Goal: Task Accomplishment & Management: Complete application form

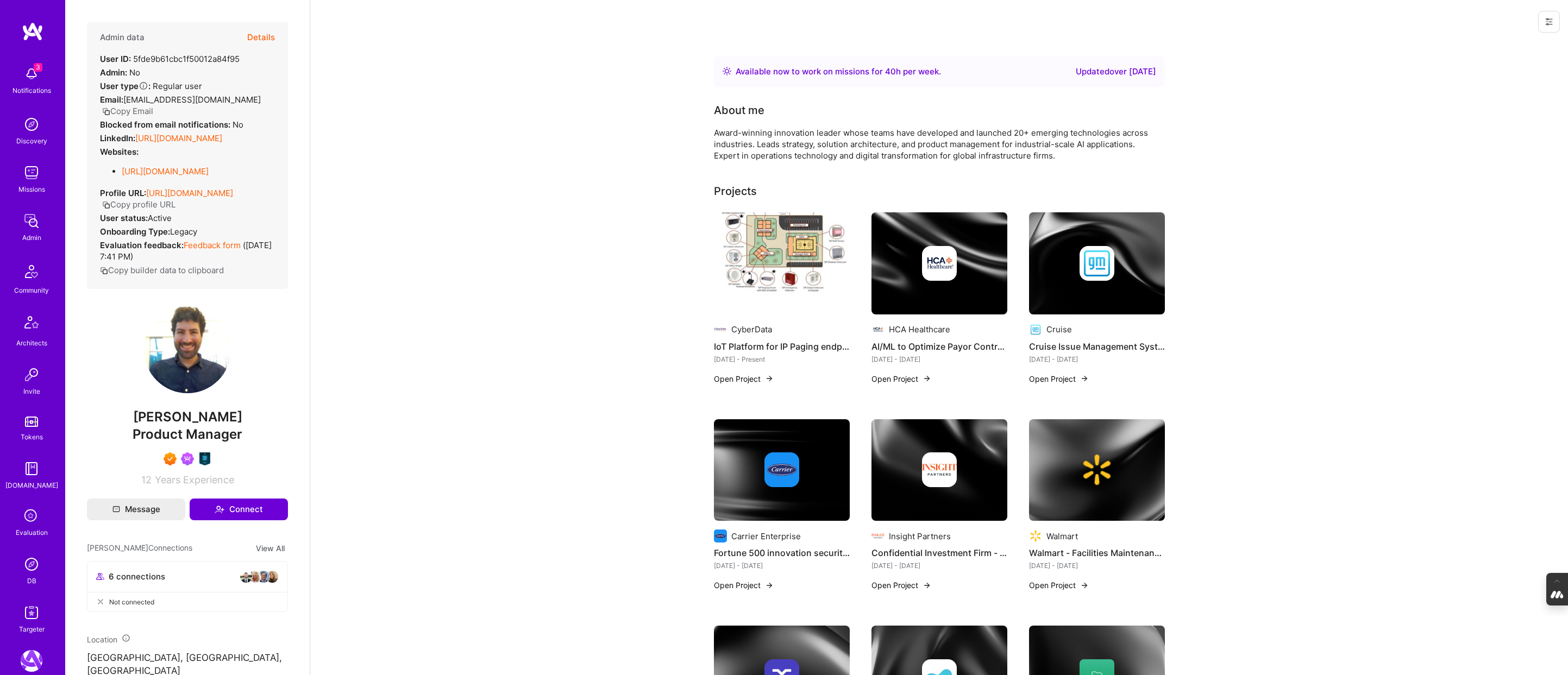
click at [267, 34] on button "Details" at bounding box center [261, 38] width 28 height 32
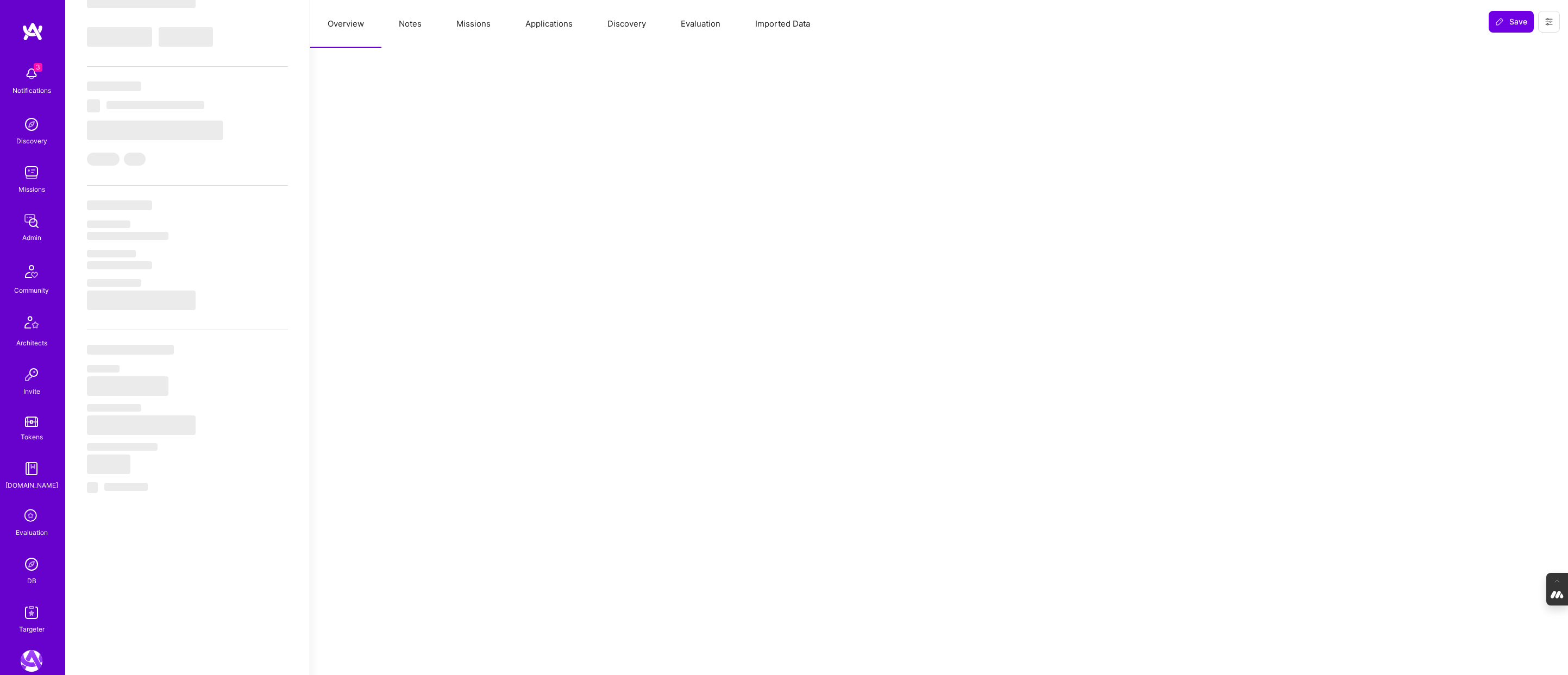
select select "Right Now"
select select "7"
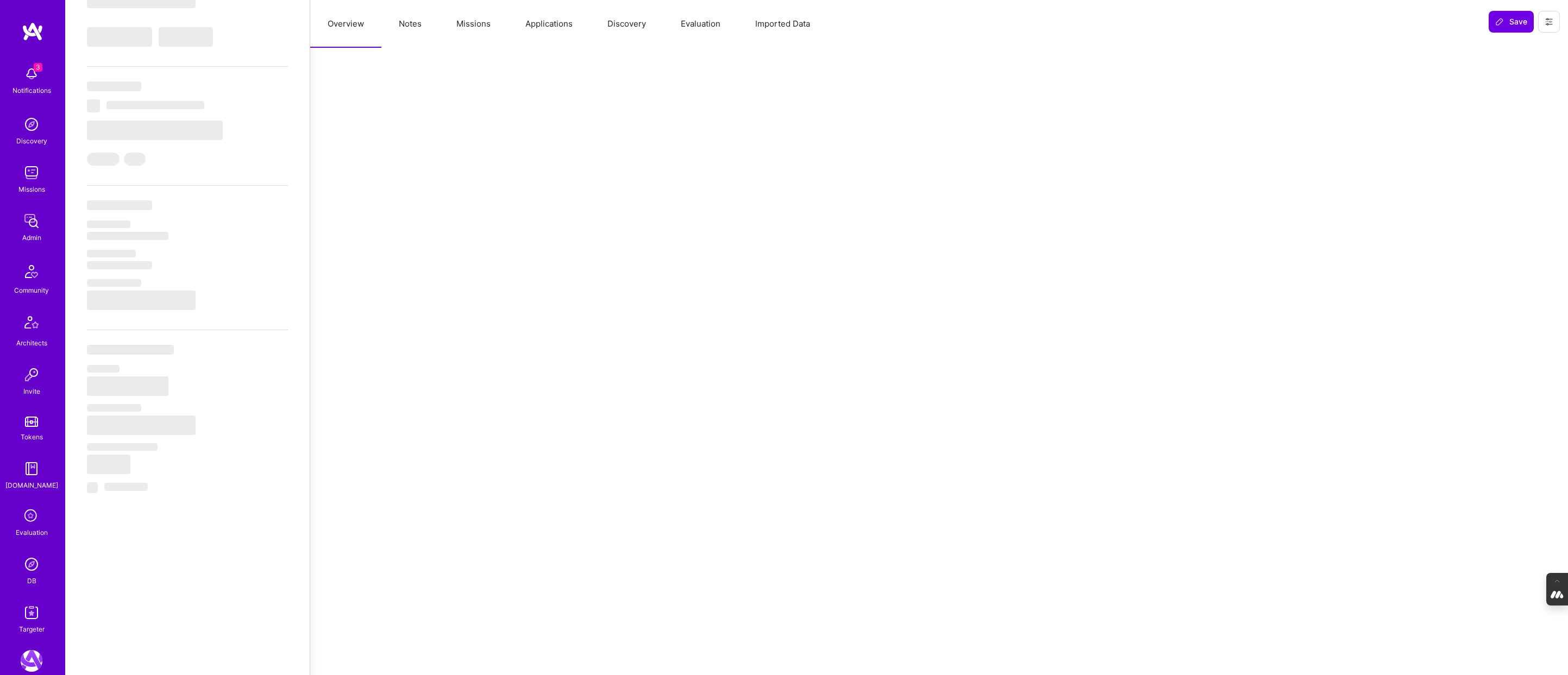
select select "US"
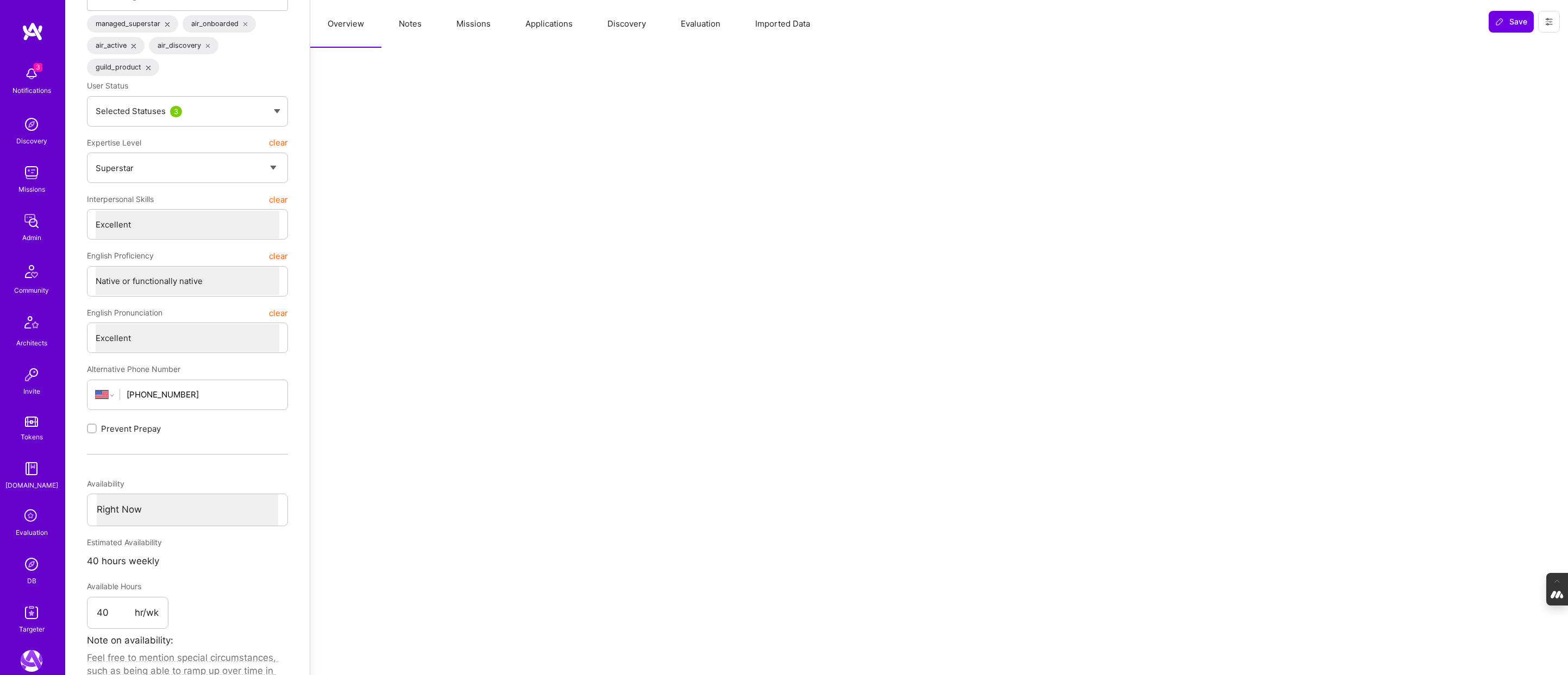
scroll to position [122, 0]
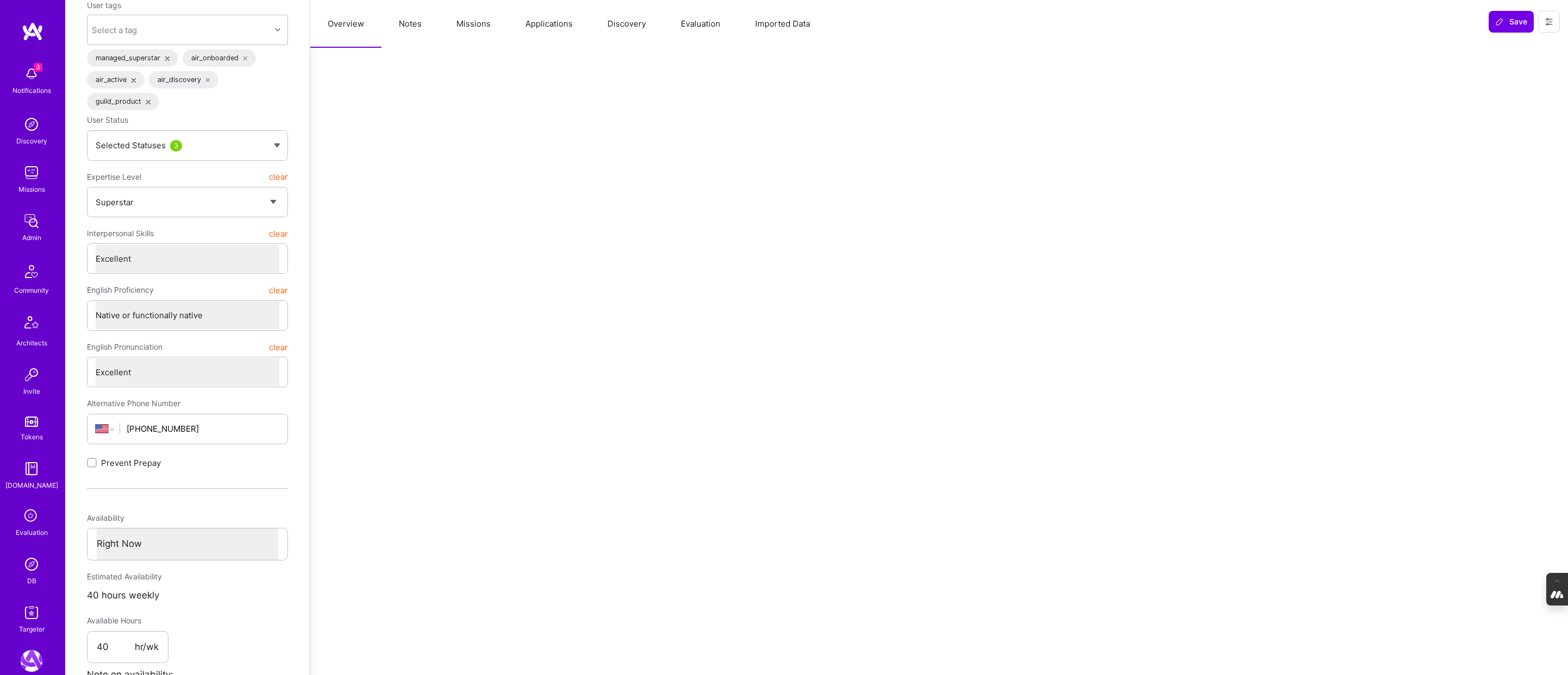
click at [410, 27] on button "Notes" at bounding box center [410, 24] width 58 height 48
type textarea "x"
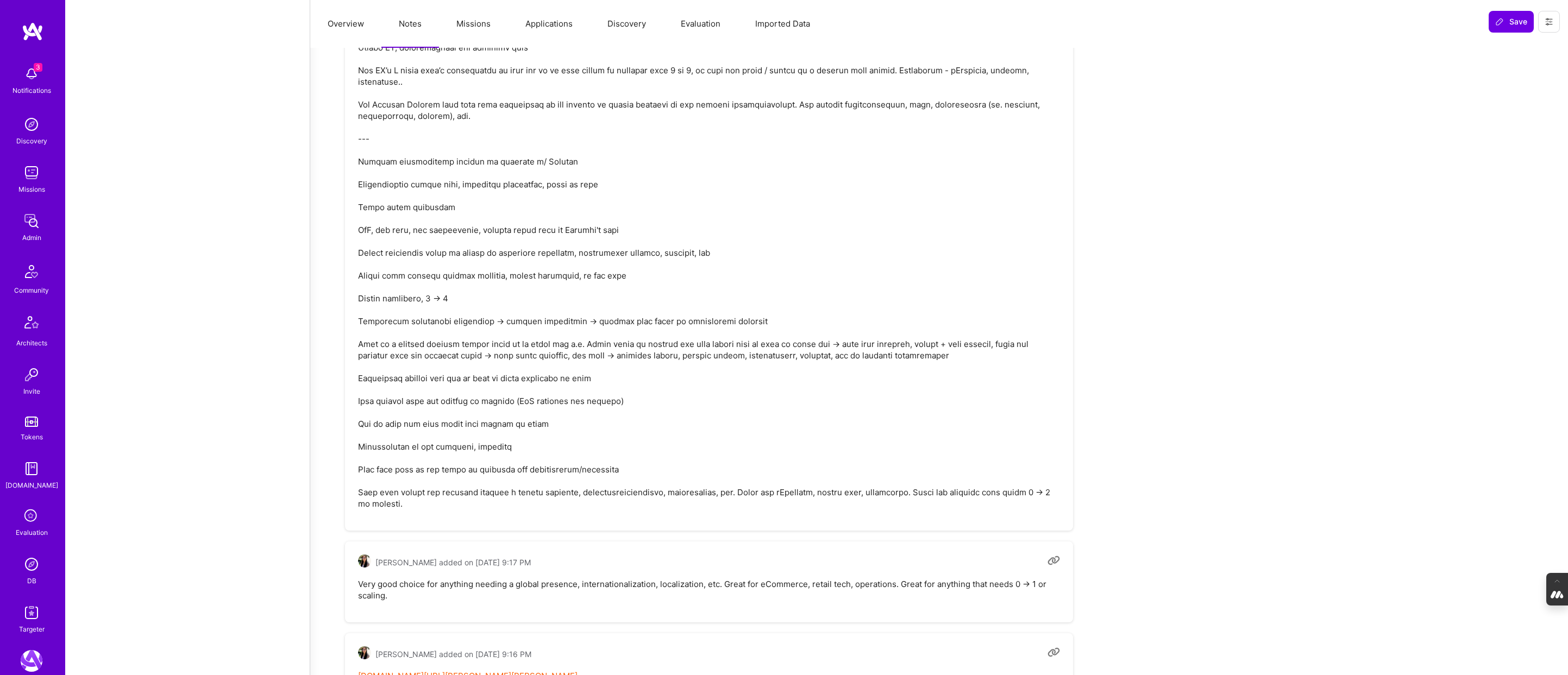
scroll to position [3310, 0]
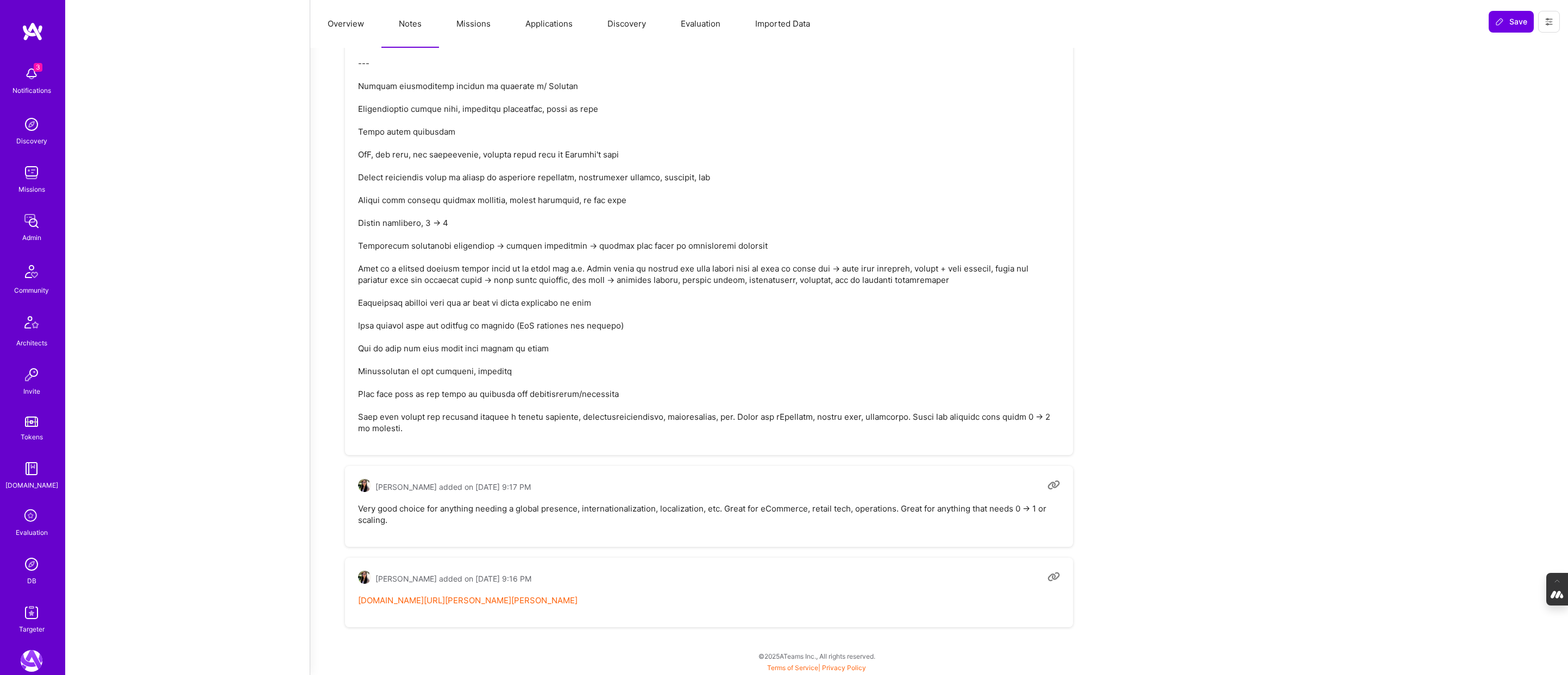
click at [570, 602] on link "notion.so/ateams/Lunchbox-Harrison-Bralower-Brenda-ad3591d65ab741edbf9f170caae0…" at bounding box center [467, 600] width 219 height 11
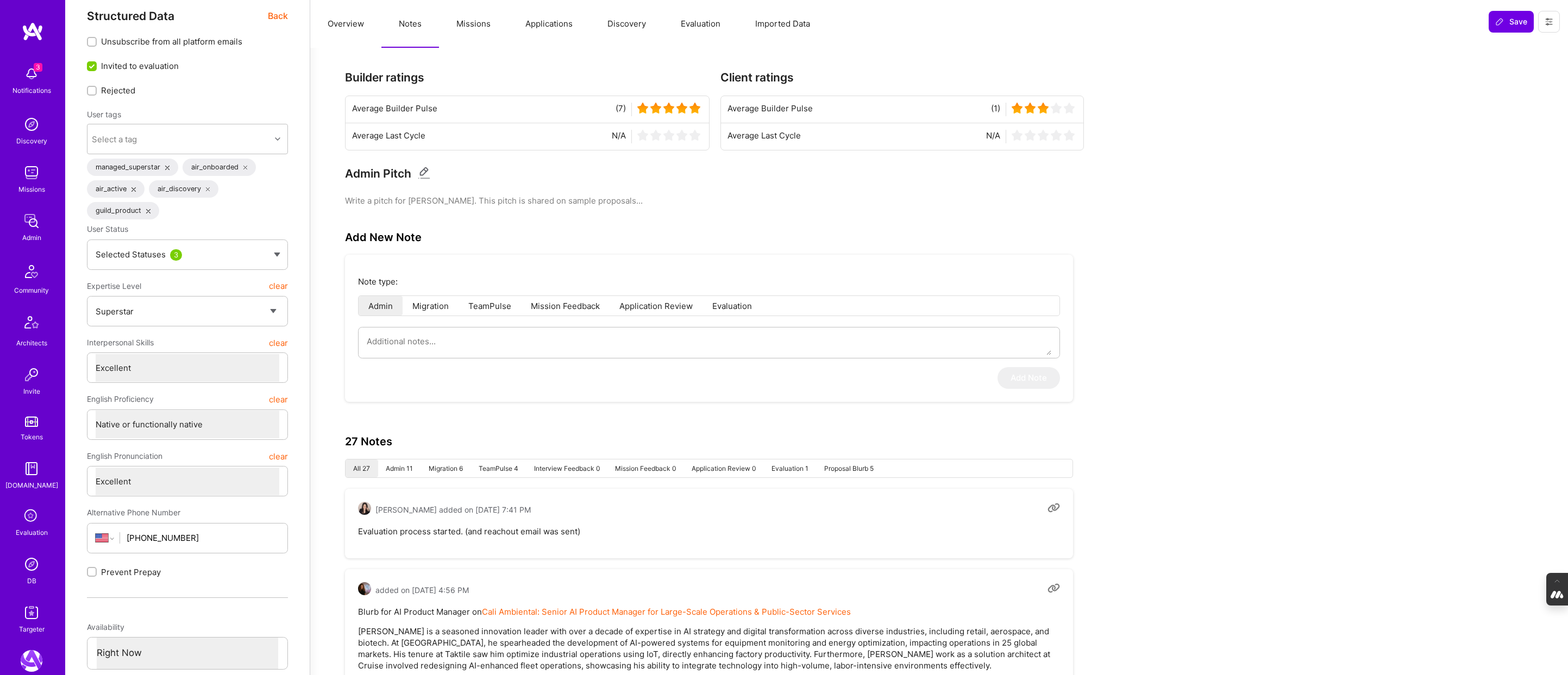
scroll to position [0, 0]
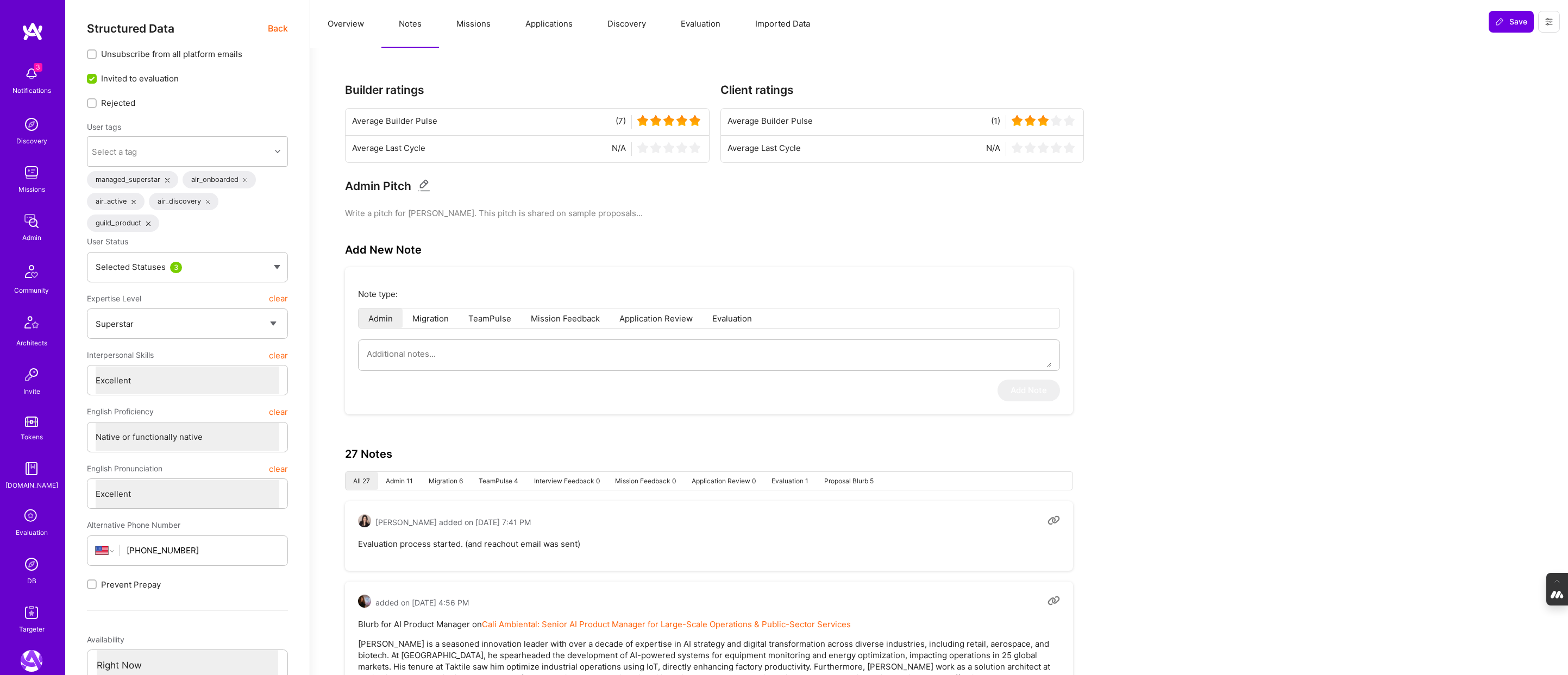
click at [697, 25] on button "Evaluation" at bounding box center [700, 24] width 75 height 48
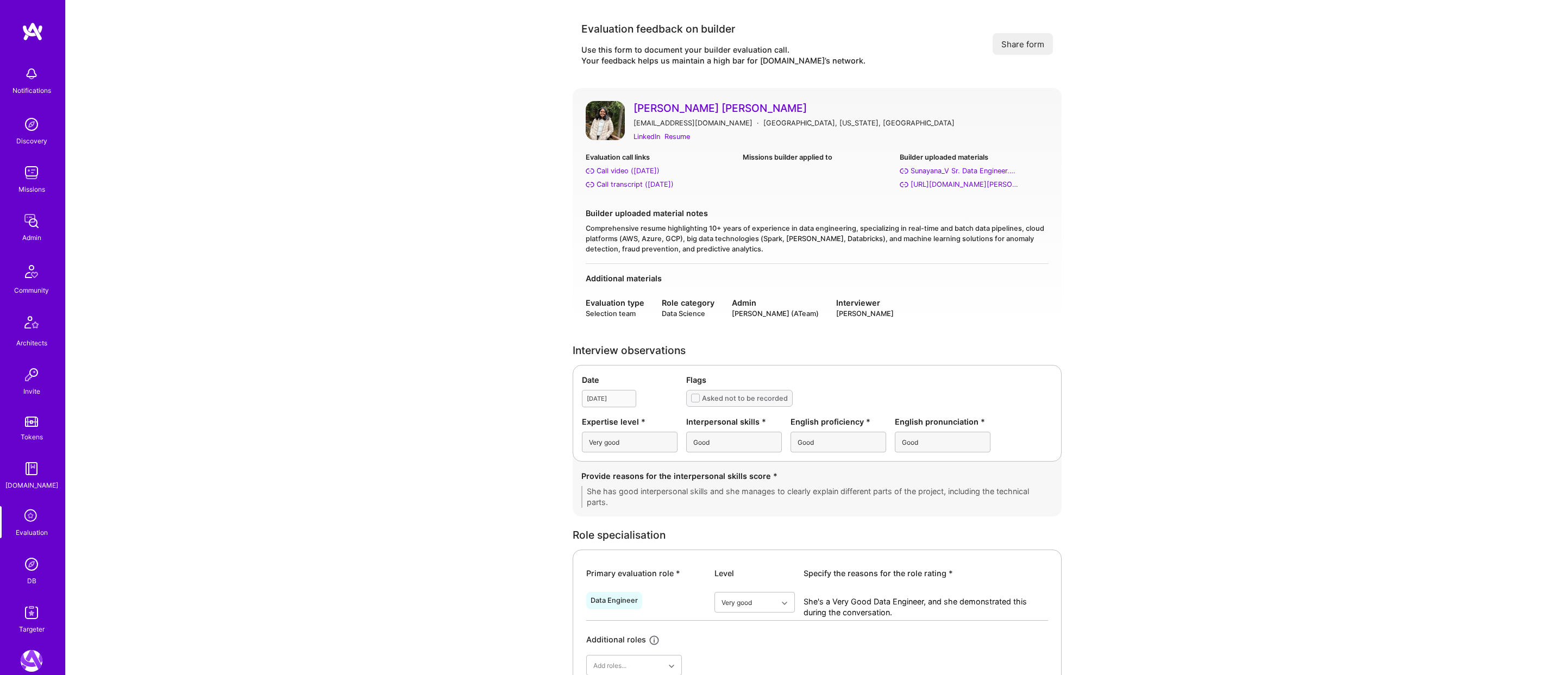
scroll to position [1436, 0]
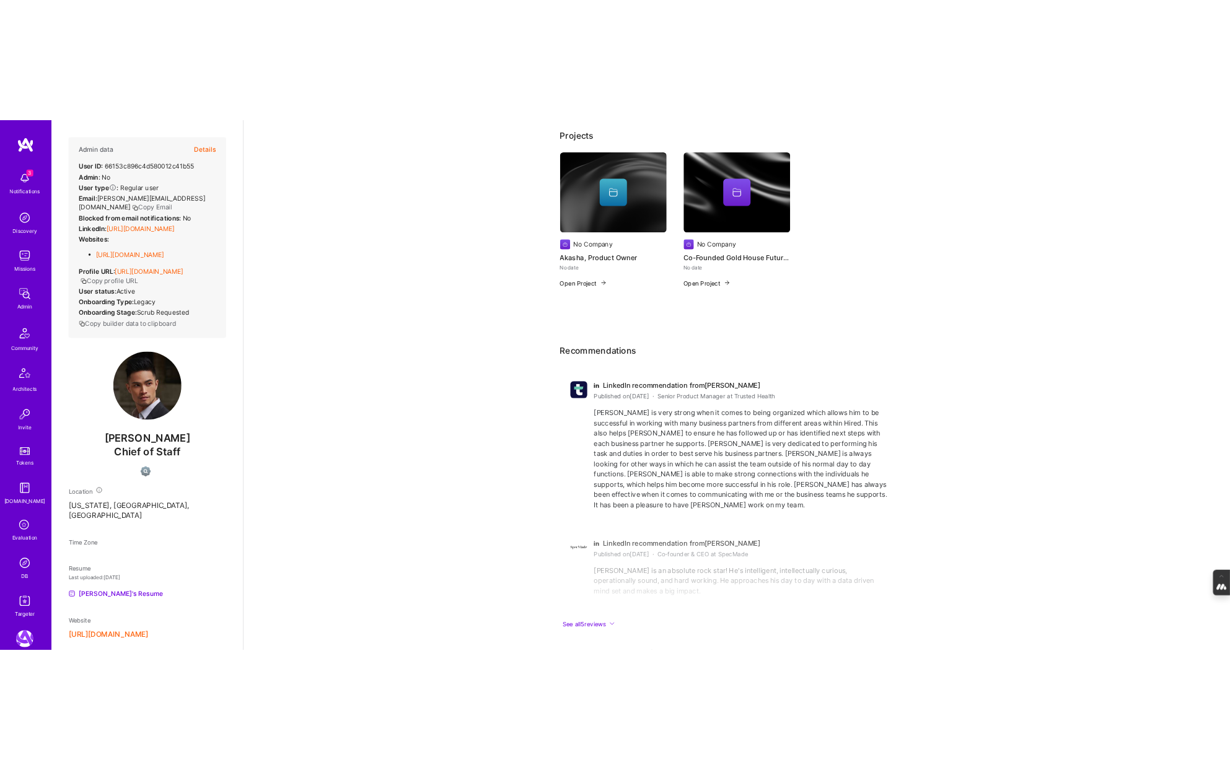
scroll to position [204, 0]
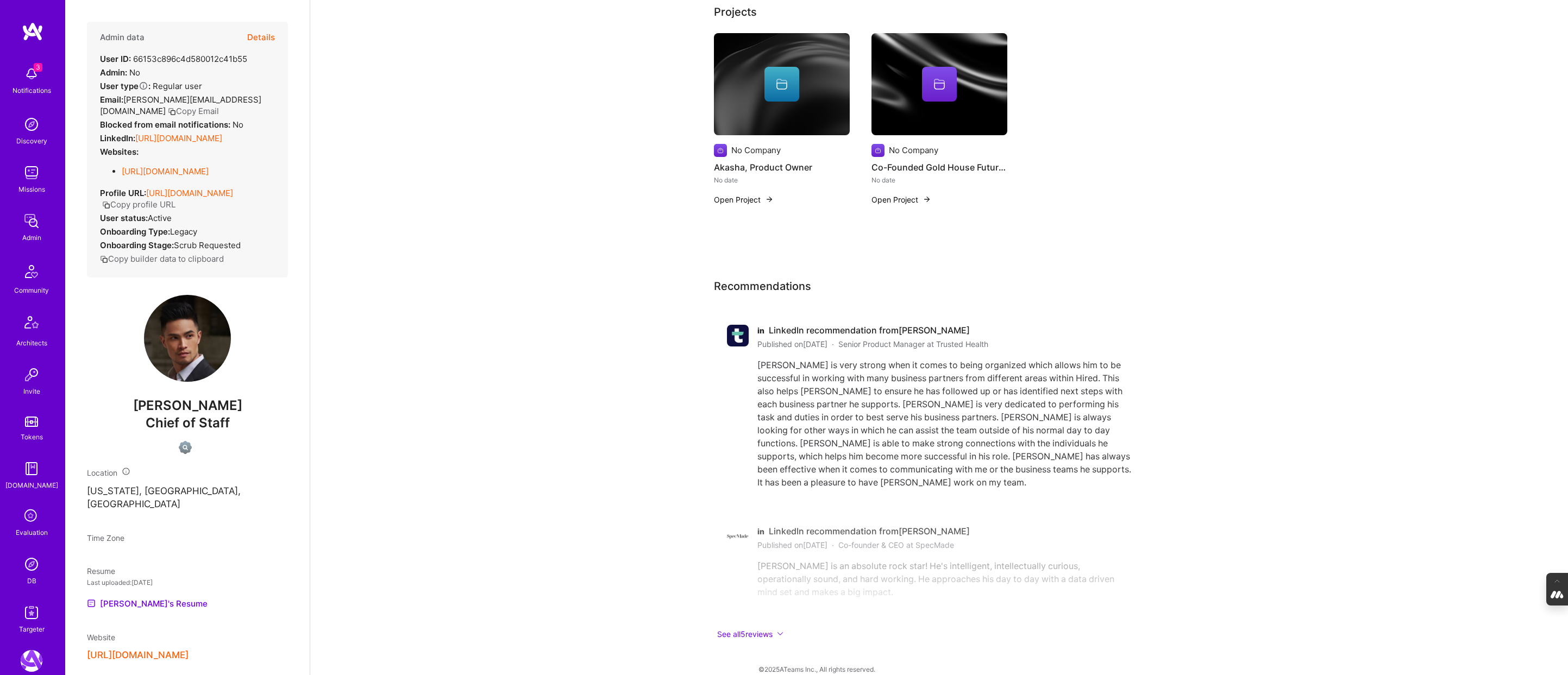
click at [179, 656] on button "[URL][DOMAIN_NAME]" at bounding box center [138, 655] width 102 height 11
click at [222, 138] on link "[URL][DOMAIN_NAME]" at bounding box center [178, 139] width 87 height 11
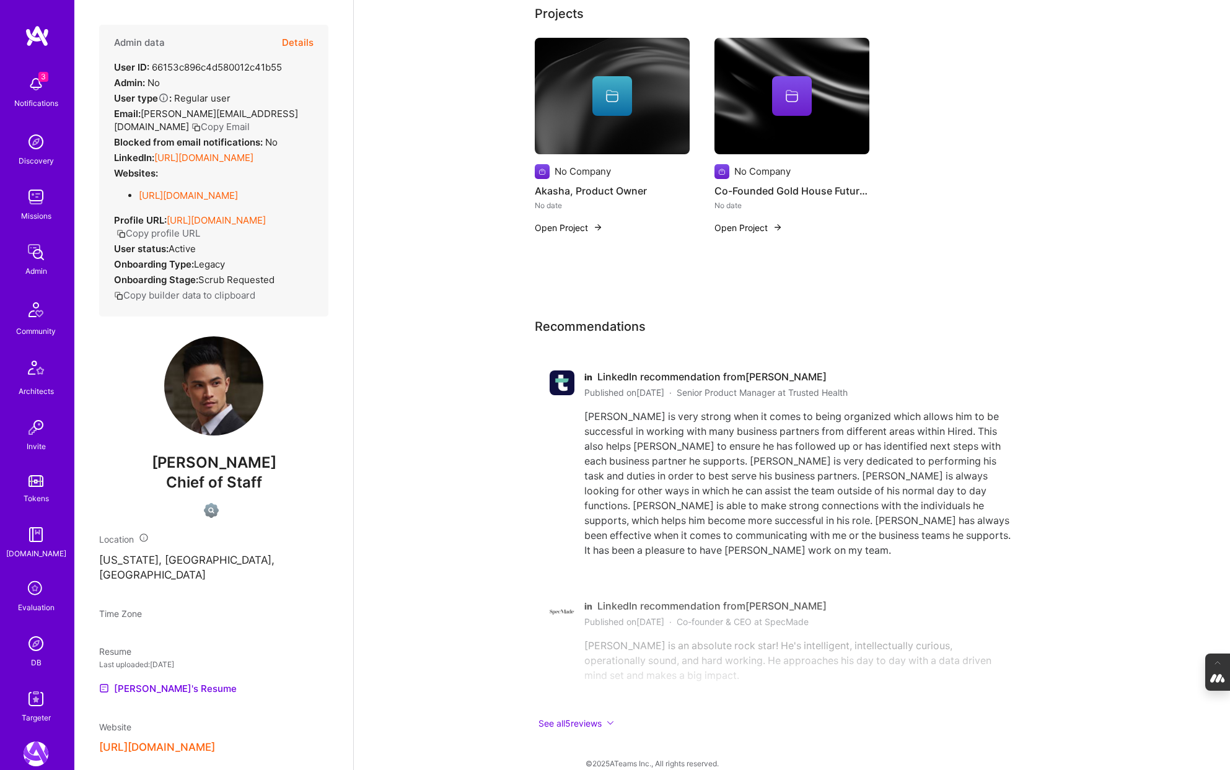
click at [38, 592] on icon at bounding box center [36, 589] width 24 height 24
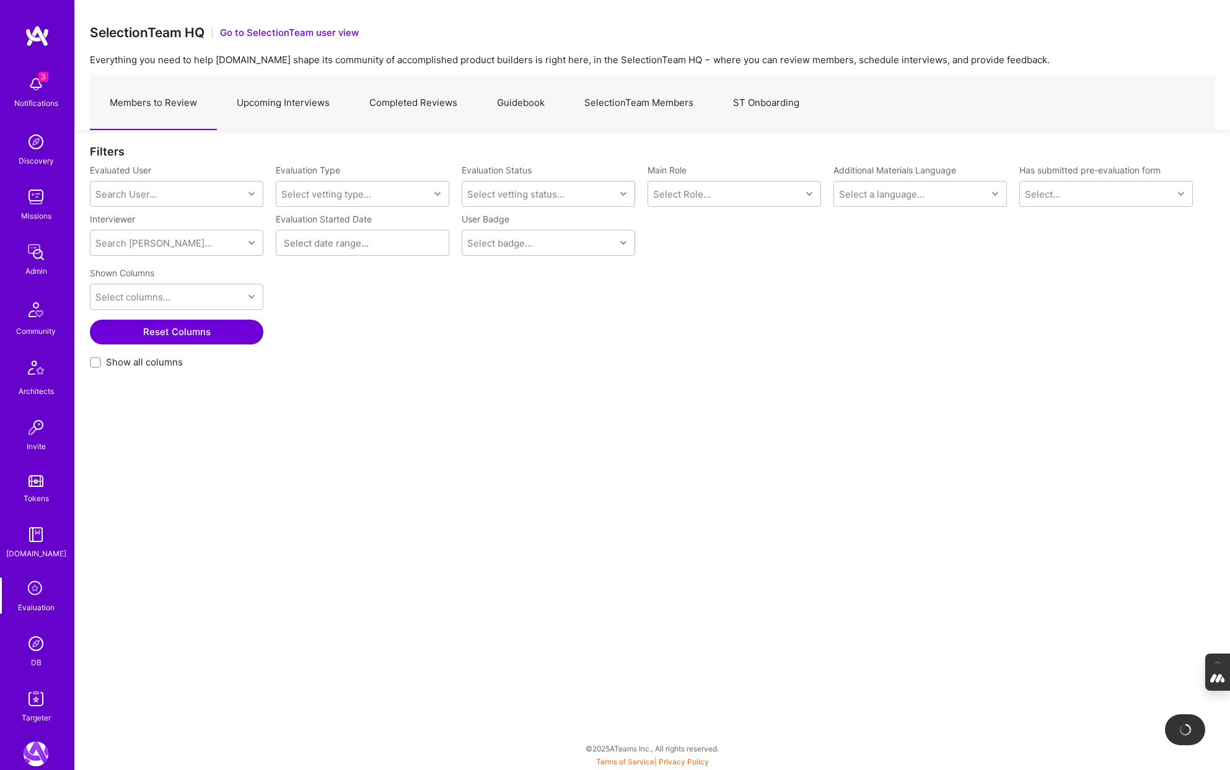
click at [433, 108] on link "Completed Reviews" at bounding box center [413, 103] width 128 height 54
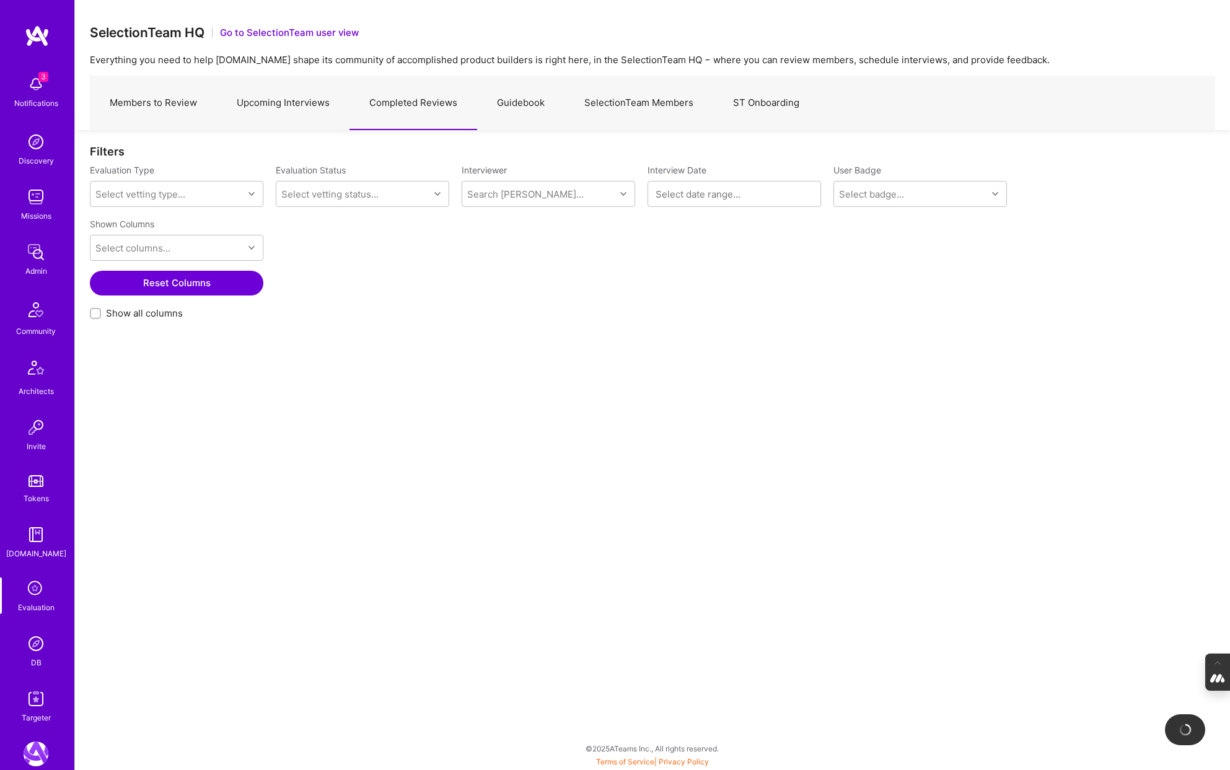
click at [35, 654] on img at bounding box center [36, 643] width 25 height 25
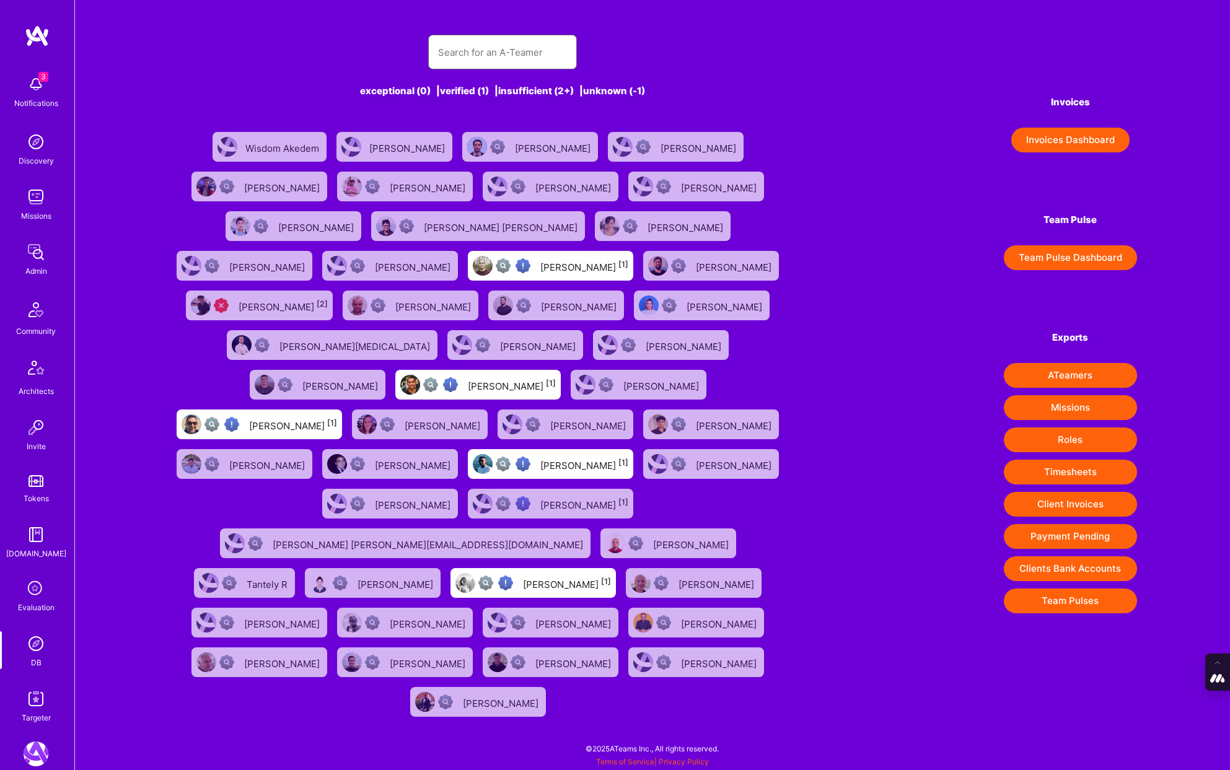
click at [483, 56] on input "text" at bounding box center [502, 53] width 129 height 32
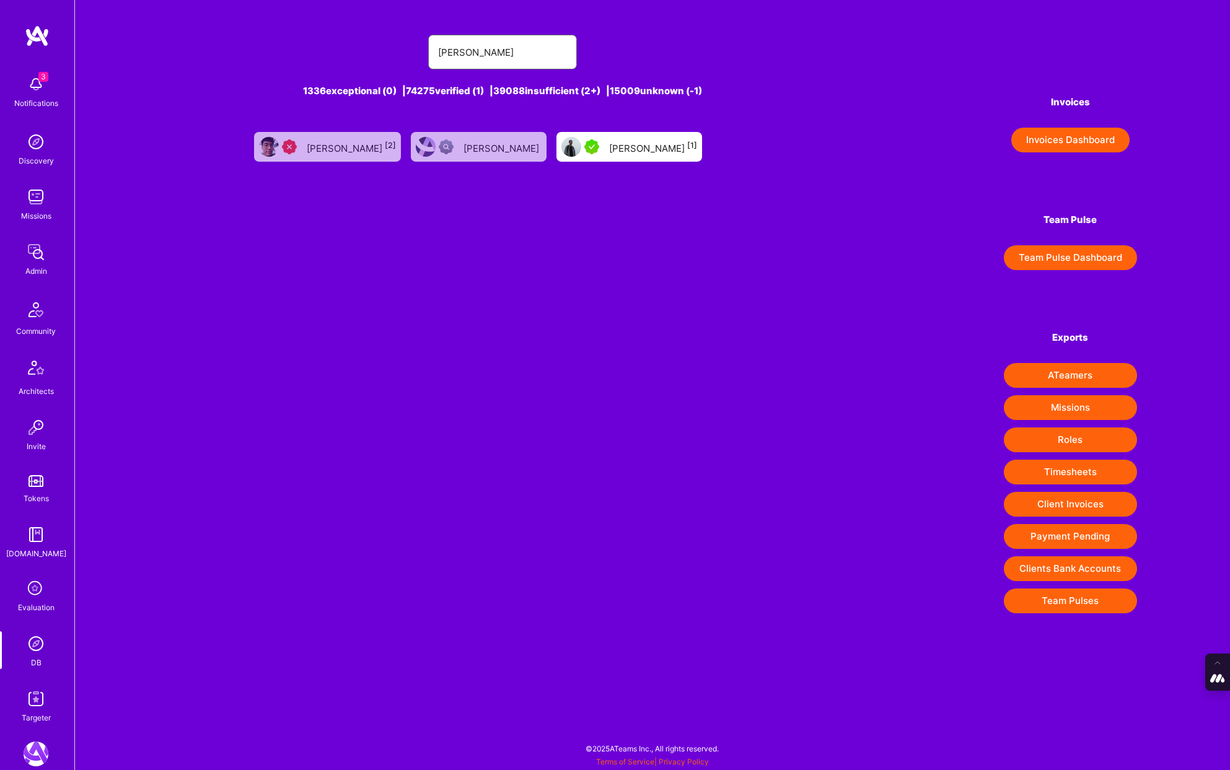
type input "[PERSON_NAME]"
click at [651, 146] on div "[PERSON_NAME] [1]" at bounding box center [653, 147] width 88 height 16
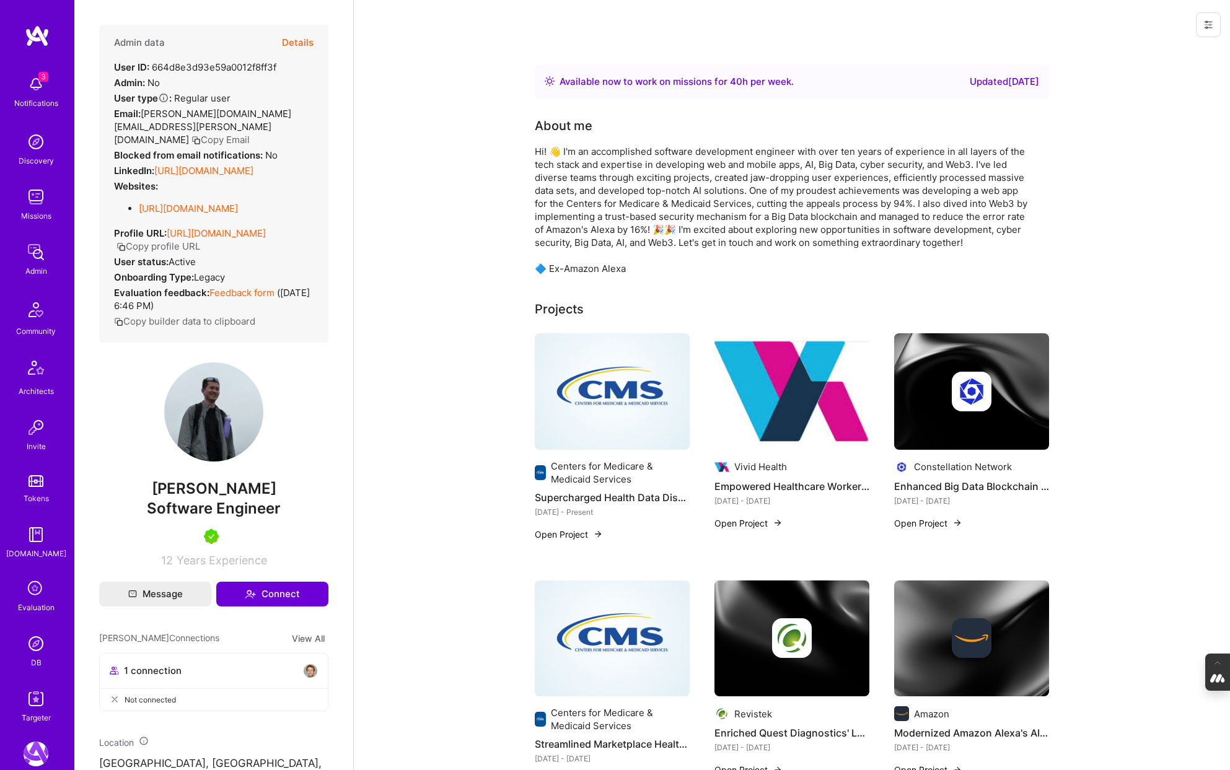
click at [302, 41] on button "Details" at bounding box center [298, 43] width 32 height 36
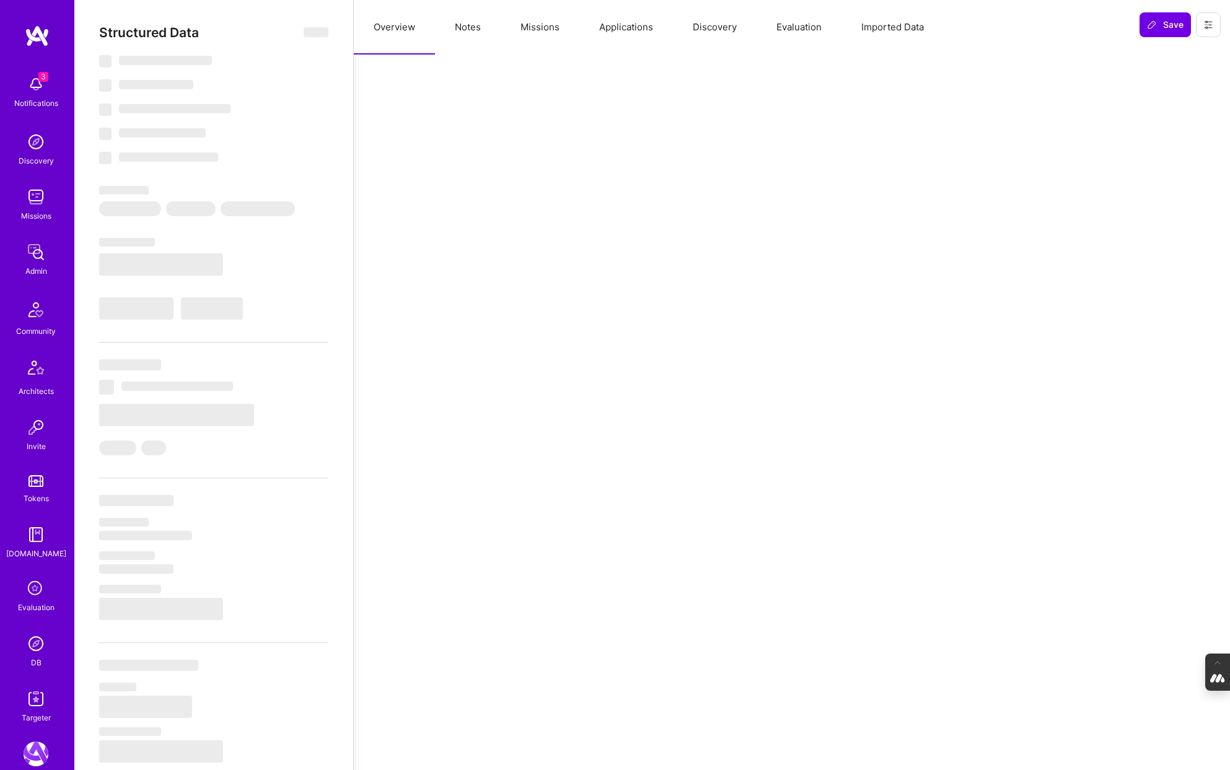
click at [779, 31] on button "Evaluation" at bounding box center [798, 27] width 85 height 55
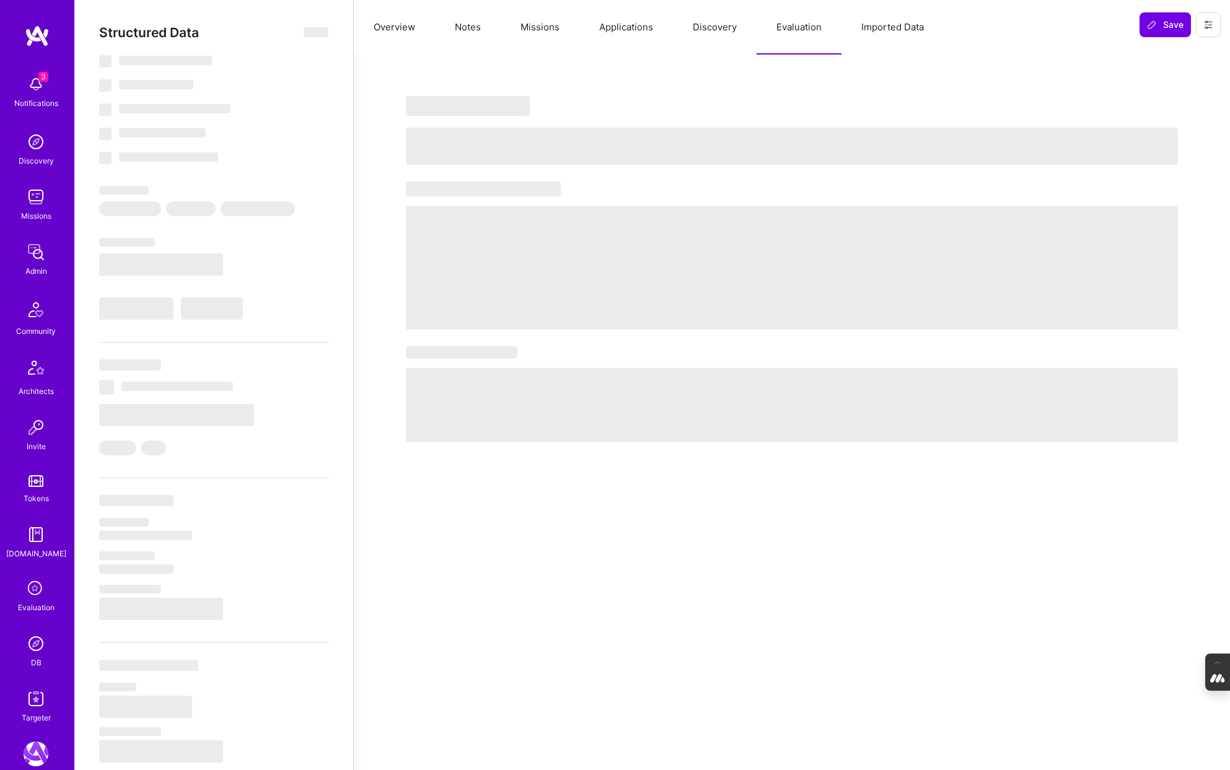
select select "Right Now"
select select "5"
select select "4"
select select "7"
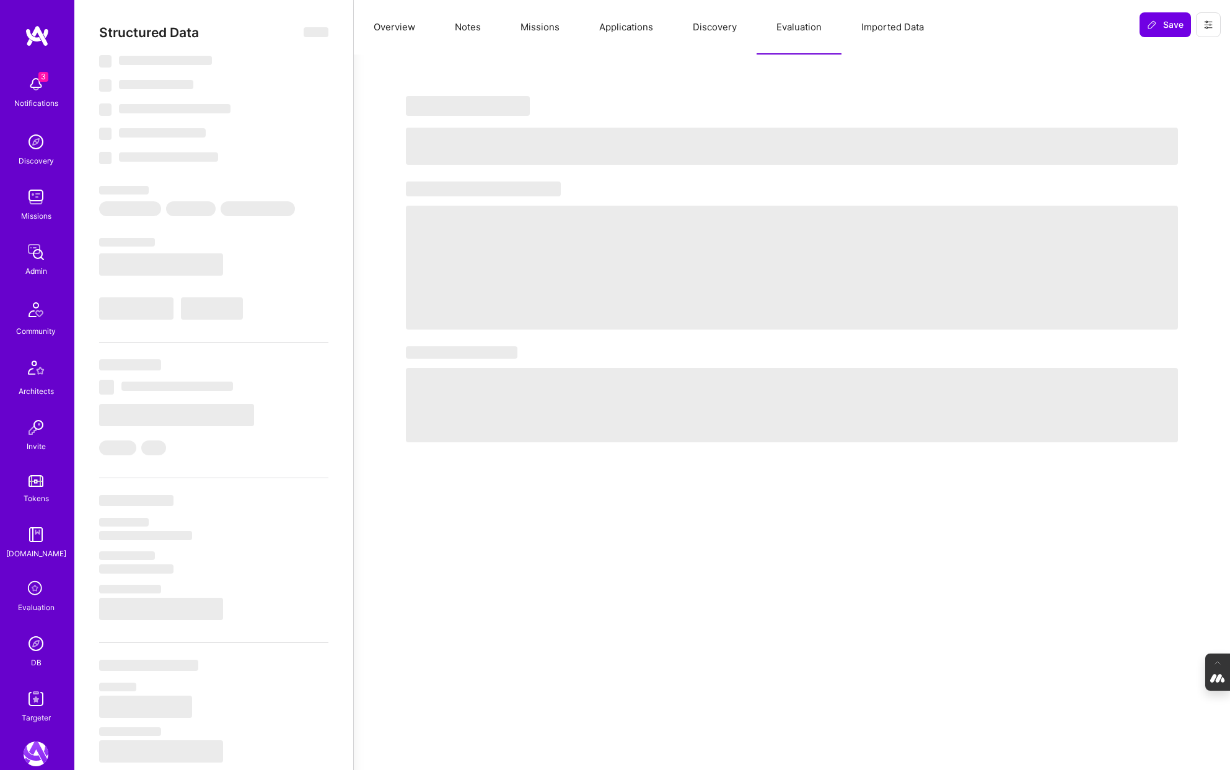
select select "US"
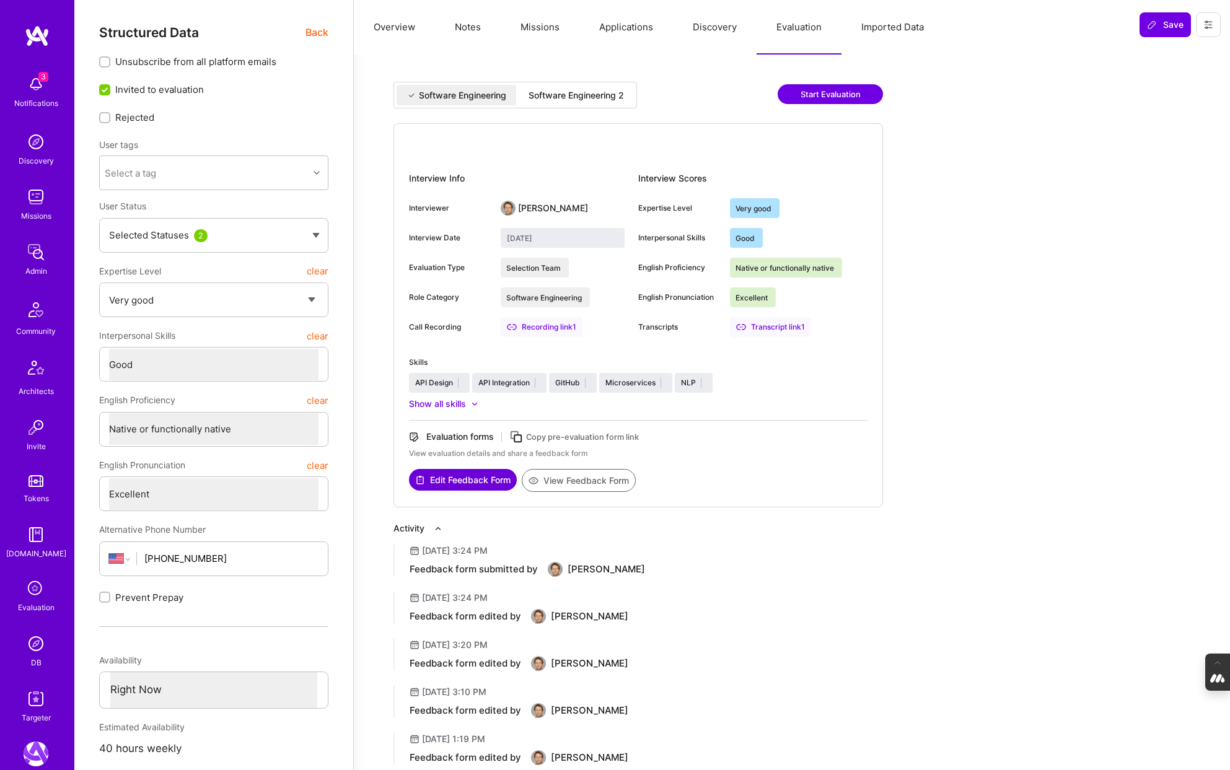
click at [605, 89] on div "Software Engineering 2" at bounding box center [575, 95] width 95 height 12
type input "[DATE]"
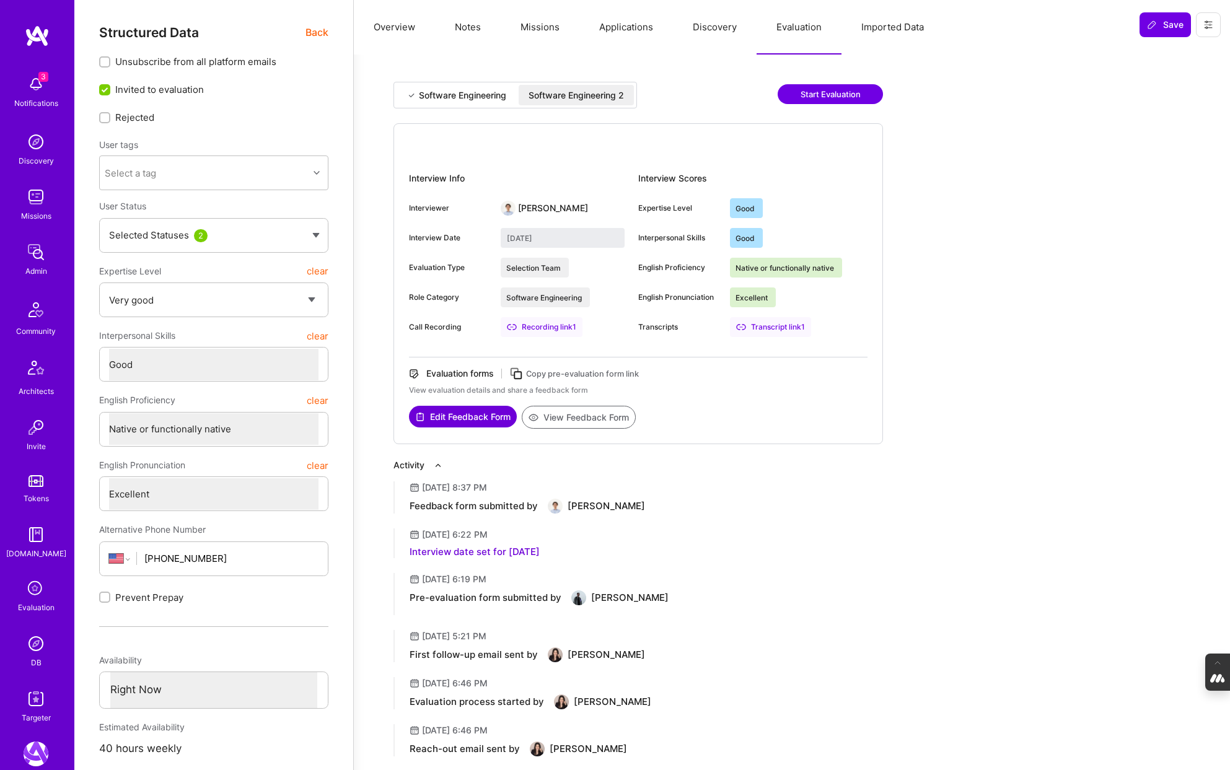
click at [36, 649] on img at bounding box center [36, 643] width 25 height 25
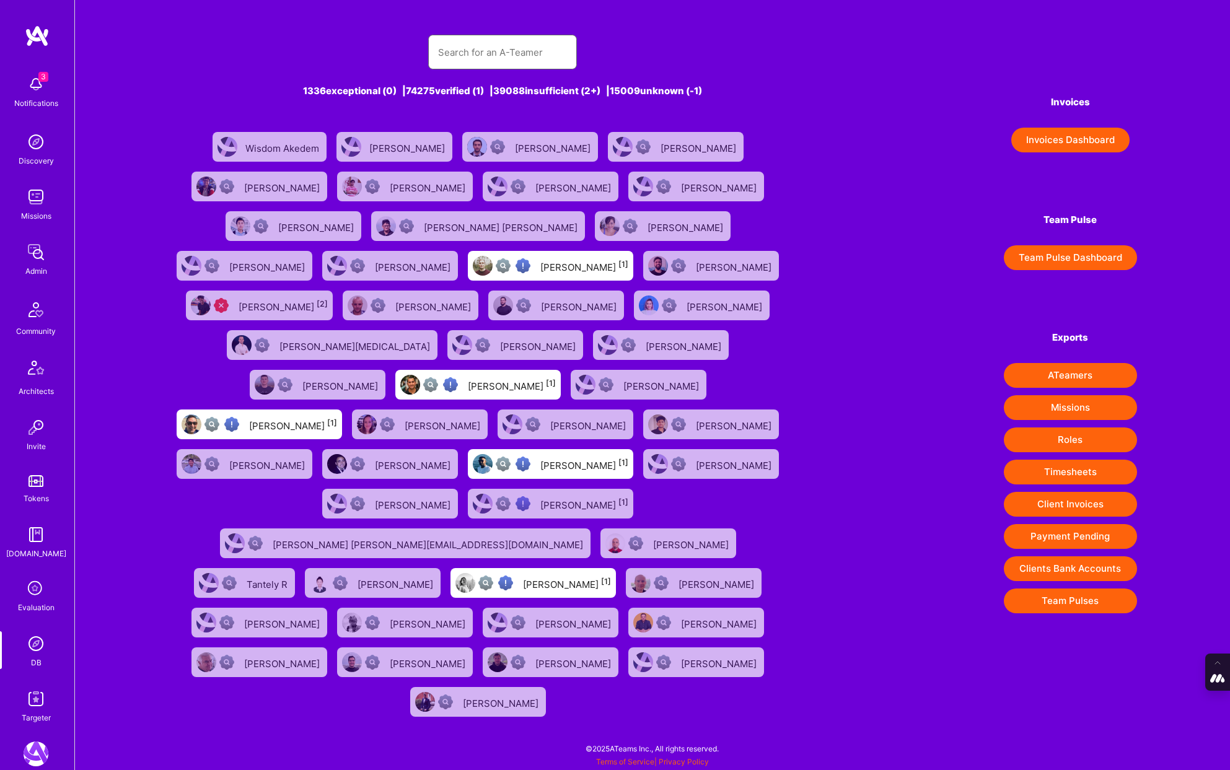
click at [504, 58] on input "text" at bounding box center [502, 53] width 129 height 32
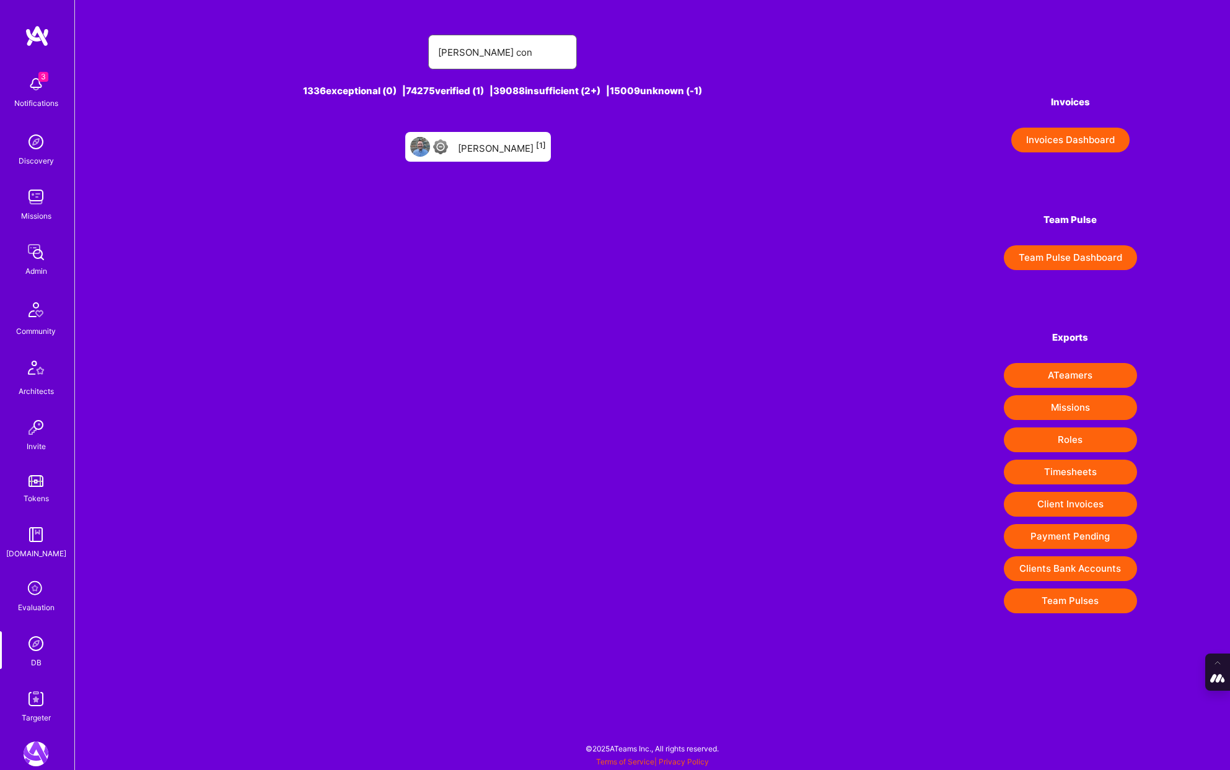
type input "[PERSON_NAME] con"
click at [504, 151] on div "[PERSON_NAME] [1]" at bounding box center [502, 147] width 88 height 16
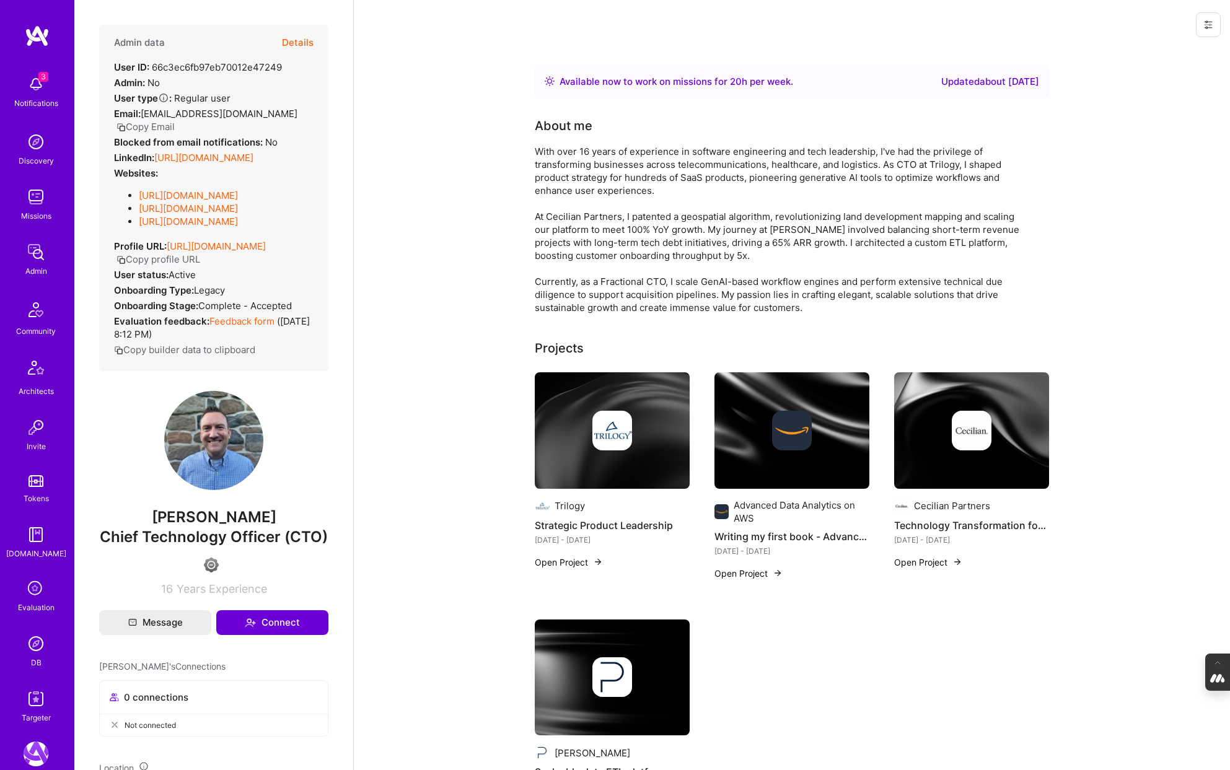
click at [302, 43] on button "Details" at bounding box center [298, 43] width 32 height 36
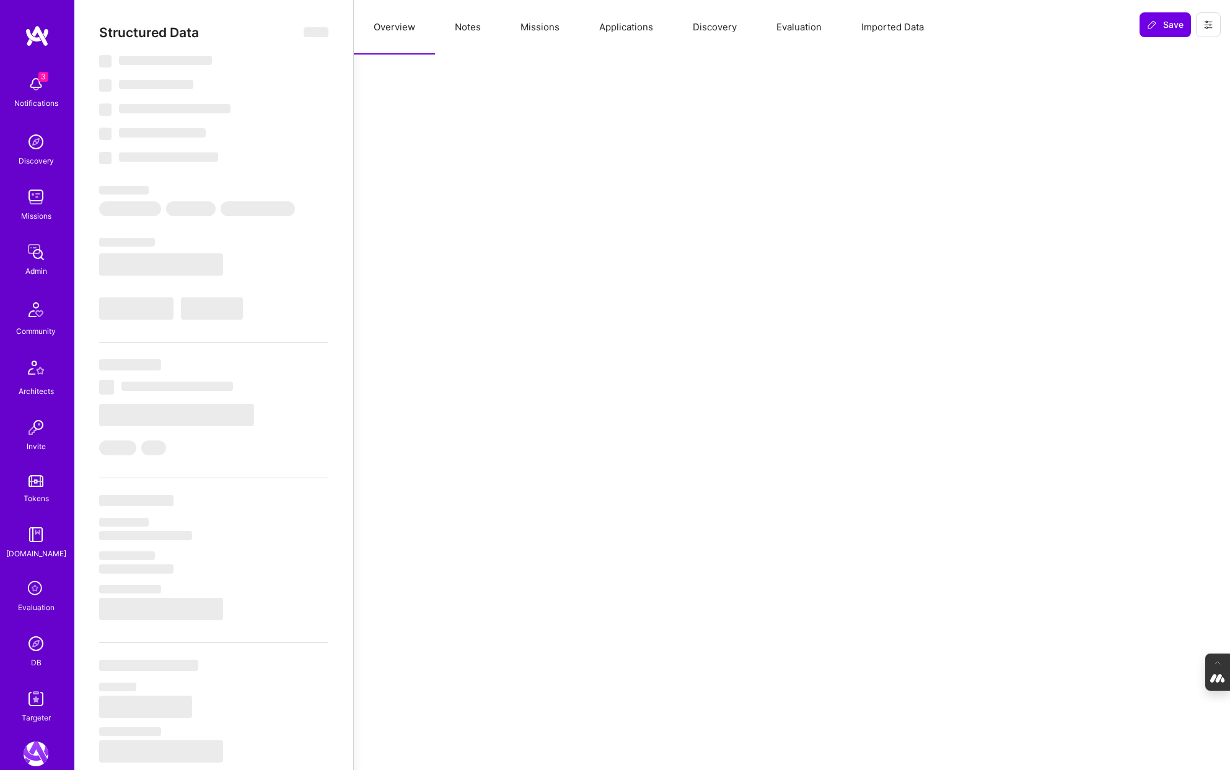
click at [800, 28] on button "Evaluation" at bounding box center [798, 27] width 85 height 55
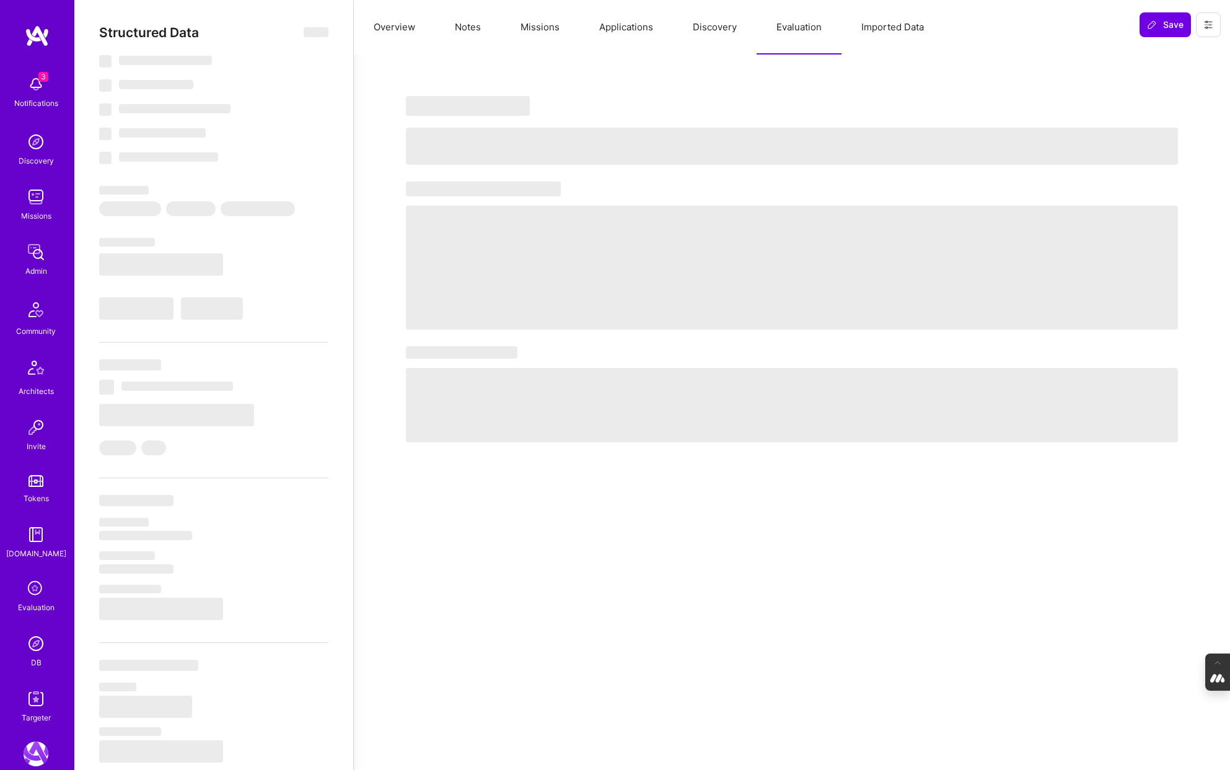
type textarea "x"
select select "Right Now"
select select "4"
select select "7"
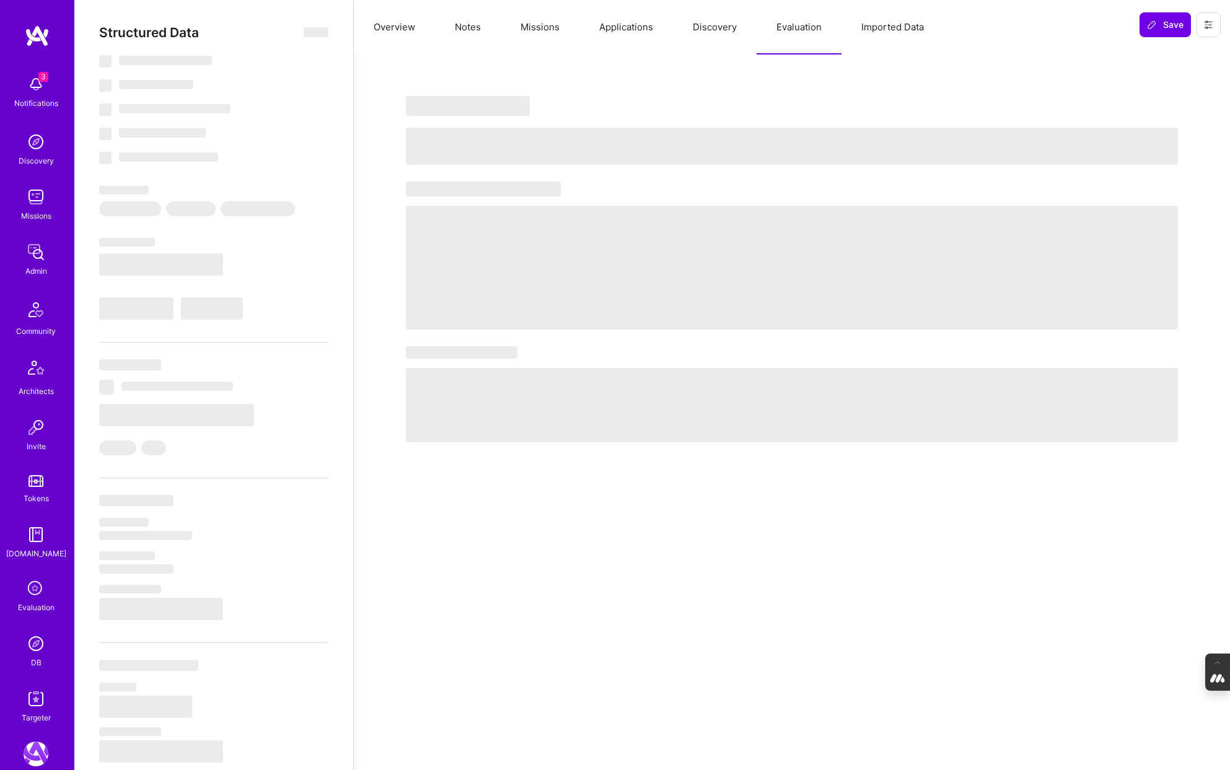
select select "7"
select select "US"
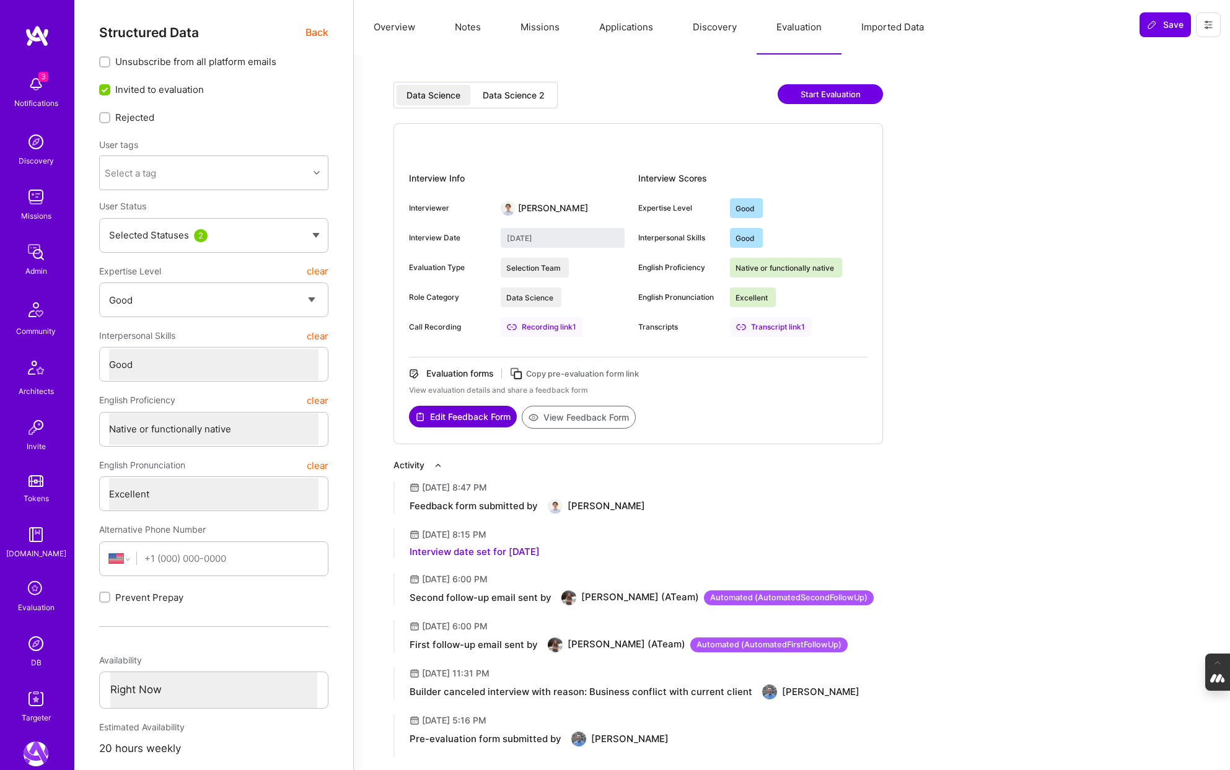
click at [520, 95] on div "Data Science 2" at bounding box center [514, 95] width 62 height 12
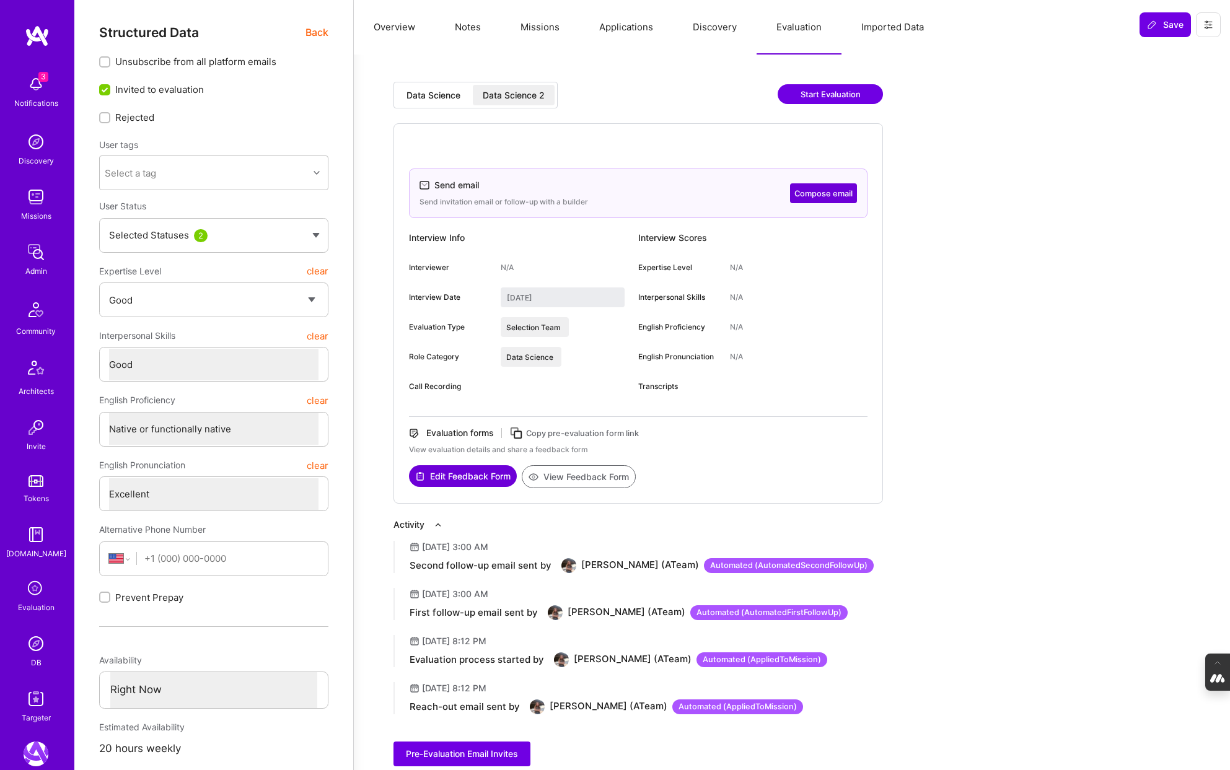
click at [520, 94] on div "Data Science 2" at bounding box center [514, 95] width 62 height 12
click at [436, 101] on div "Data Science" at bounding box center [434, 95] width 74 height 20
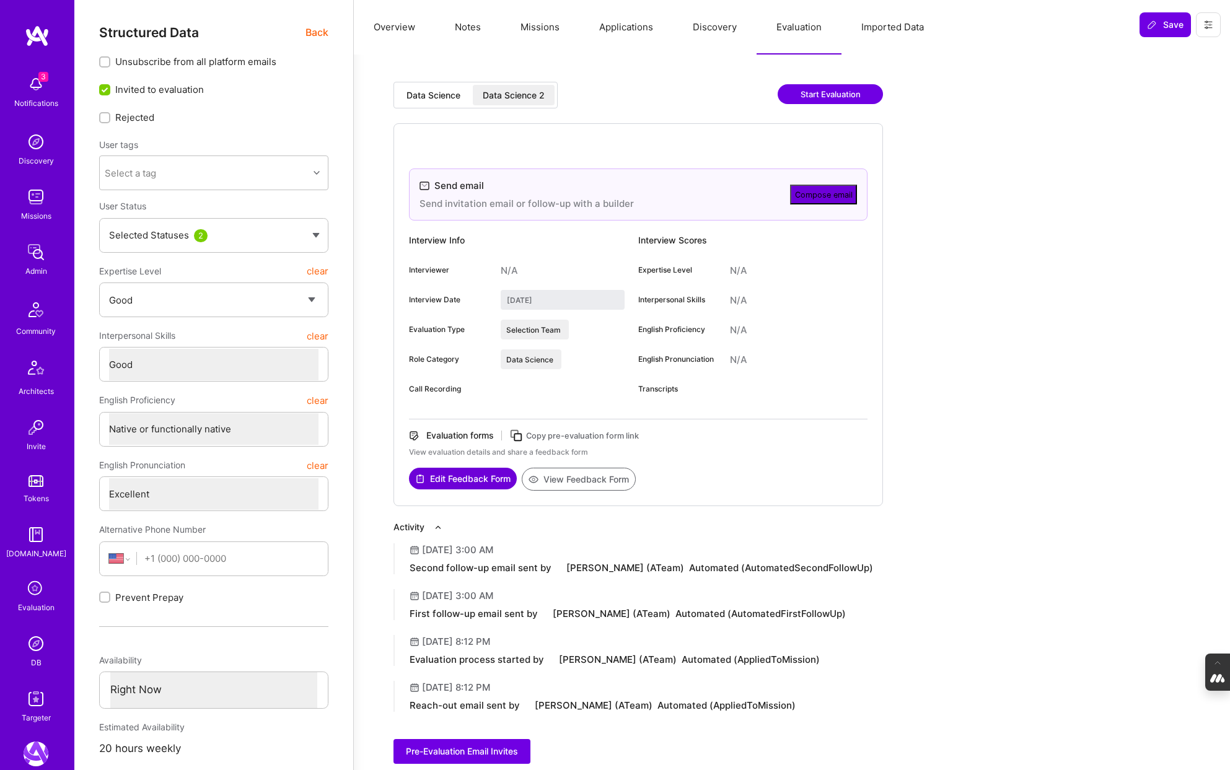
type input "[DATE]"
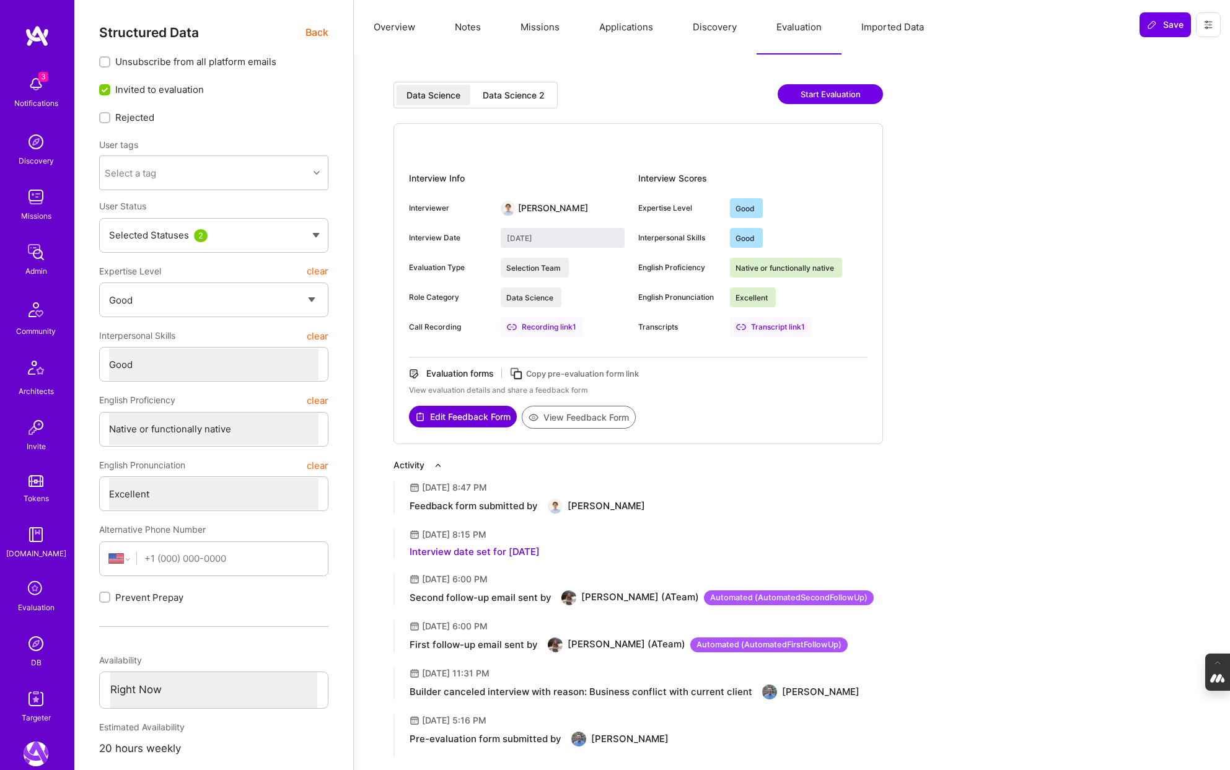
click at [403, 34] on button "Overview" at bounding box center [394, 27] width 81 height 55
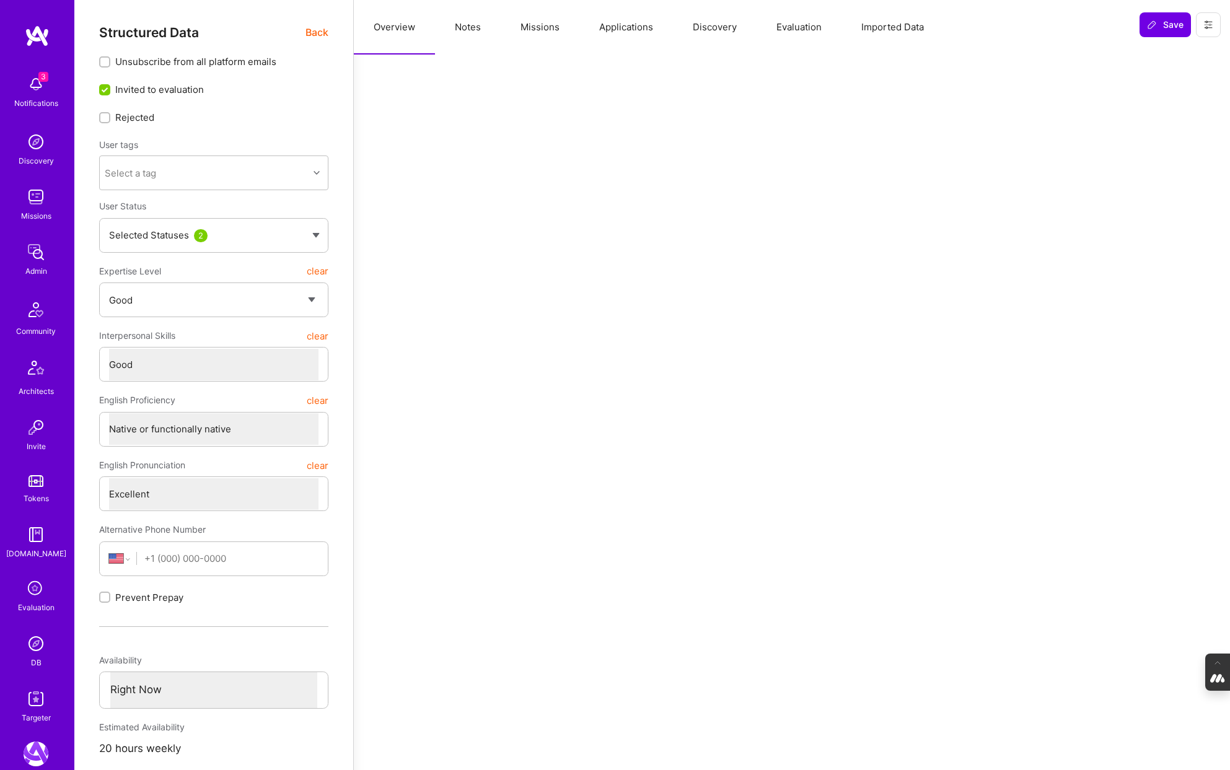
click at [322, 35] on span "Back" at bounding box center [316, 32] width 23 height 15
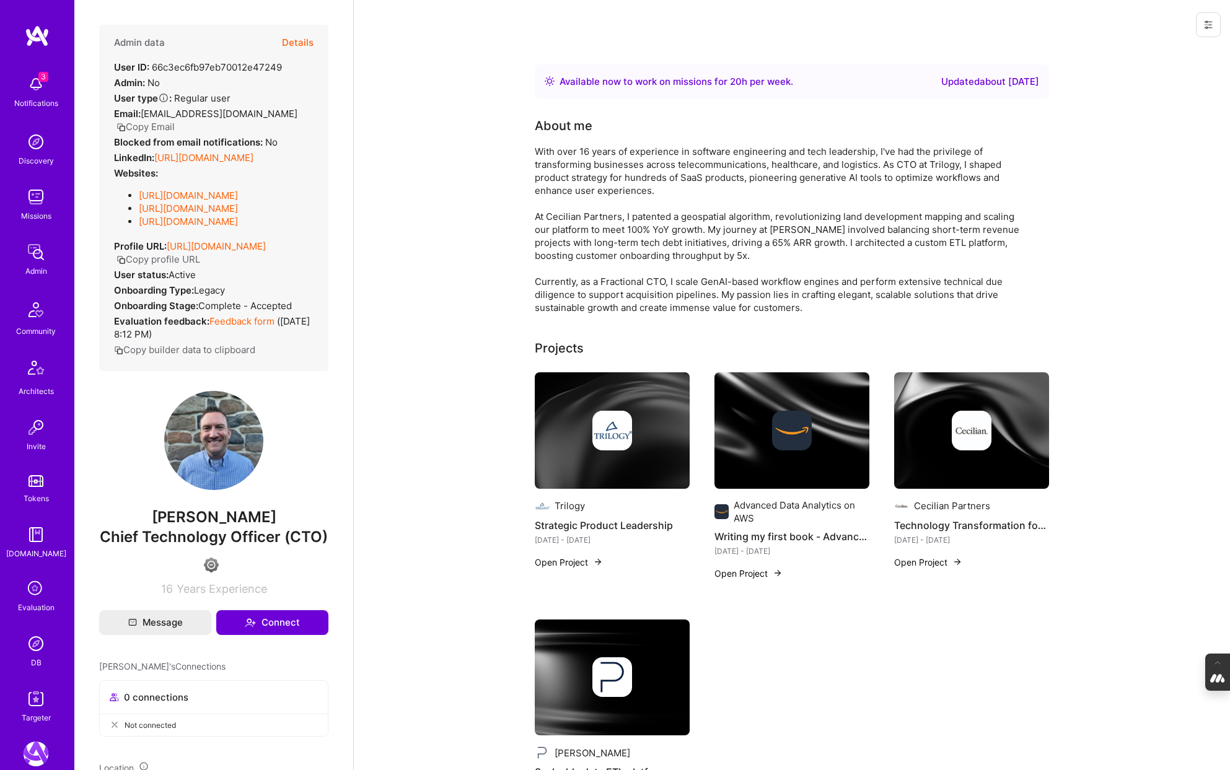
click at [40, 644] on img at bounding box center [36, 643] width 25 height 25
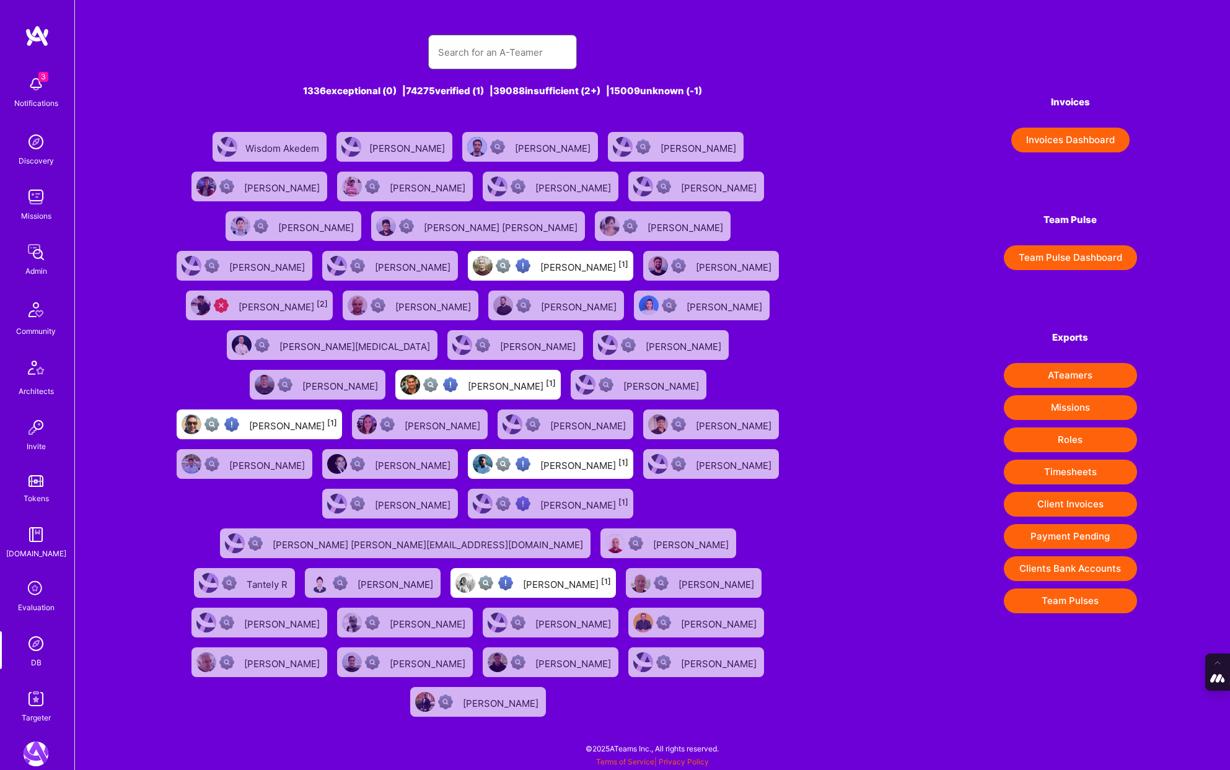
click at [462, 50] on input "text" at bounding box center [502, 53] width 129 height 32
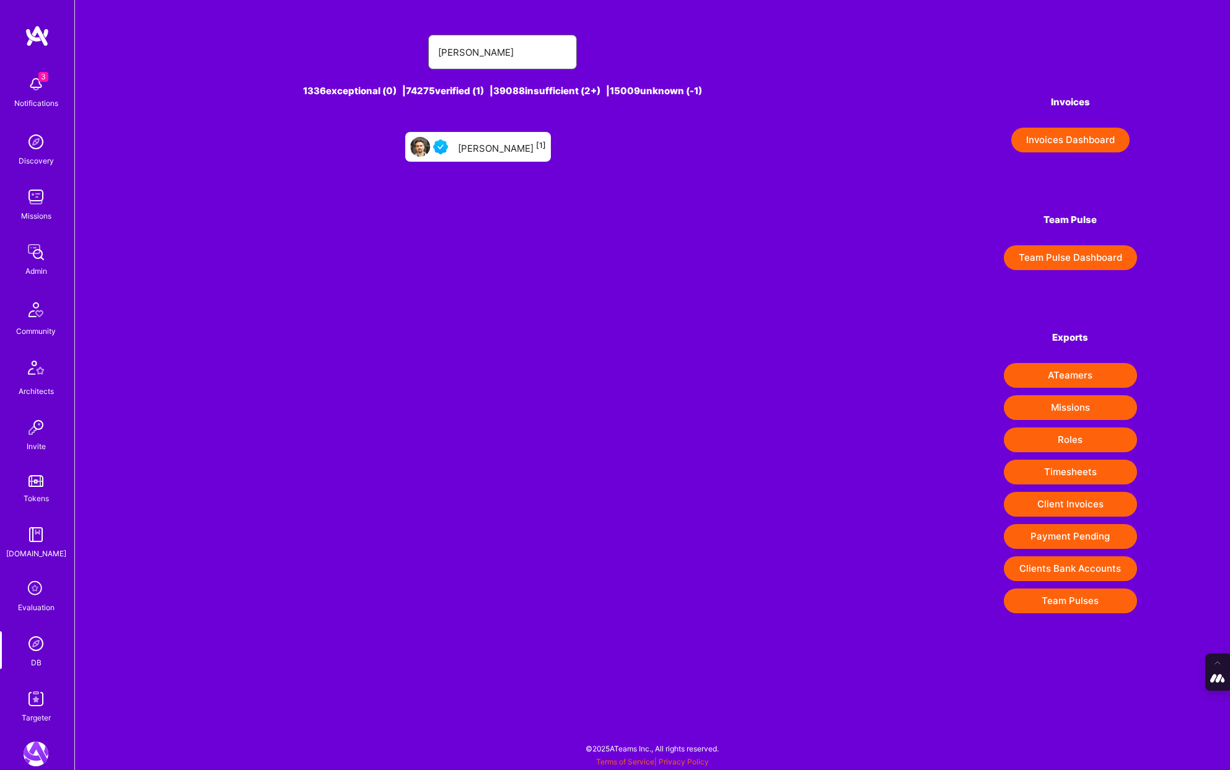
type input "[PERSON_NAME]"
click at [499, 147] on div "[PERSON_NAME] [1]" at bounding box center [502, 147] width 88 height 16
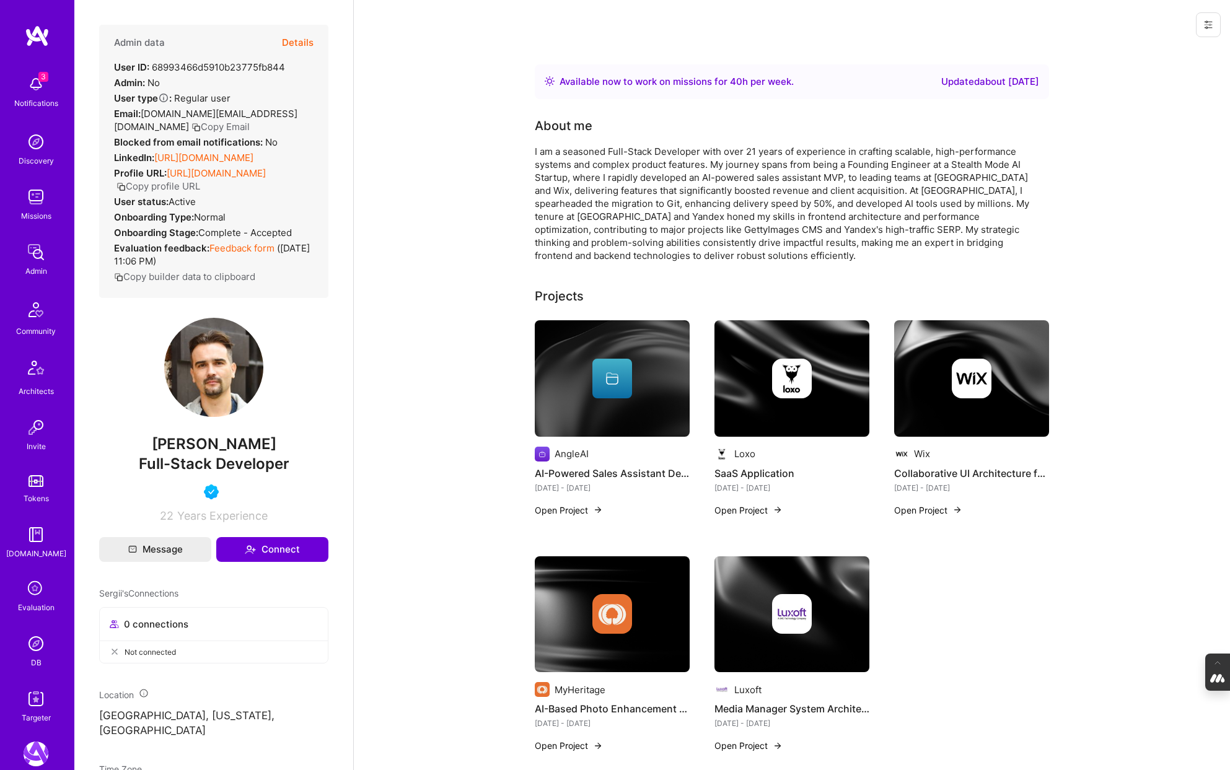
click at [305, 43] on button "Details" at bounding box center [298, 43] width 32 height 36
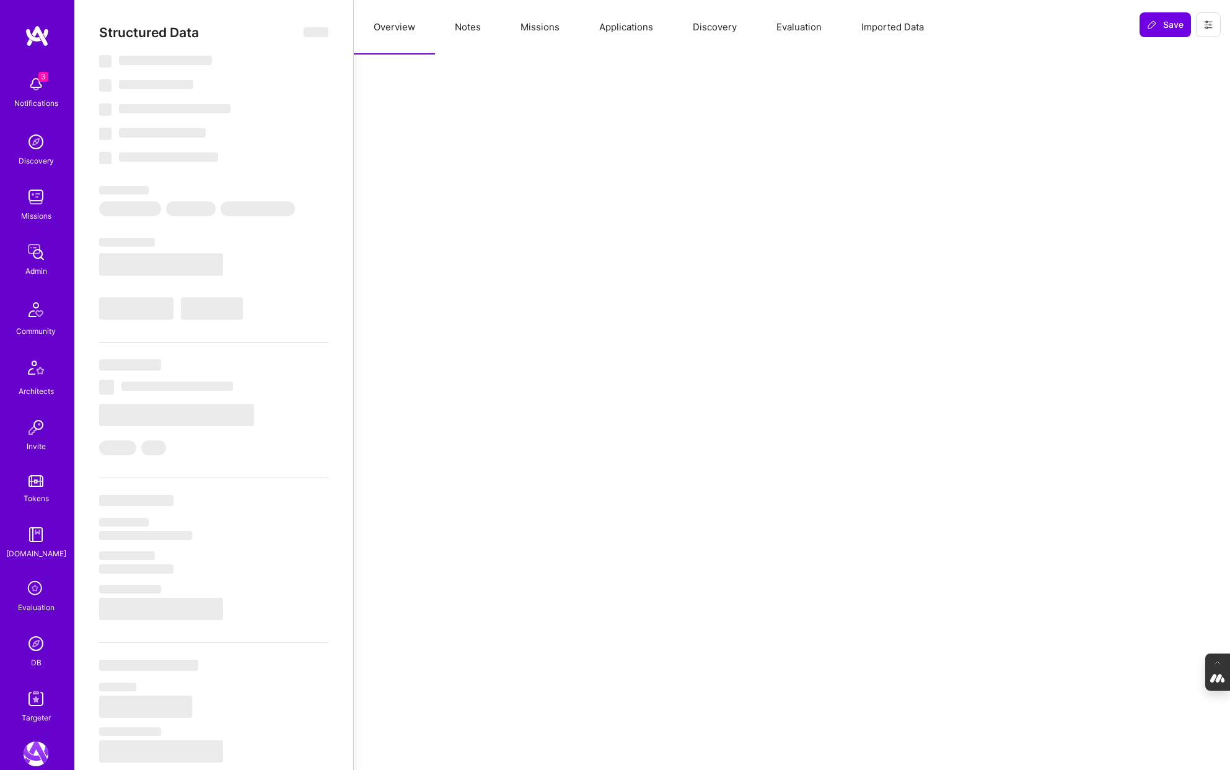
click at [787, 38] on button "Evaluation" at bounding box center [798, 27] width 85 height 55
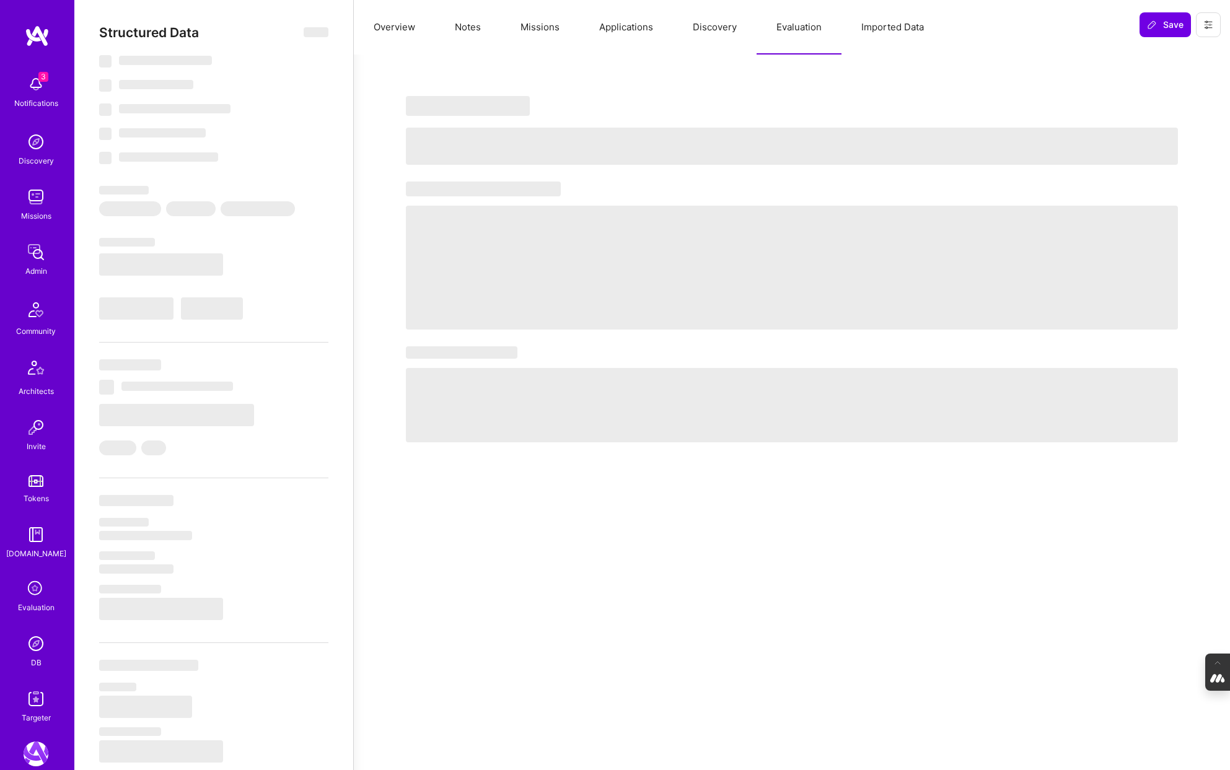
type textarea "x"
select select "Right Now"
select select "5"
select select "4"
select select "6"
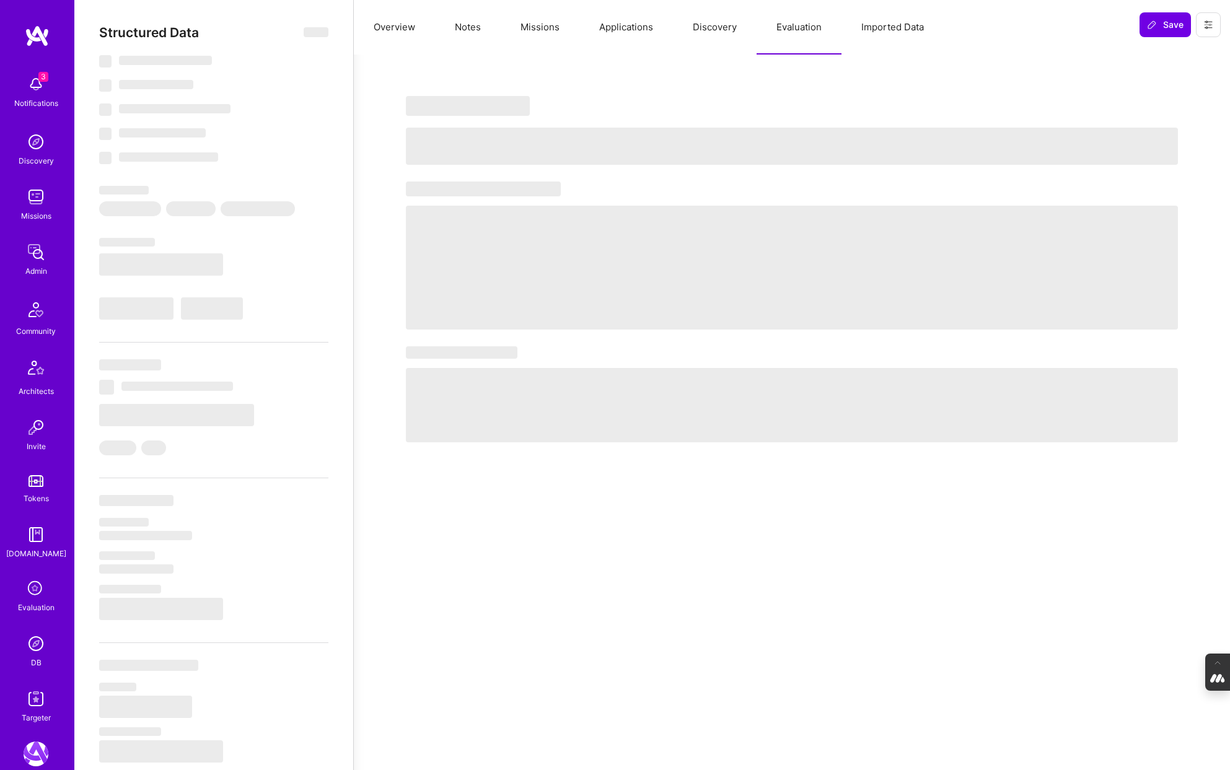
select select "6"
select select "US"
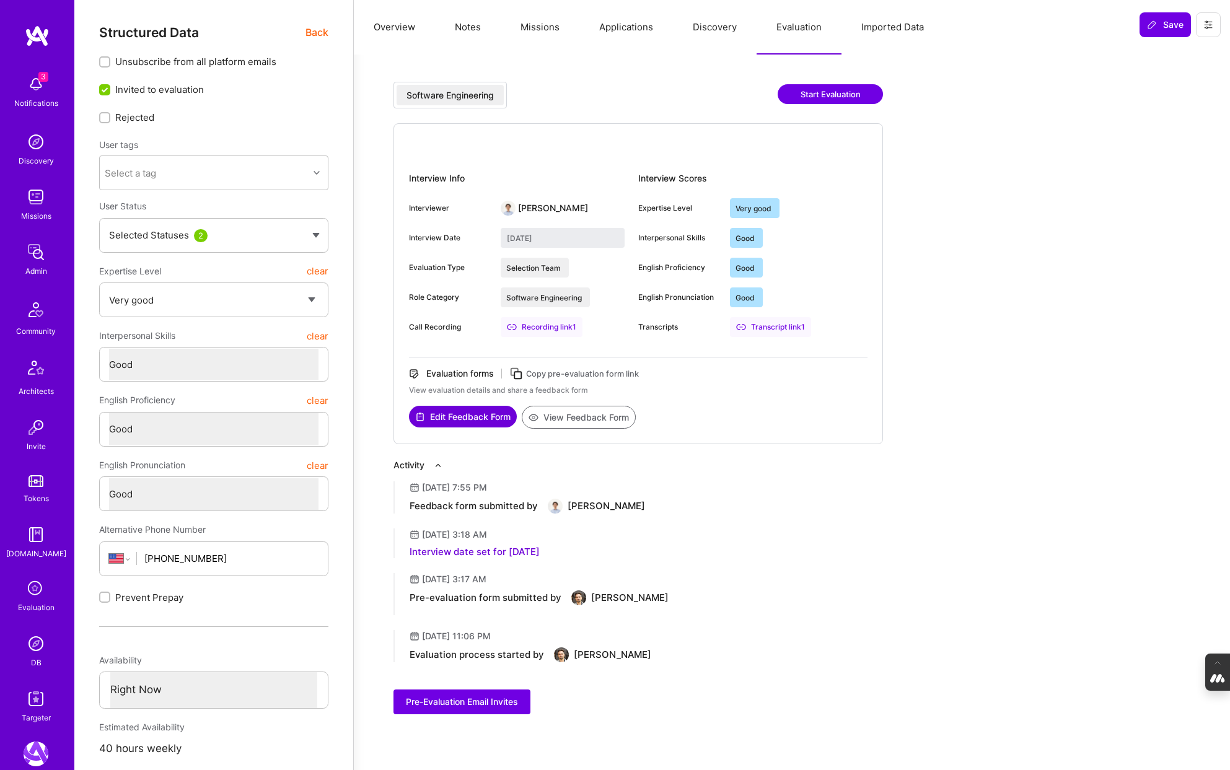
click at [35, 593] on icon at bounding box center [36, 589] width 24 height 24
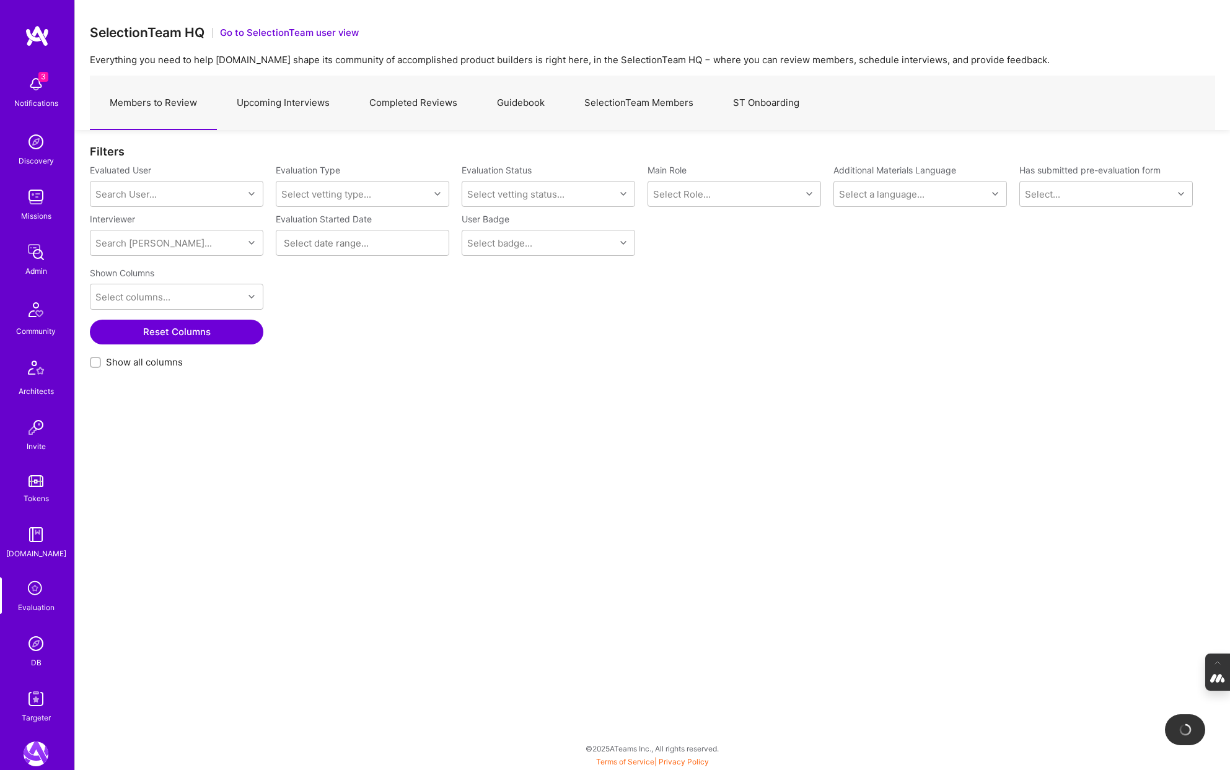
click at [43, 646] on img at bounding box center [36, 643] width 25 height 25
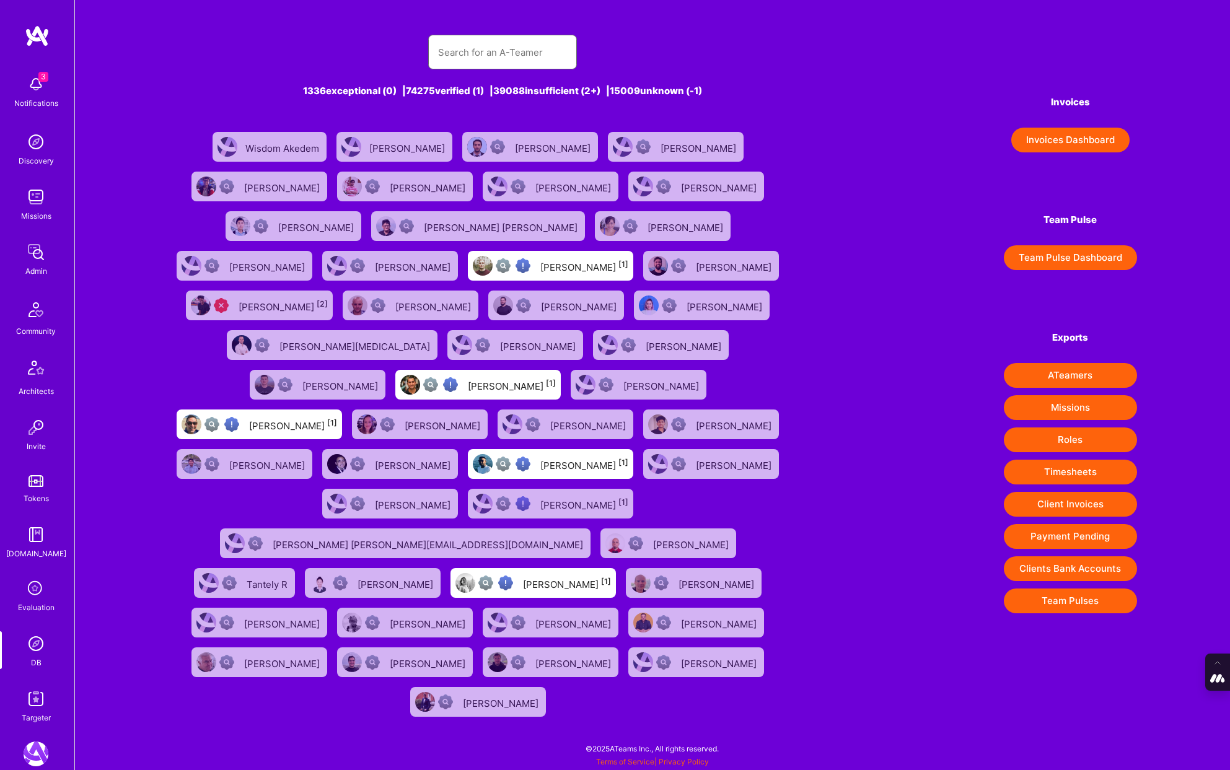
click at [471, 49] on input "text" at bounding box center [502, 53] width 129 height 32
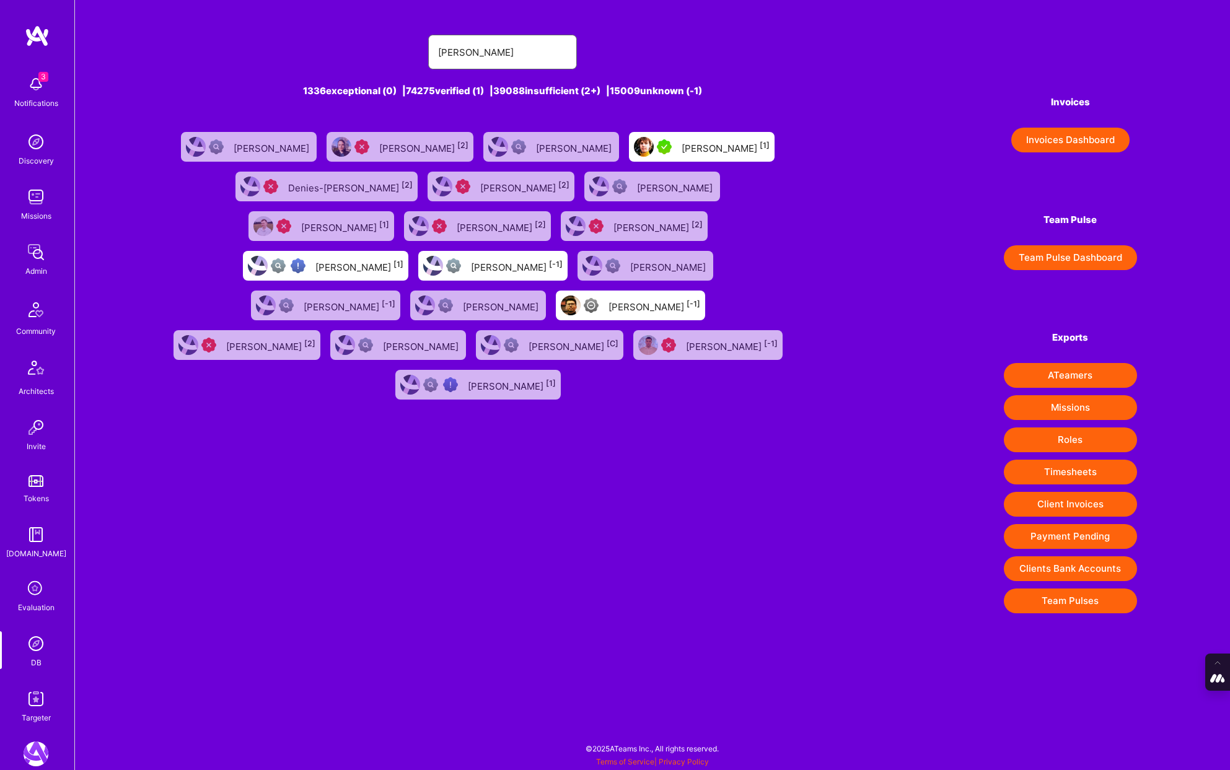
type input "[PERSON_NAME]"
click at [710, 138] on div "[PERSON_NAME] [1]" at bounding box center [702, 147] width 146 height 30
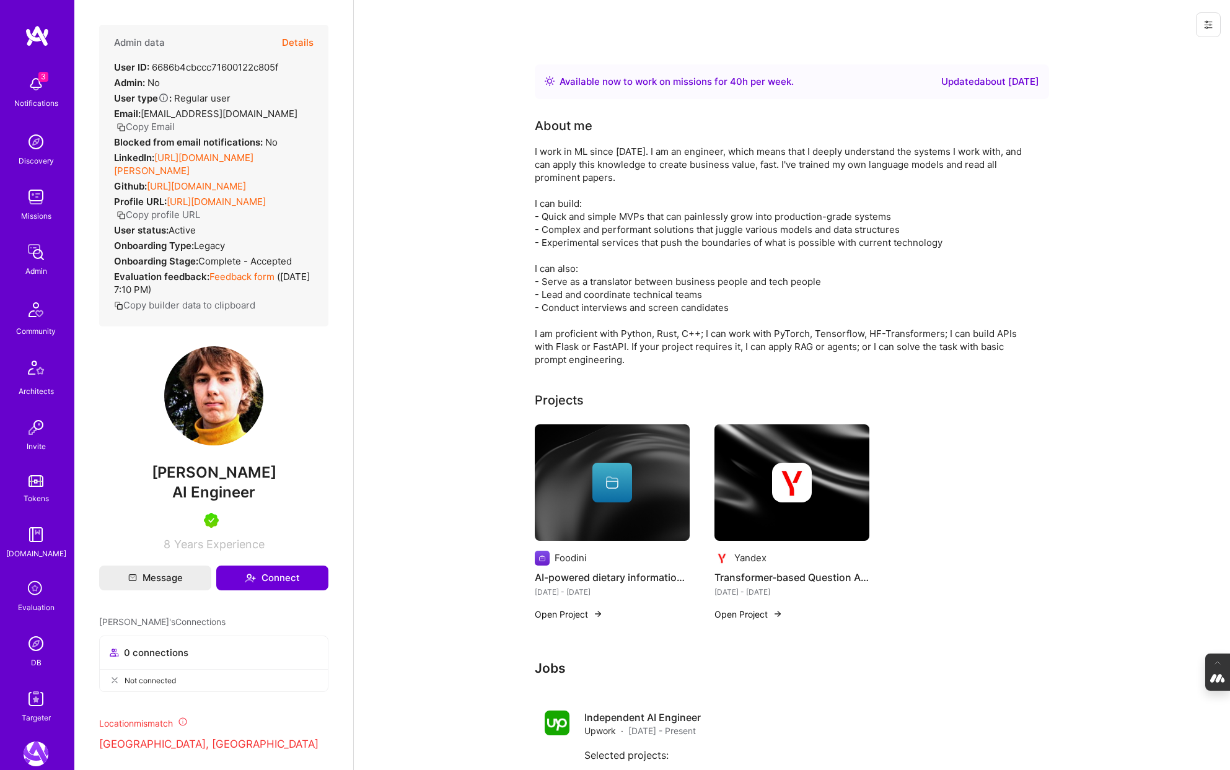
click at [307, 40] on button "Details" at bounding box center [298, 43] width 32 height 36
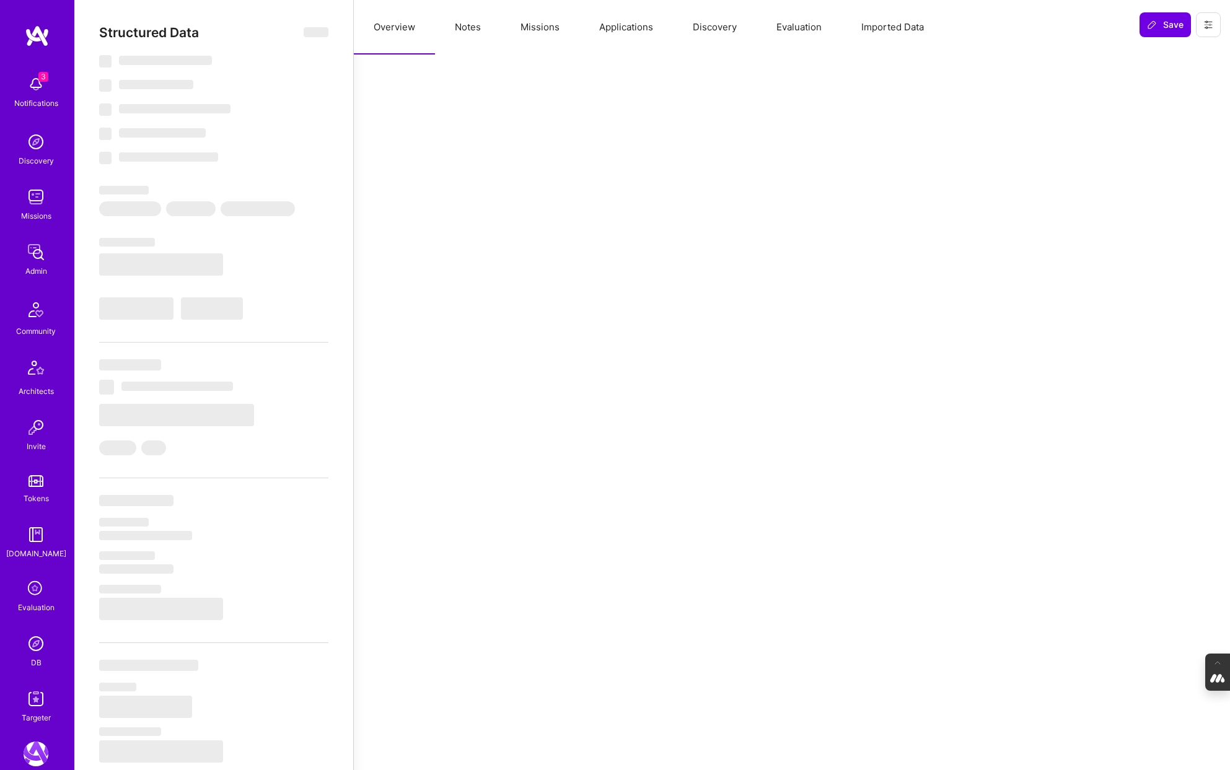
click at [812, 23] on button "Evaluation" at bounding box center [798, 27] width 85 height 55
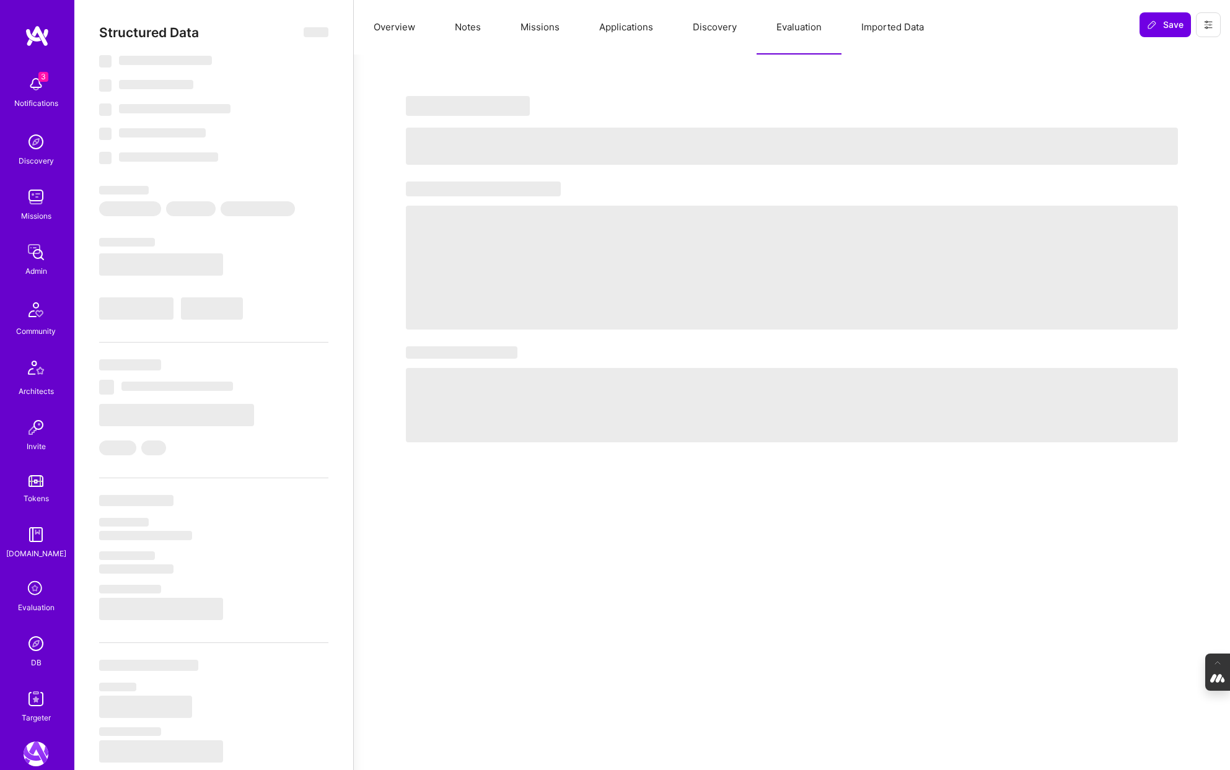
type textarea "x"
select select "Right Now"
select select "5"
select select "4"
select select "7"
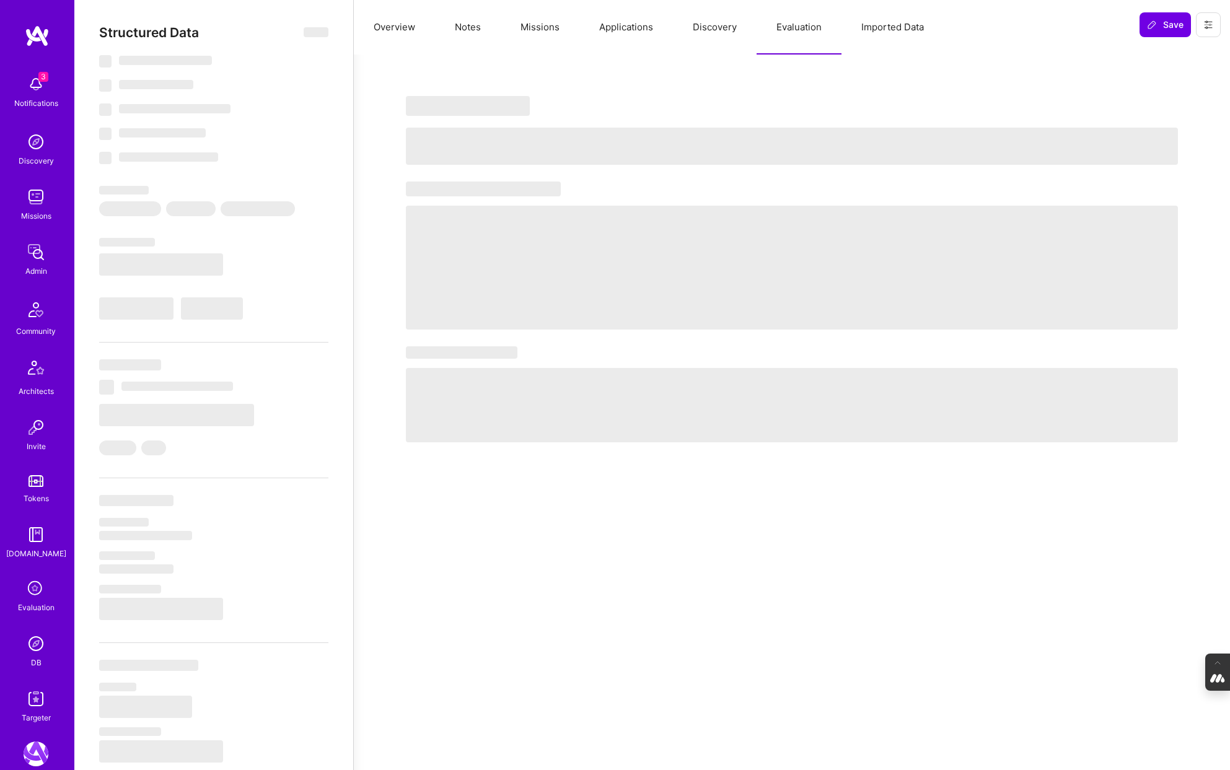
select select "6"
select select "AM"
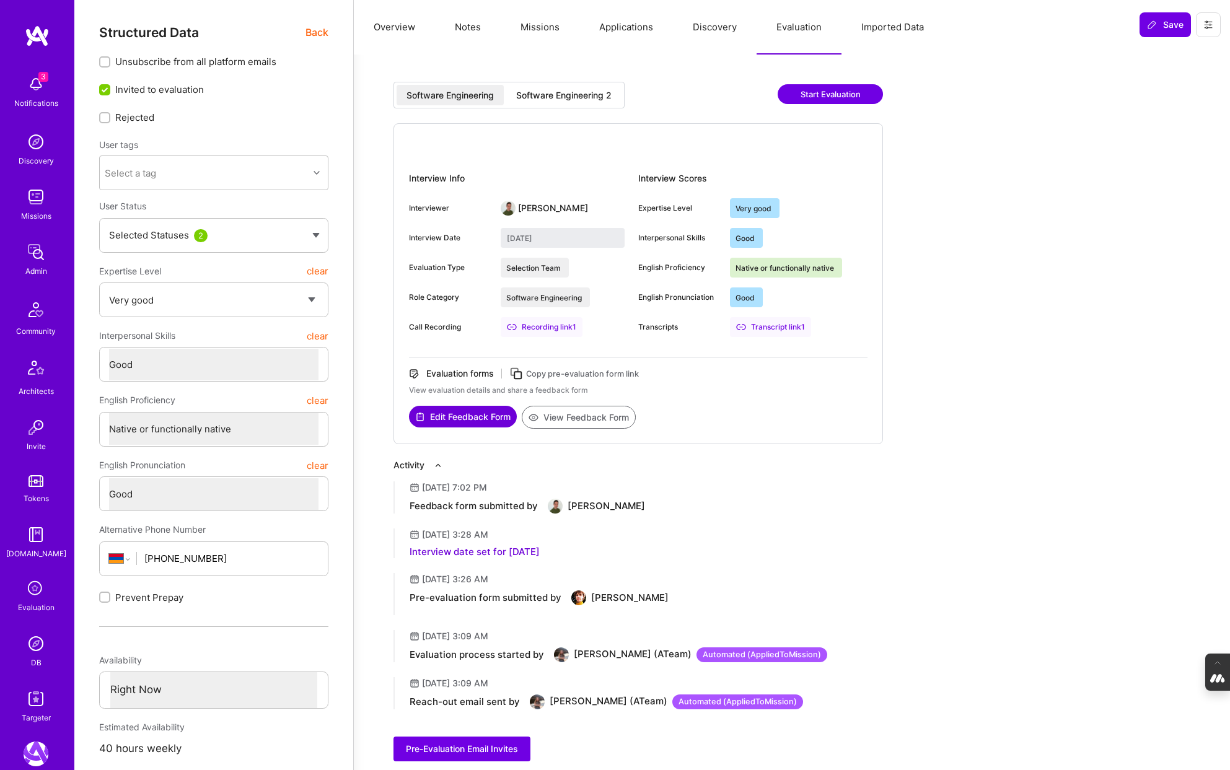
click at [584, 101] on div "Software Engineering 2" at bounding box center [563, 95] width 115 height 20
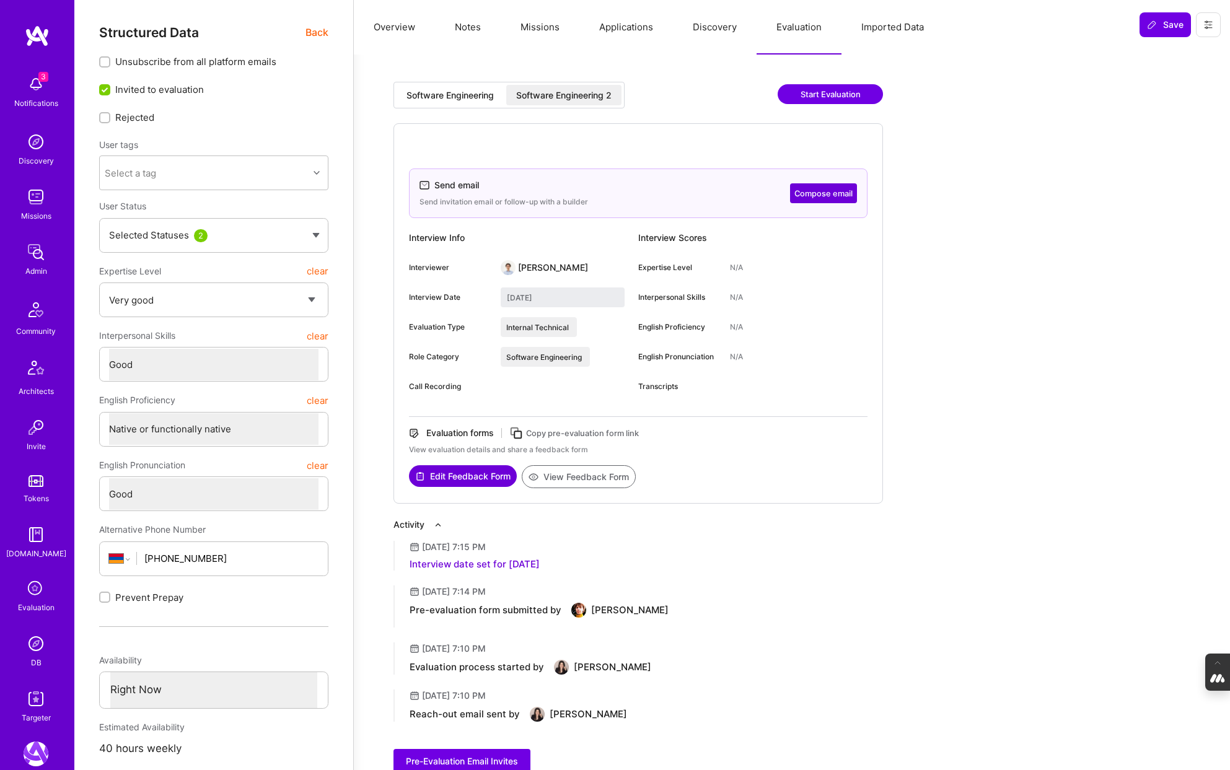
click at [470, 98] on div "Software Engineering" at bounding box center [449, 95] width 87 height 12
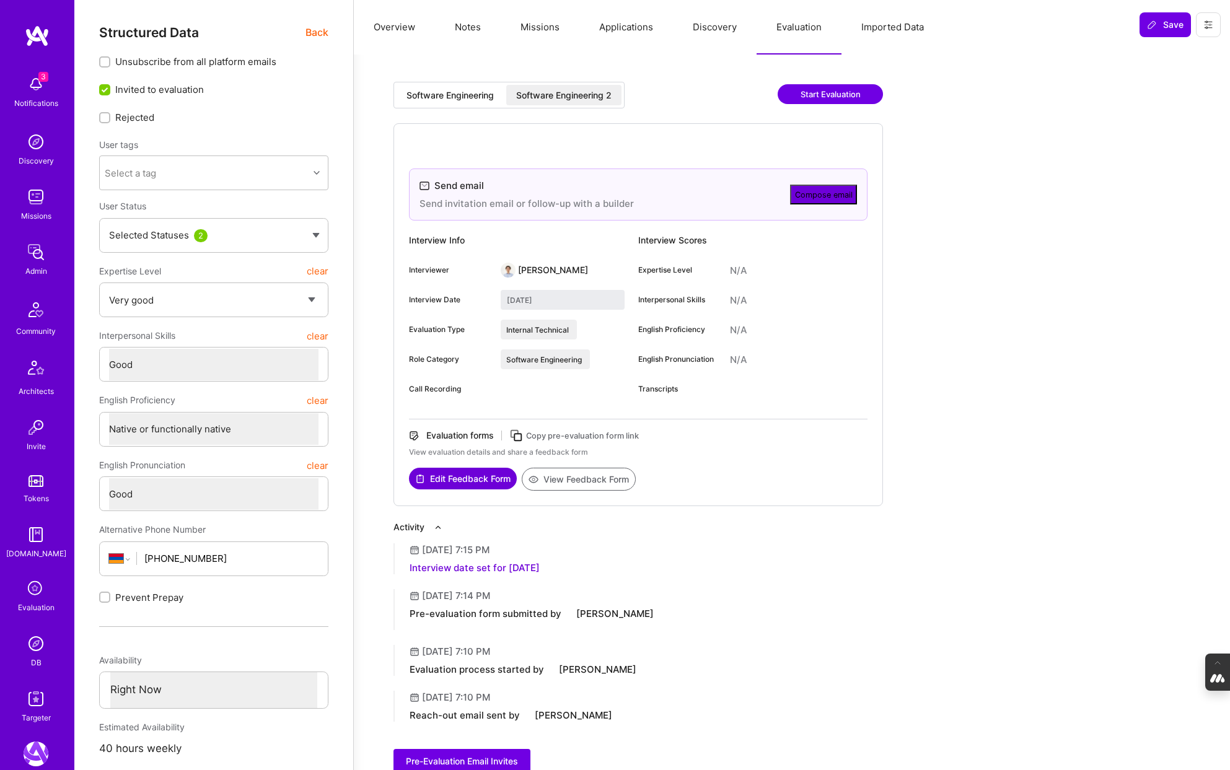
type input "[DATE]"
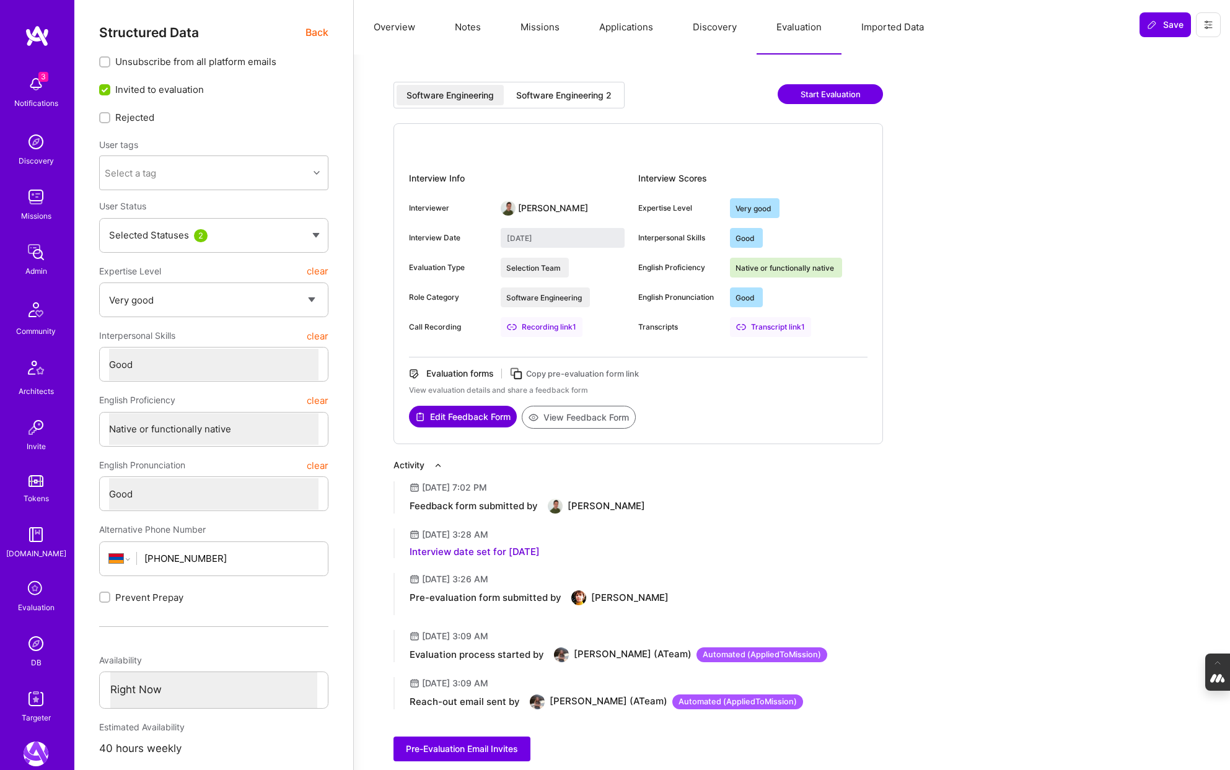
click at [404, 29] on button "Overview" at bounding box center [394, 27] width 81 height 55
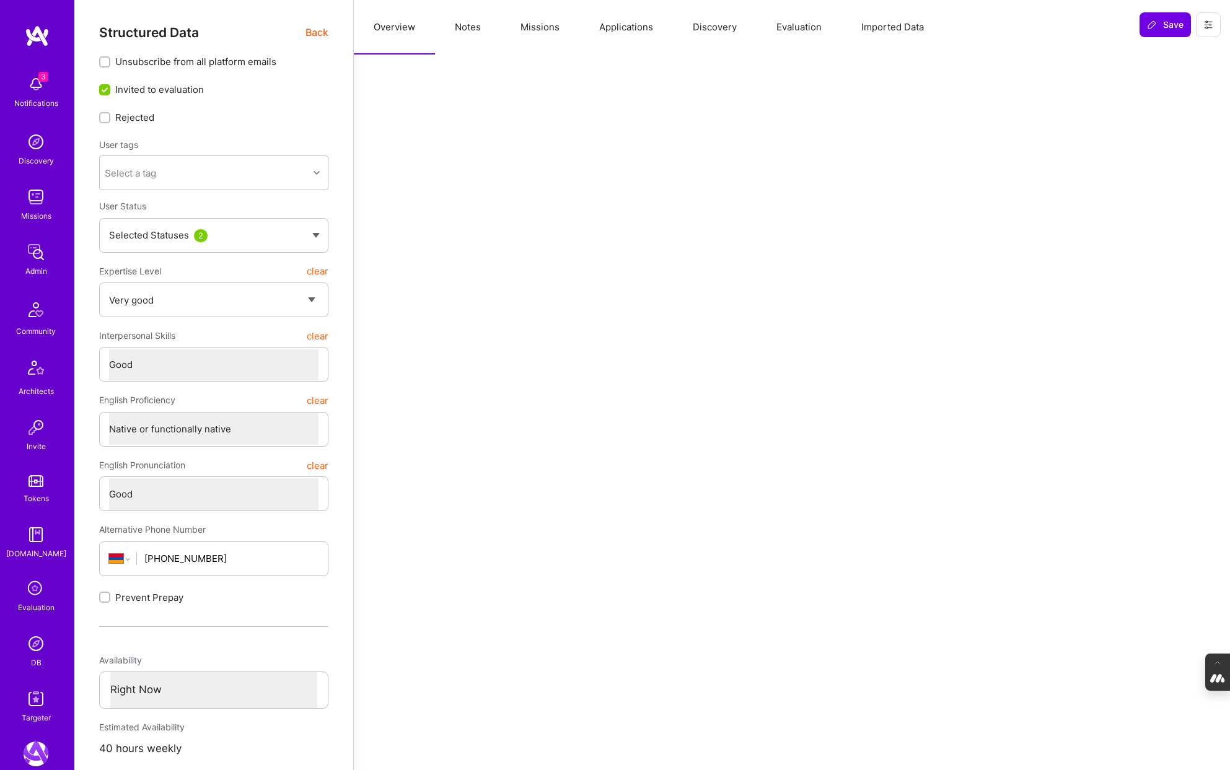
click at [317, 32] on span "Back" at bounding box center [316, 32] width 23 height 15
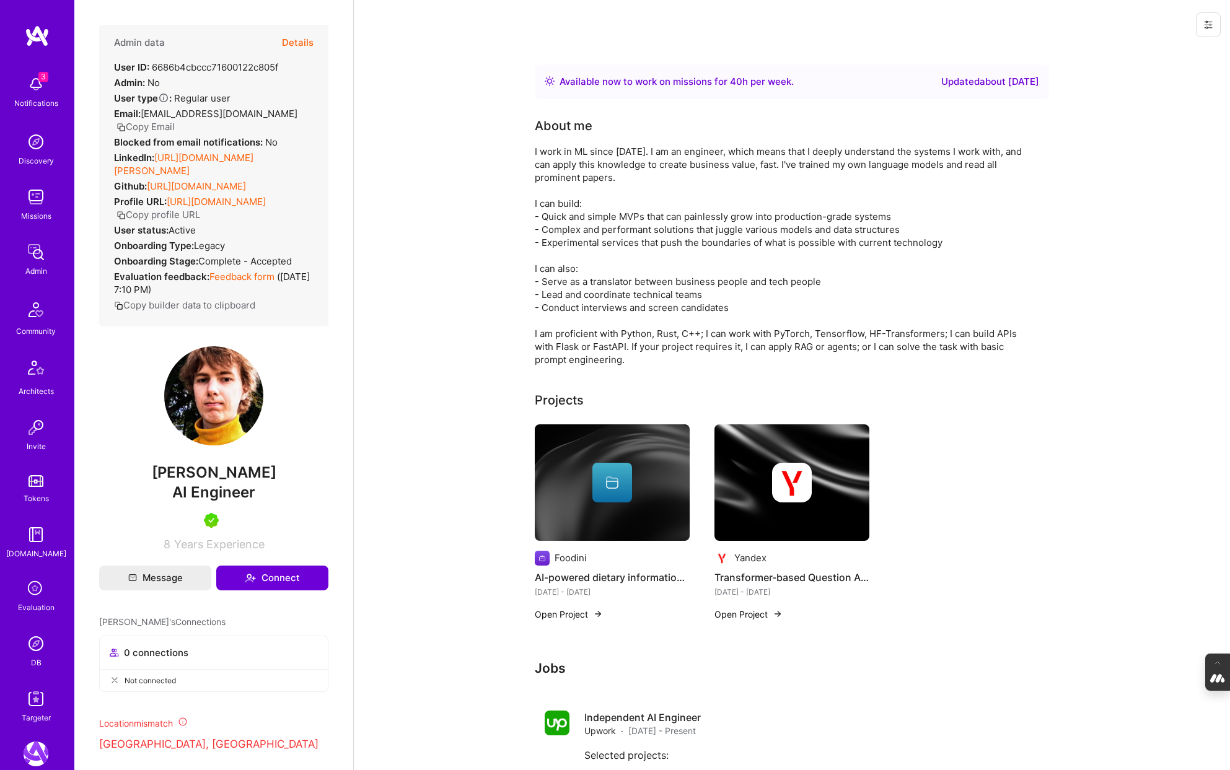
click at [32, 652] on img at bounding box center [36, 643] width 25 height 25
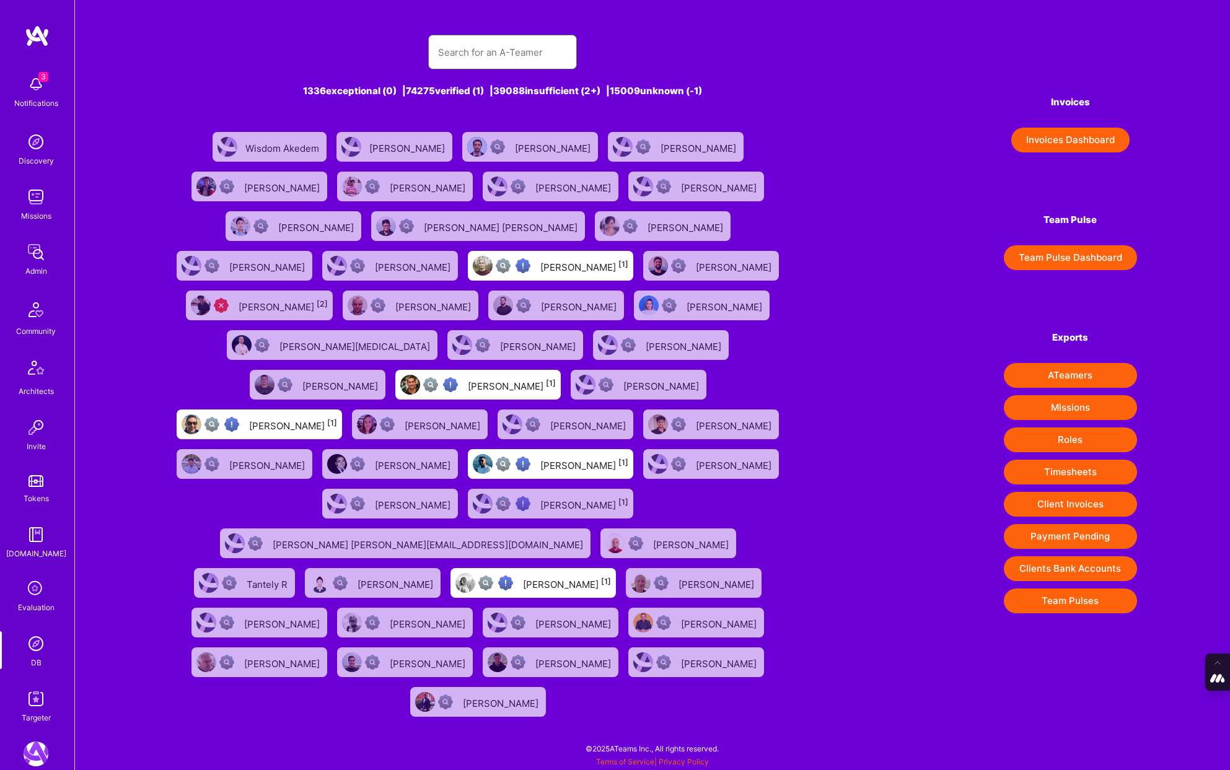
click at [468, 68] on input "text" at bounding box center [502, 53] width 129 height 32
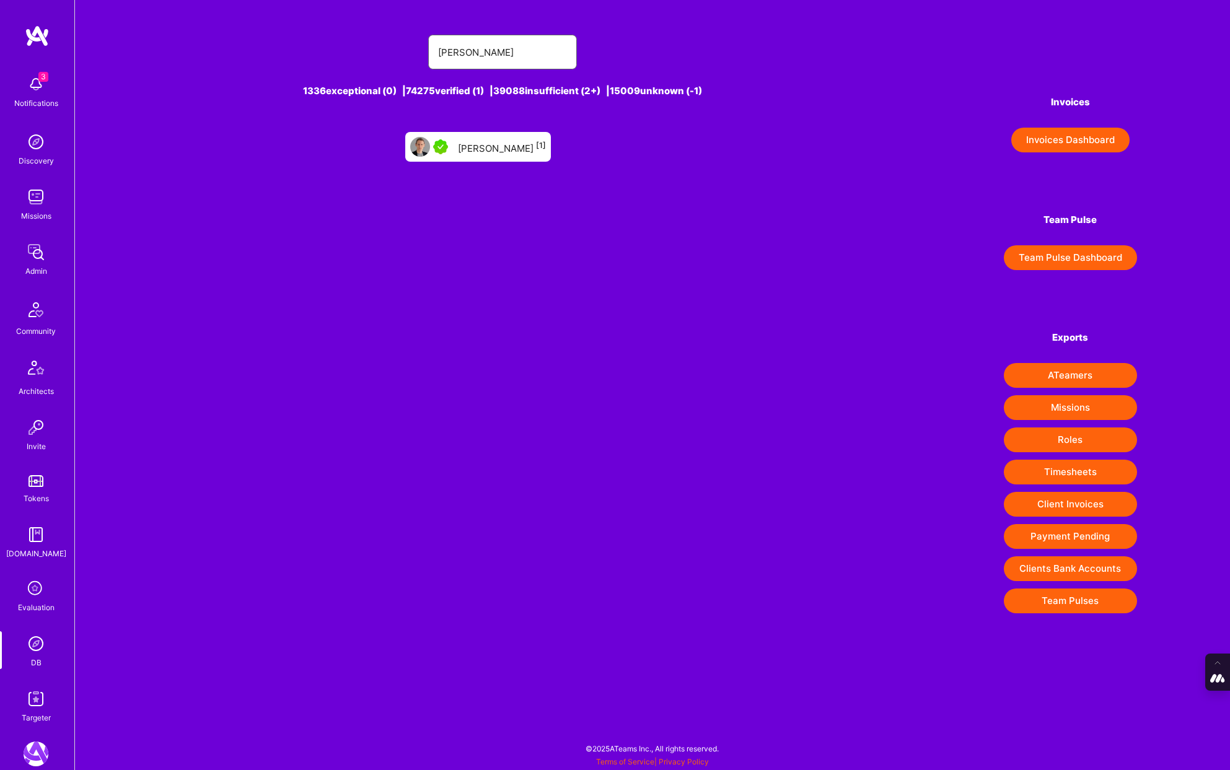
type input "[PERSON_NAME]"
click at [522, 142] on div "[PERSON_NAME] [1]" at bounding box center [502, 147] width 88 height 16
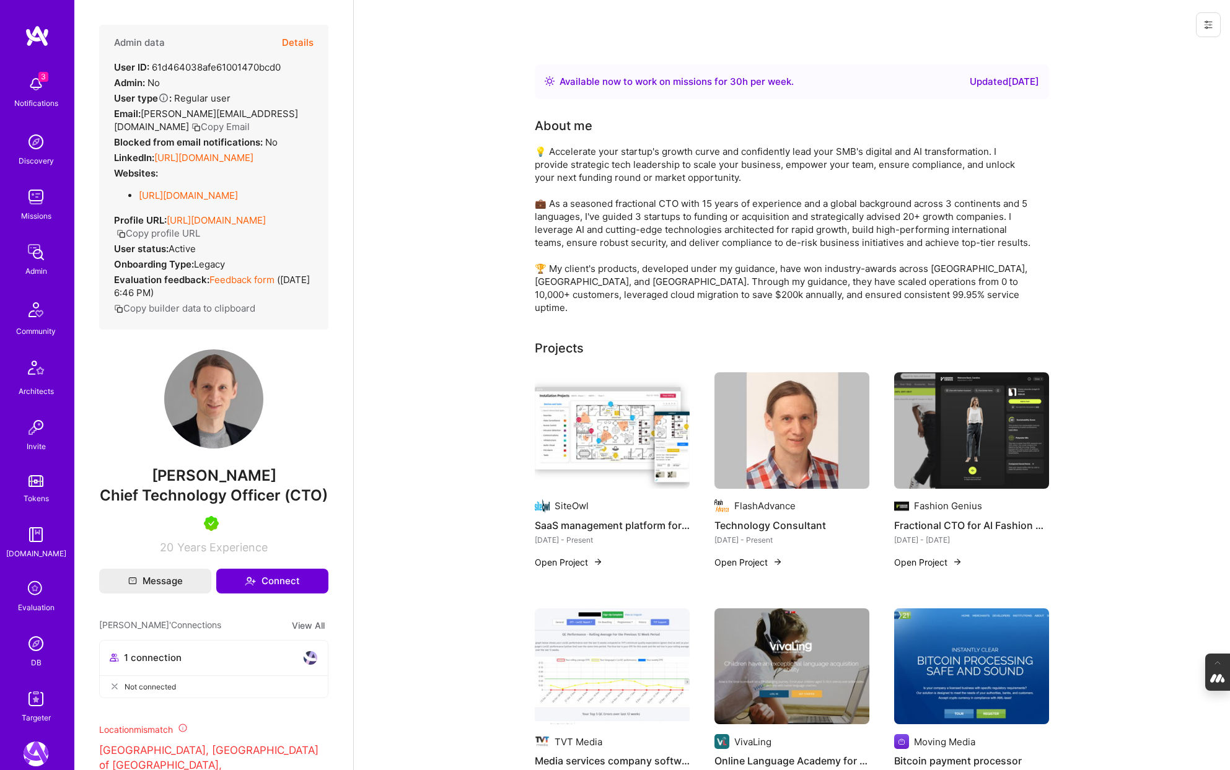
click at [299, 40] on button "Details" at bounding box center [298, 43] width 32 height 36
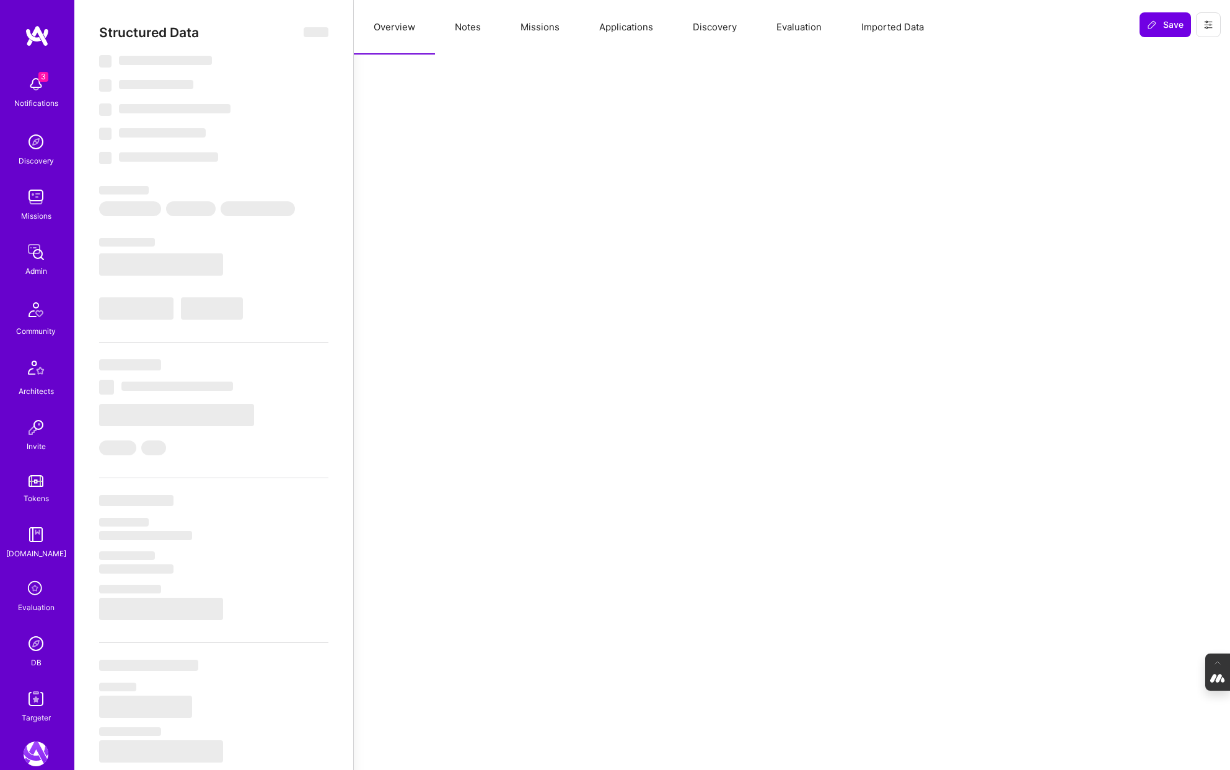
click at [807, 23] on button "Evaluation" at bounding box center [798, 27] width 85 height 55
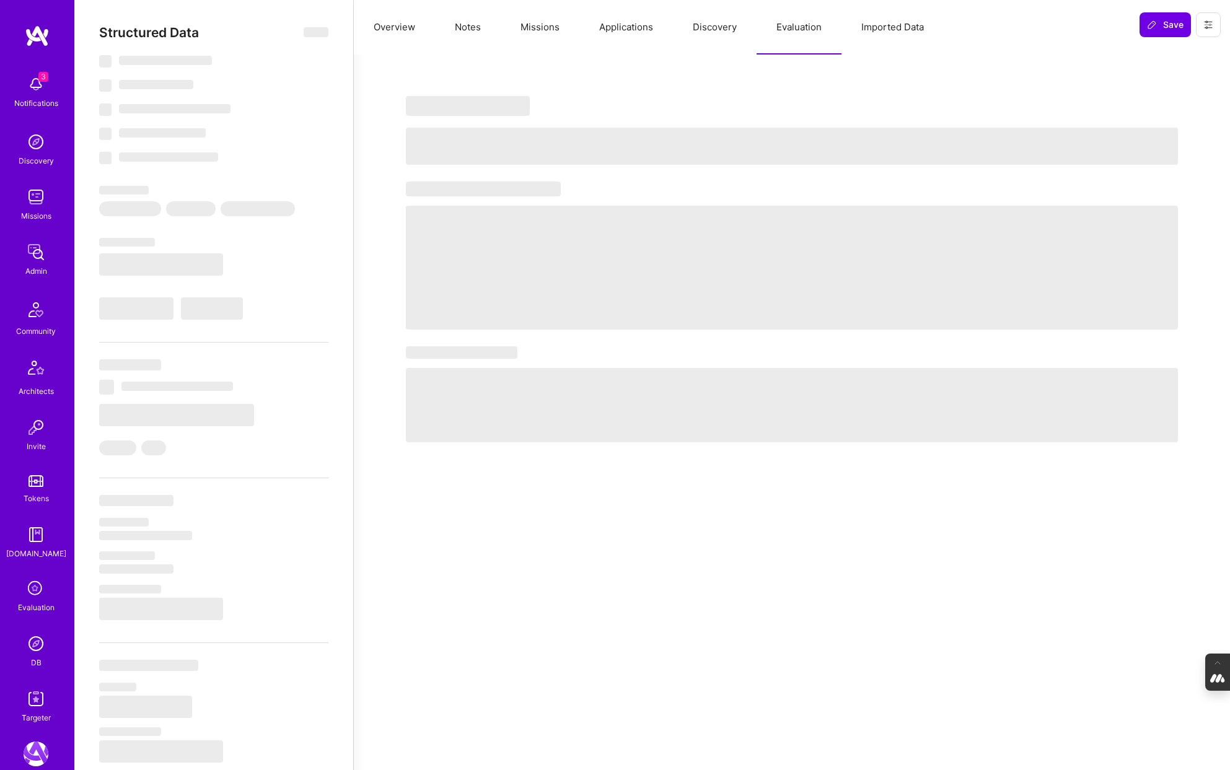
type textarea "x"
select select "Right Now"
select select "5"
select select "4"
select select "7"
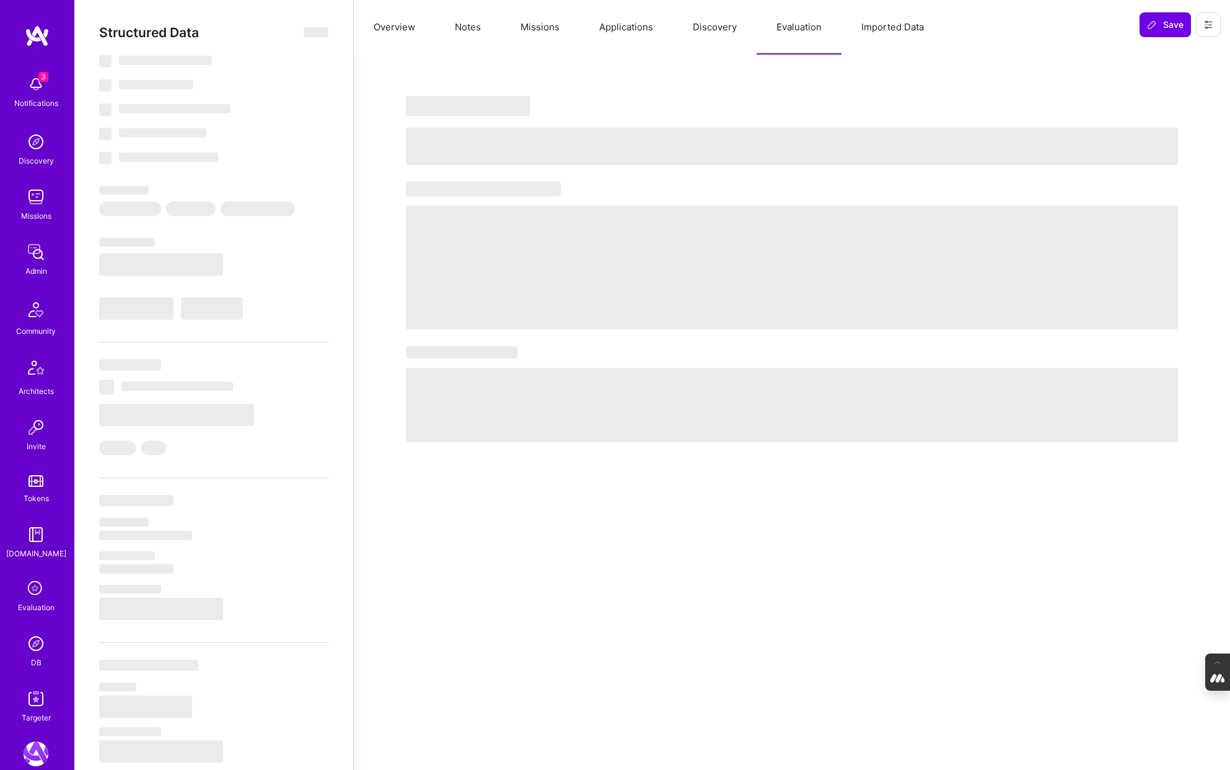
select select "7"
select select "IT"
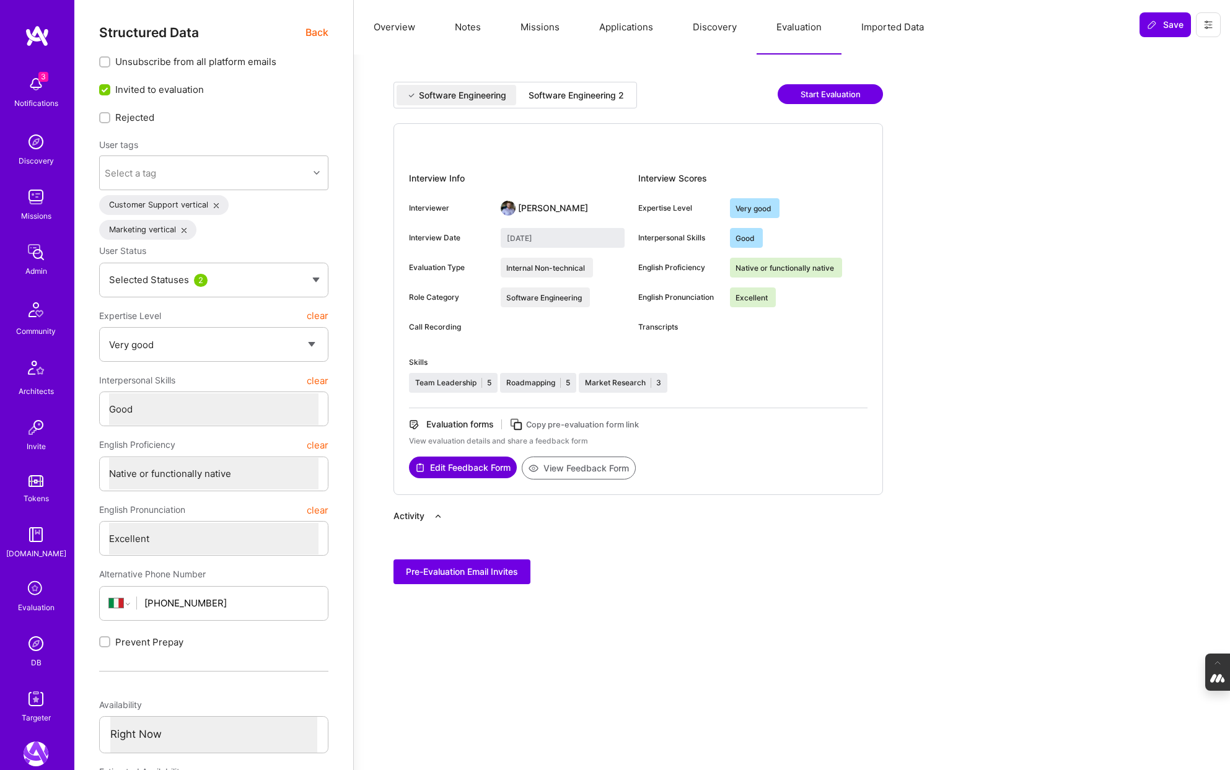
click at [590, 87] on div "Software Engineering 2" at bounding box center [576, 95] width 115 height 20
type input "[DATE]"
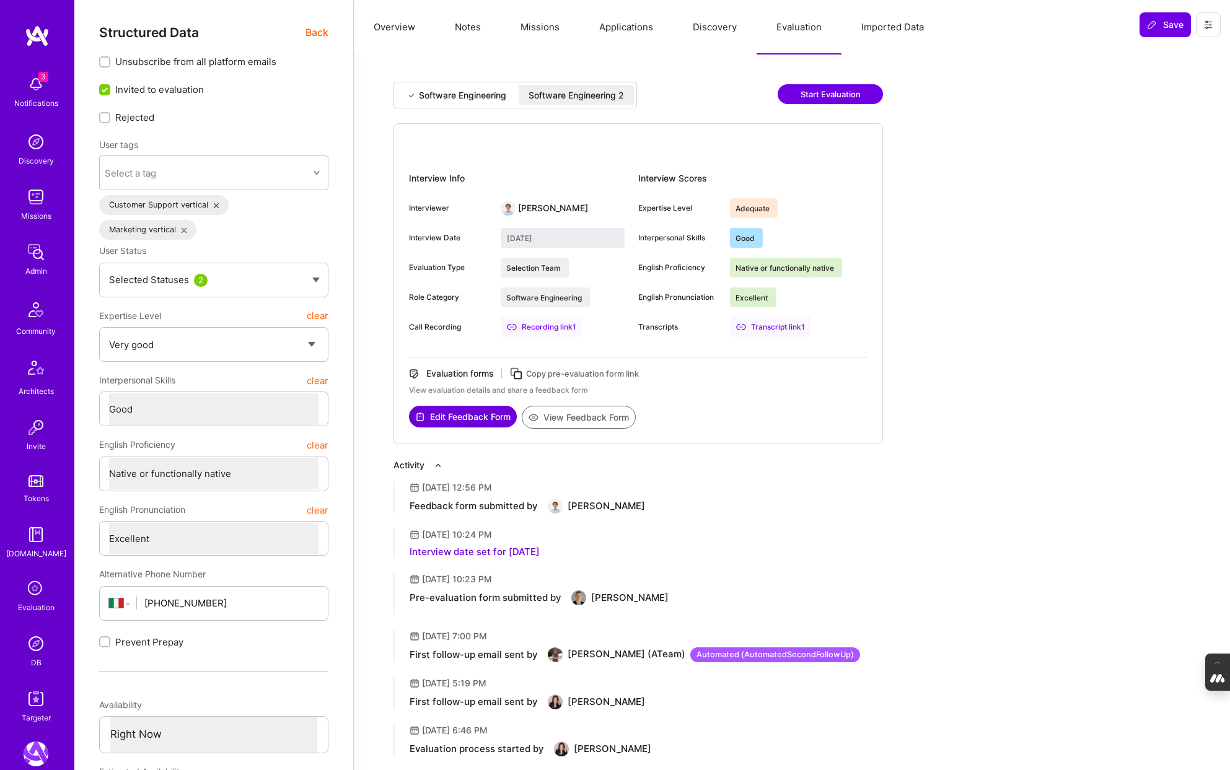
click at [40, 648] on img at bounding box center [36, 643] width 25 height 25
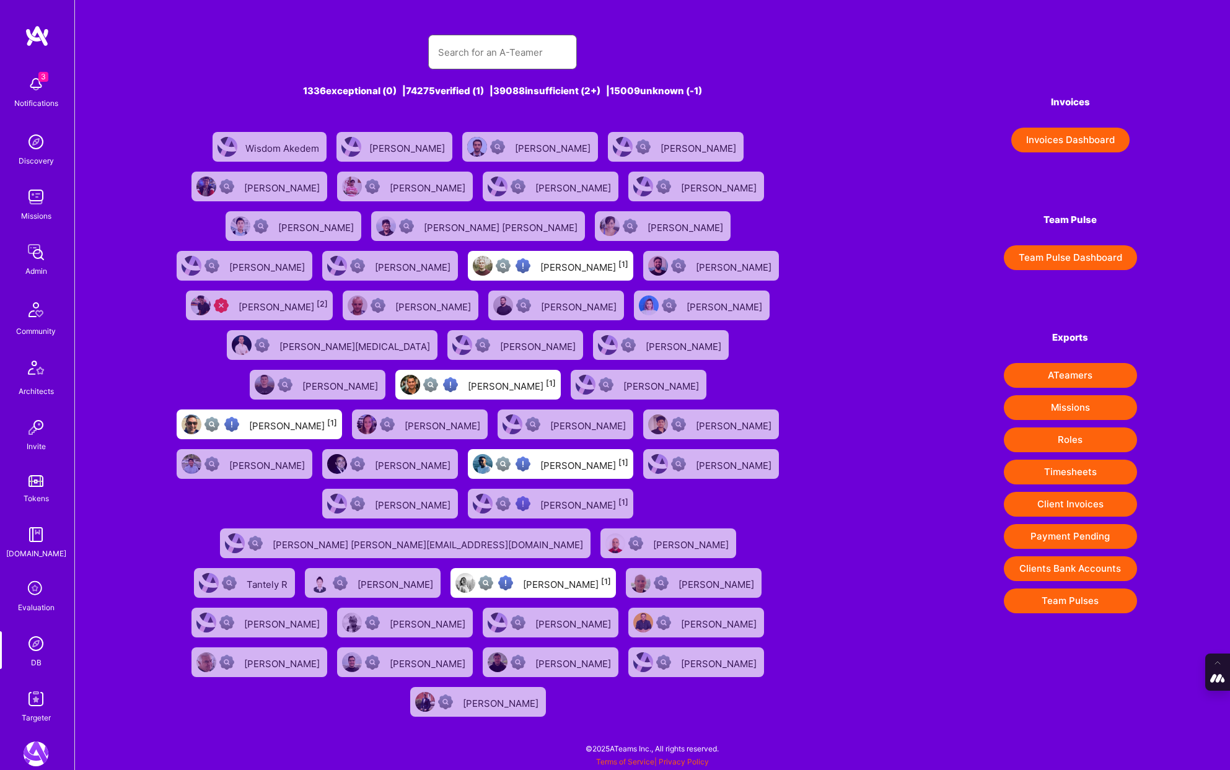
click at [462, 41] on input "text" at bounding box center [502, 53] width 129 height 32
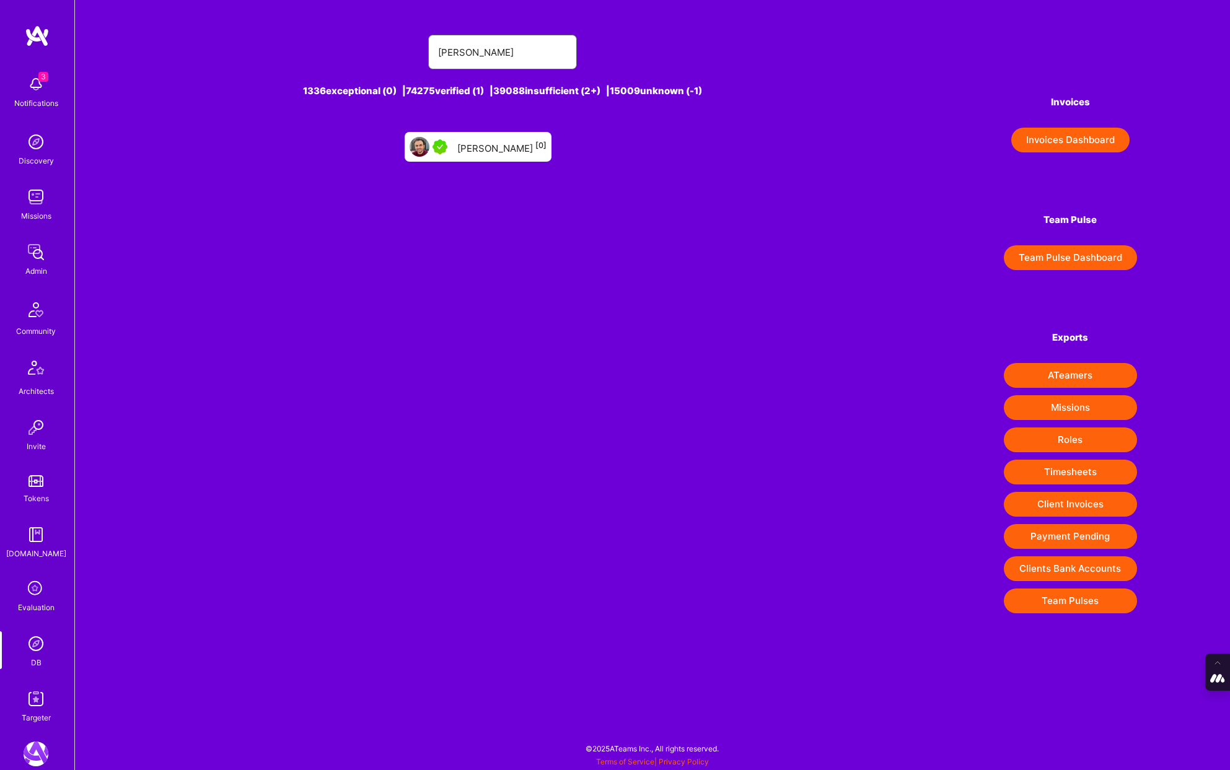
type input "[PERSON_NAME]"
click at [491, 152] on div "[PERSON_NAME] [0]" at bounding box center [501, 147] width 89 height 16
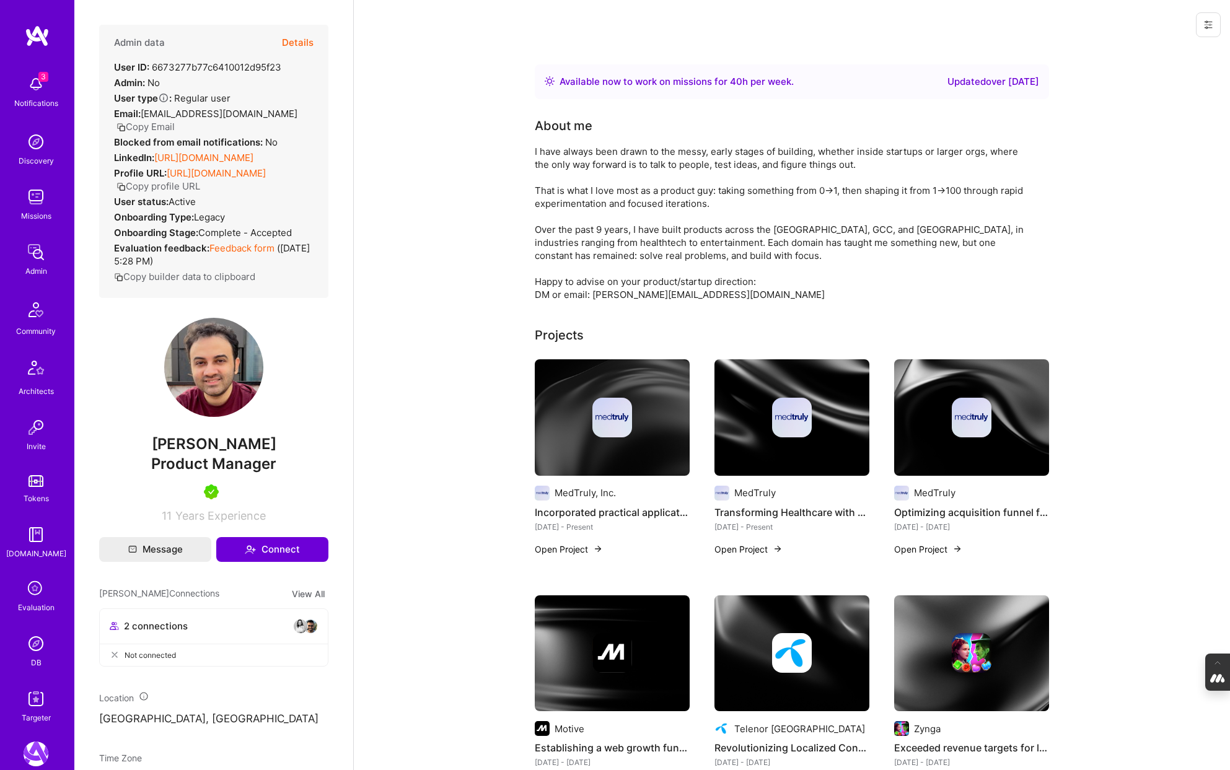
click at [303, 45] on button "Details" at bounding box center [298, 43] width 32 height 36
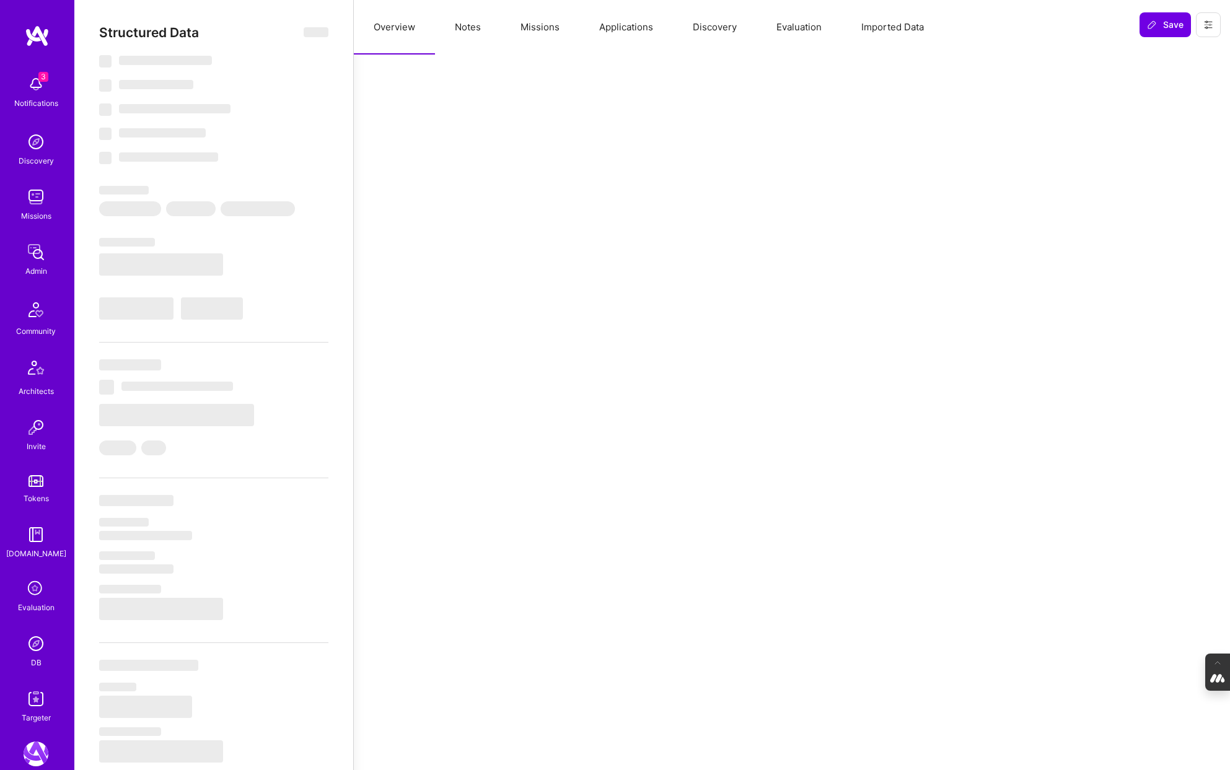
type textarea "x"
select select "Right Now"
select select "5"
select select "7"
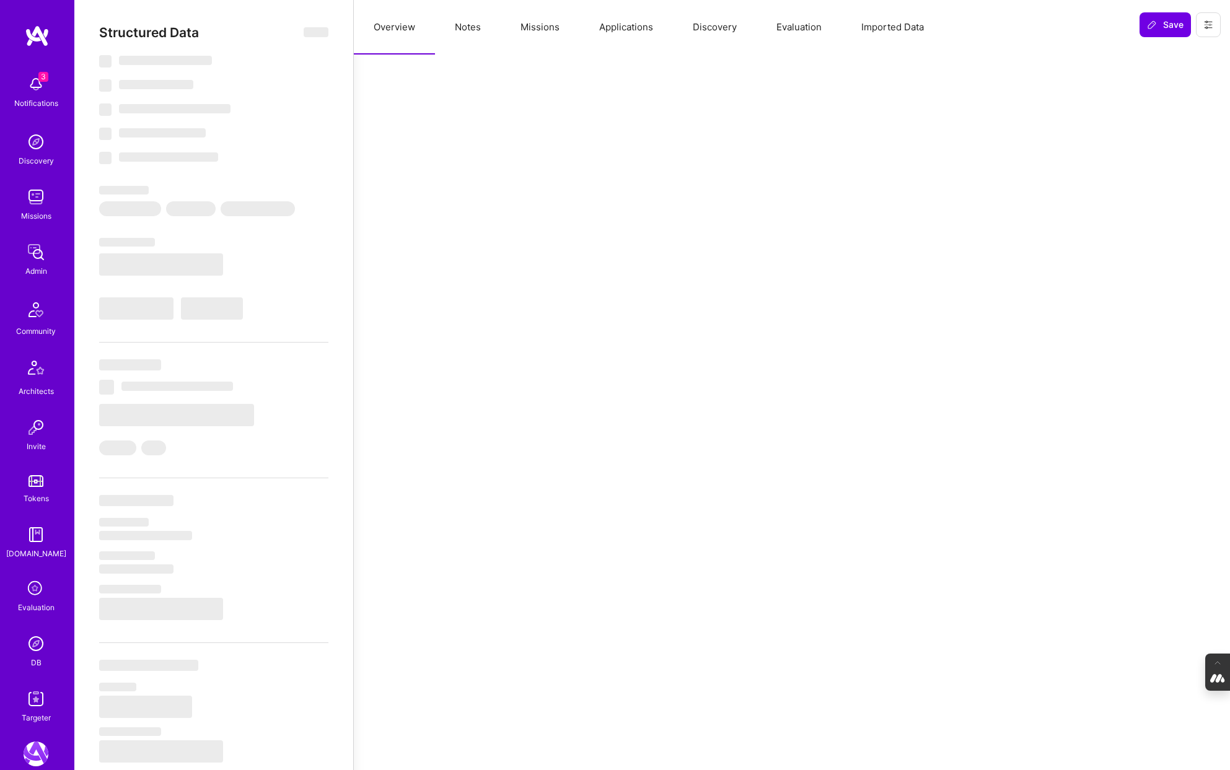
select select "7"
select select "AE"
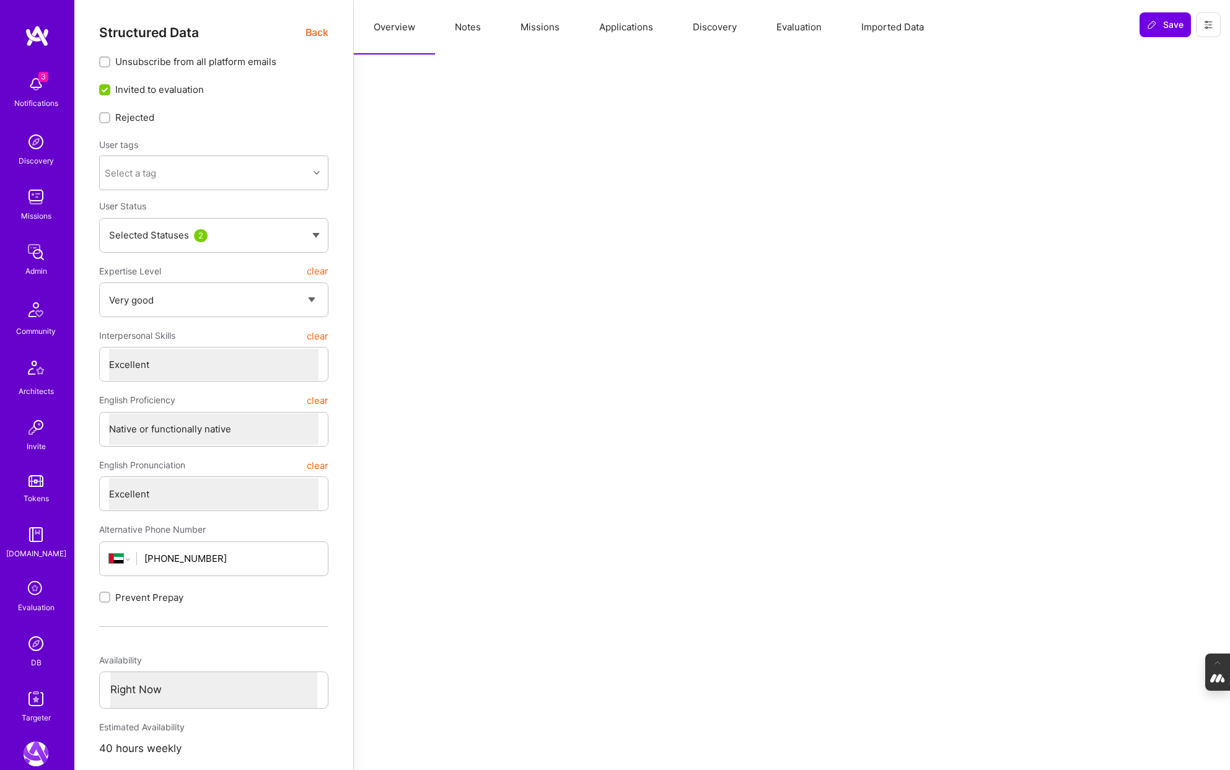
click at [800, 25] on button "Evaluation" at bounding box center [798, 27] width 85 height 55
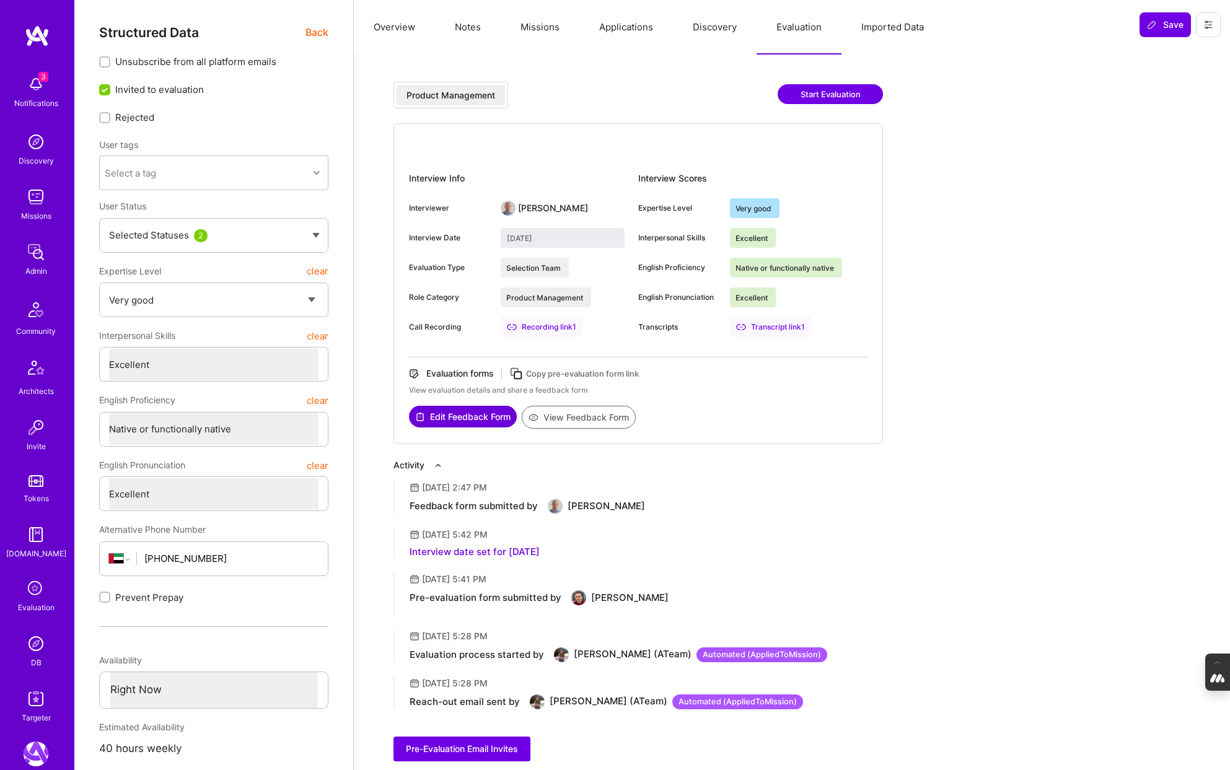
click at [34, 646] on img at bounding box center [36, 643] width 25 height 25
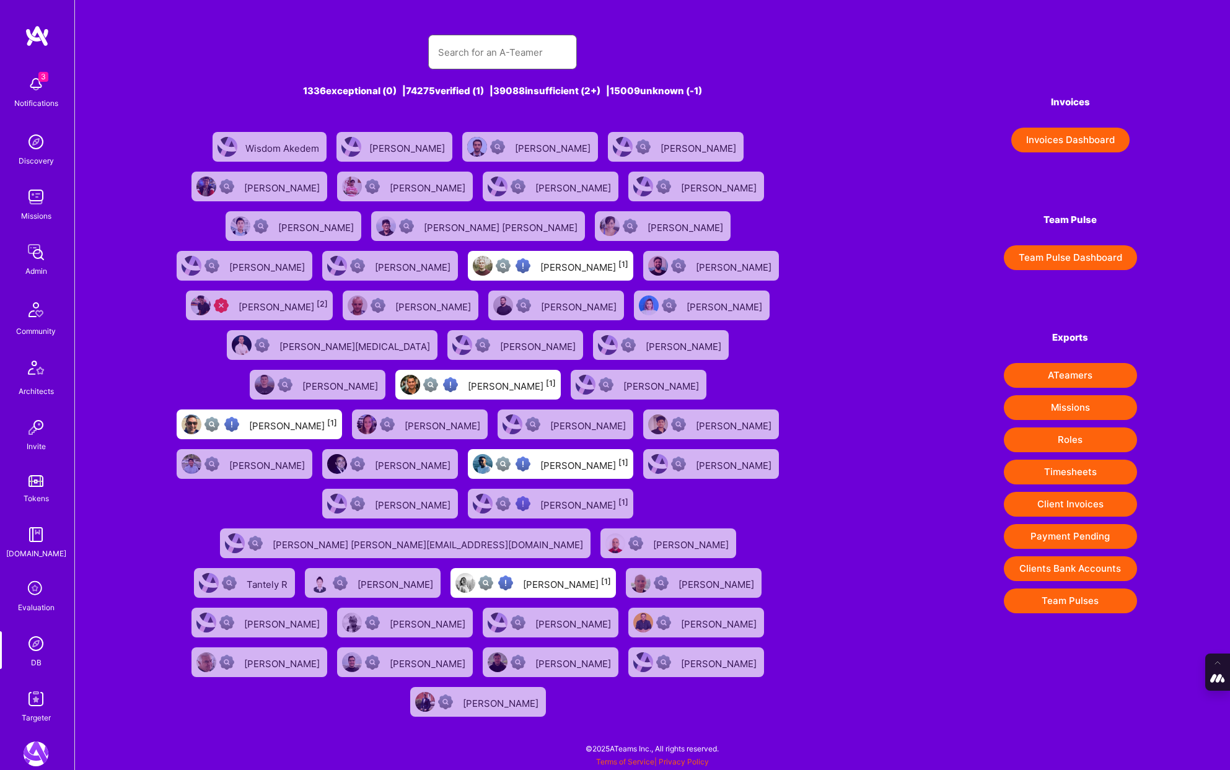
click at [473, 61] on input "text" at bounding box center [502, 53] width 129 height 32
paste input "[PERSON_NAME]"
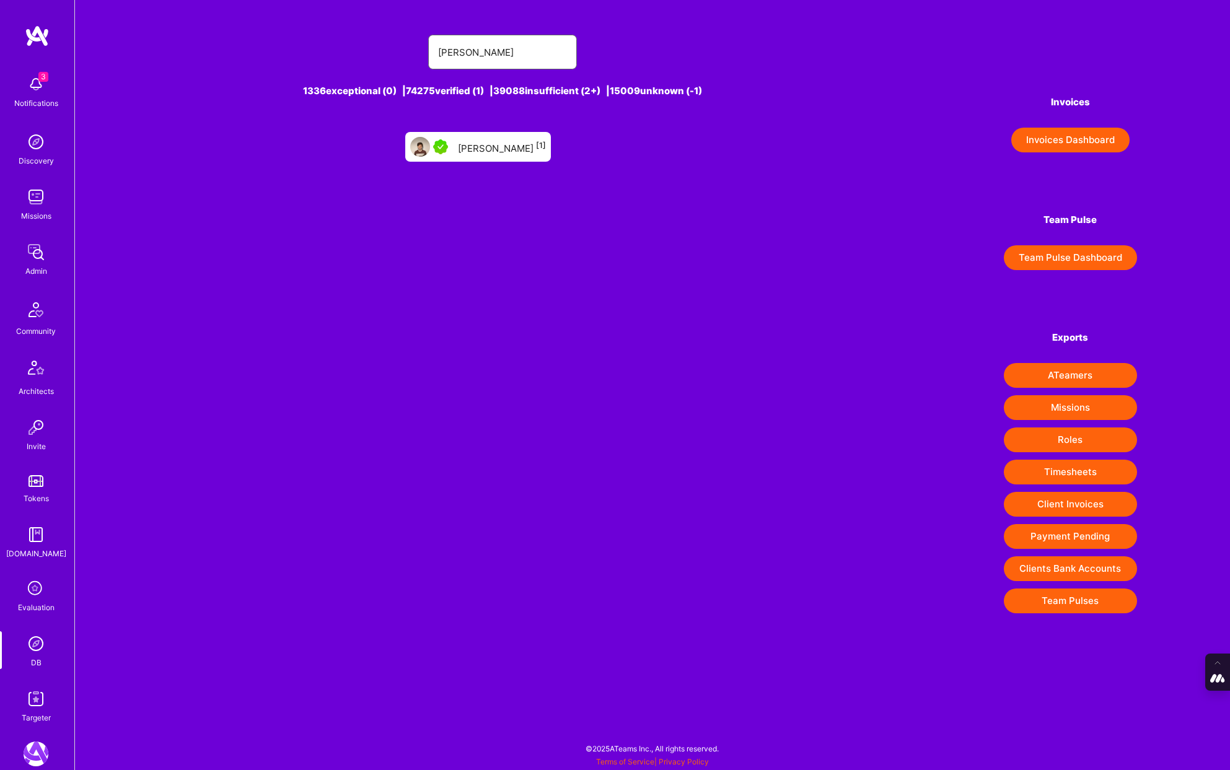
type input "[PERSON_NAME]"
click at [512, 146] on div "[PERSON_NAME] [1]" at bounding box center [502, 147] width 88 height 16
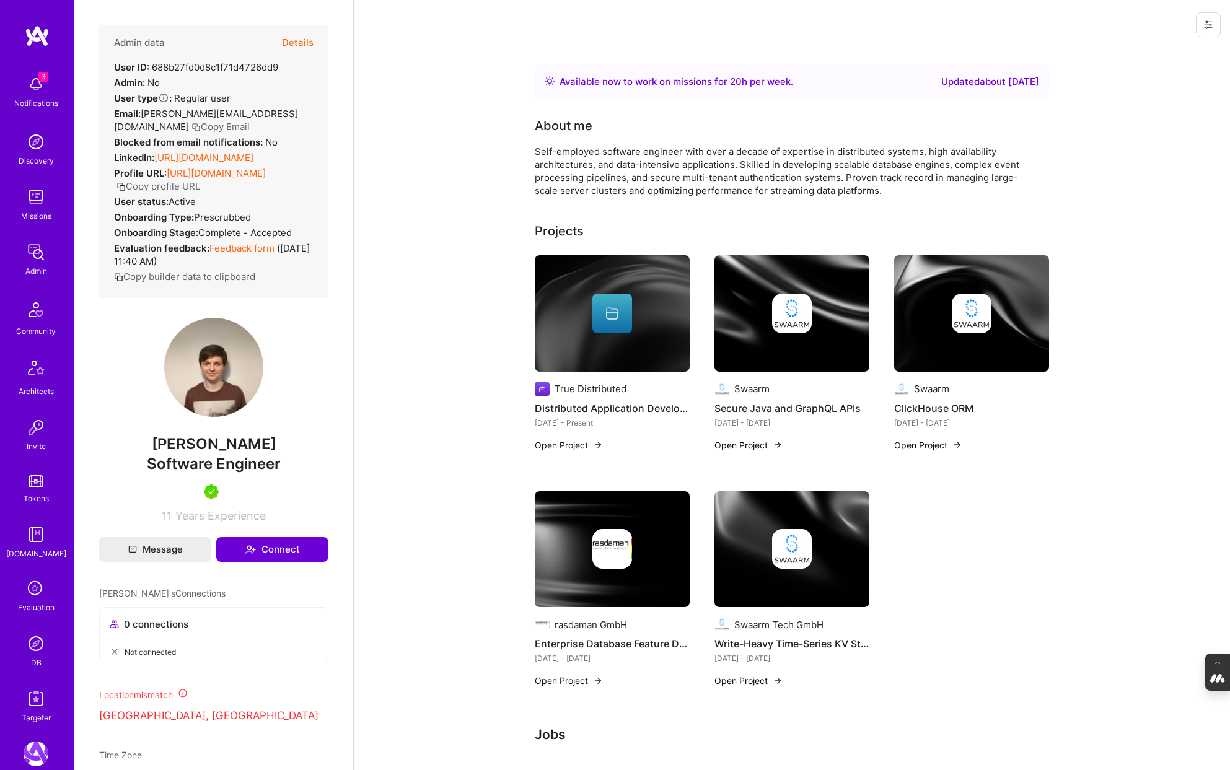
click at [303, 40] on button "Details" at bounding box center [298, 43] width 32 height 36
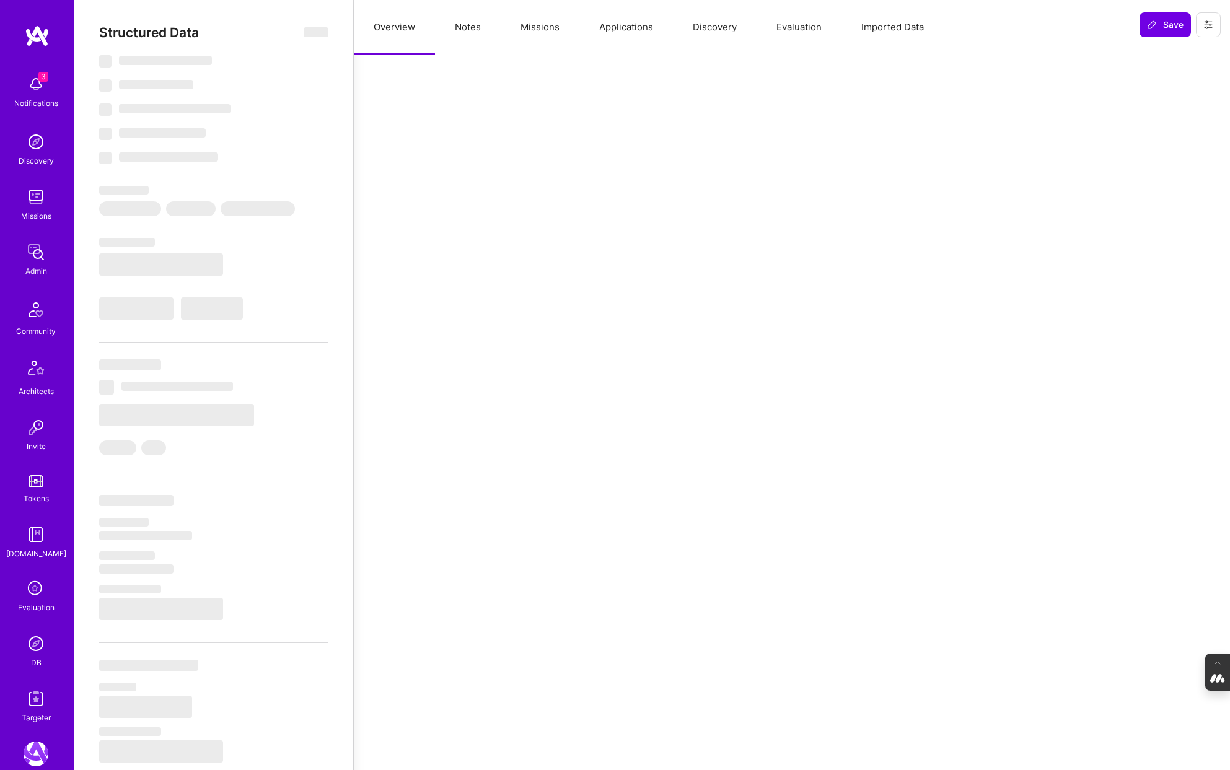
type textarea "x"
select select "Right Now"
select select "5"
select select "7"
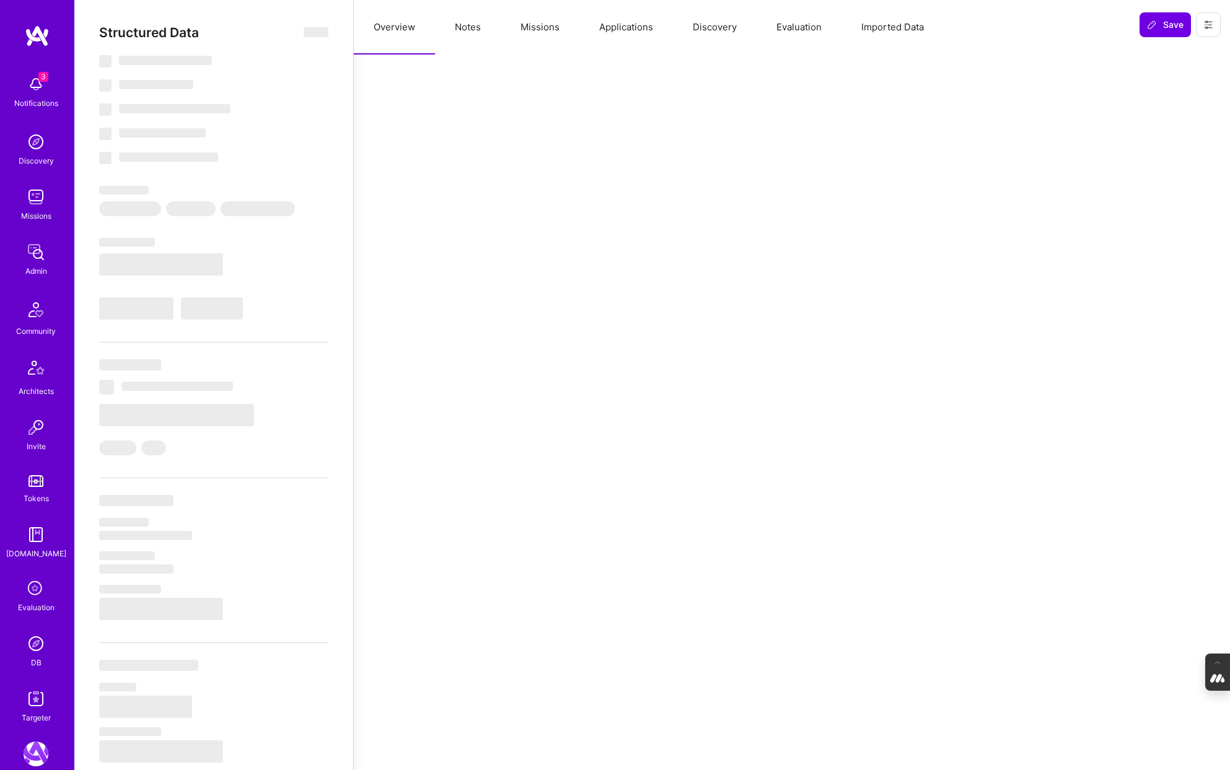
select select "7"
select select "DE"
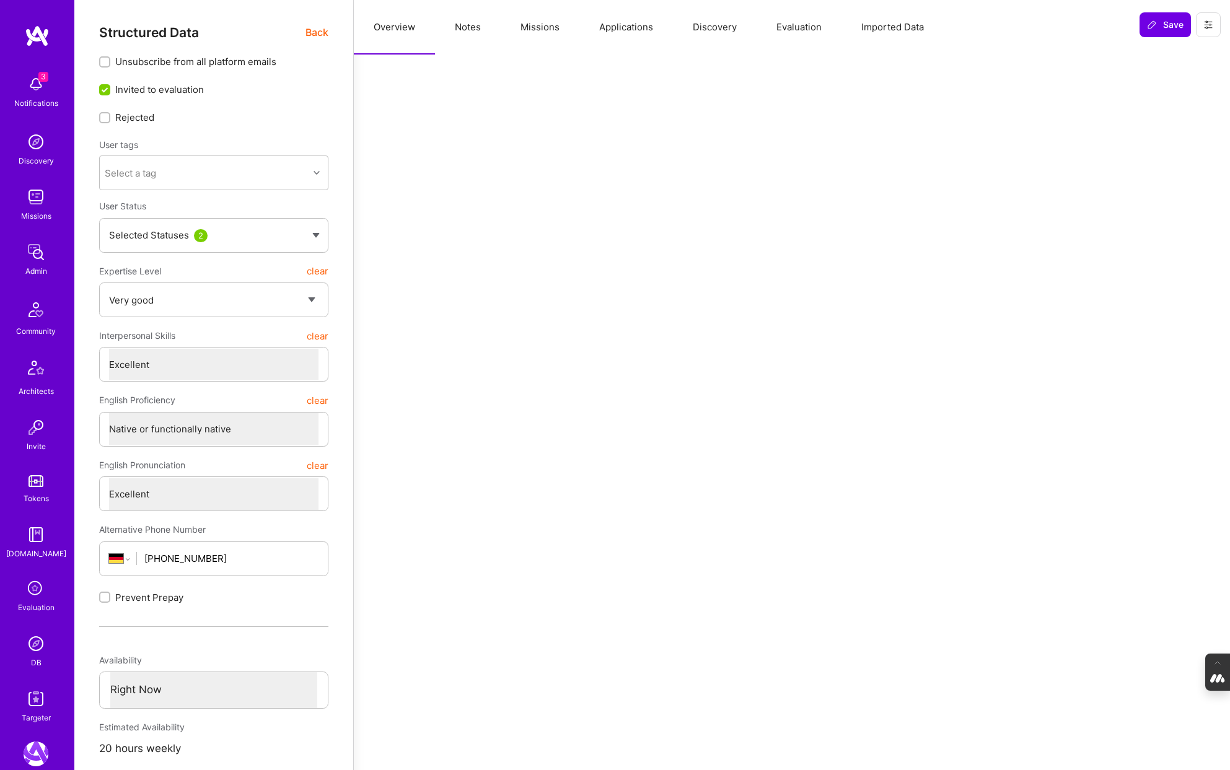
click at [781, 22] on button "Evaluation" at bounding box center [798, 27] width 85 height 55
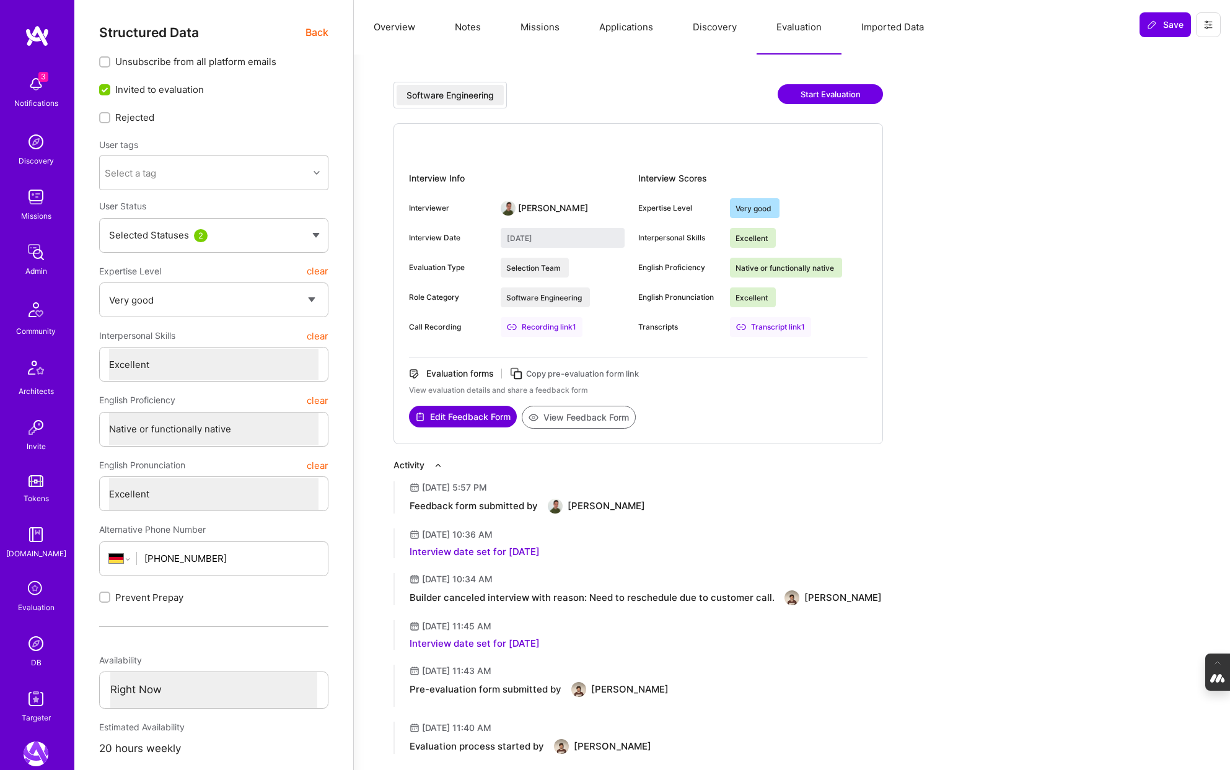
click at [461, 21] on button "Notes" at bounding box center [468, 27] width 66 height 55
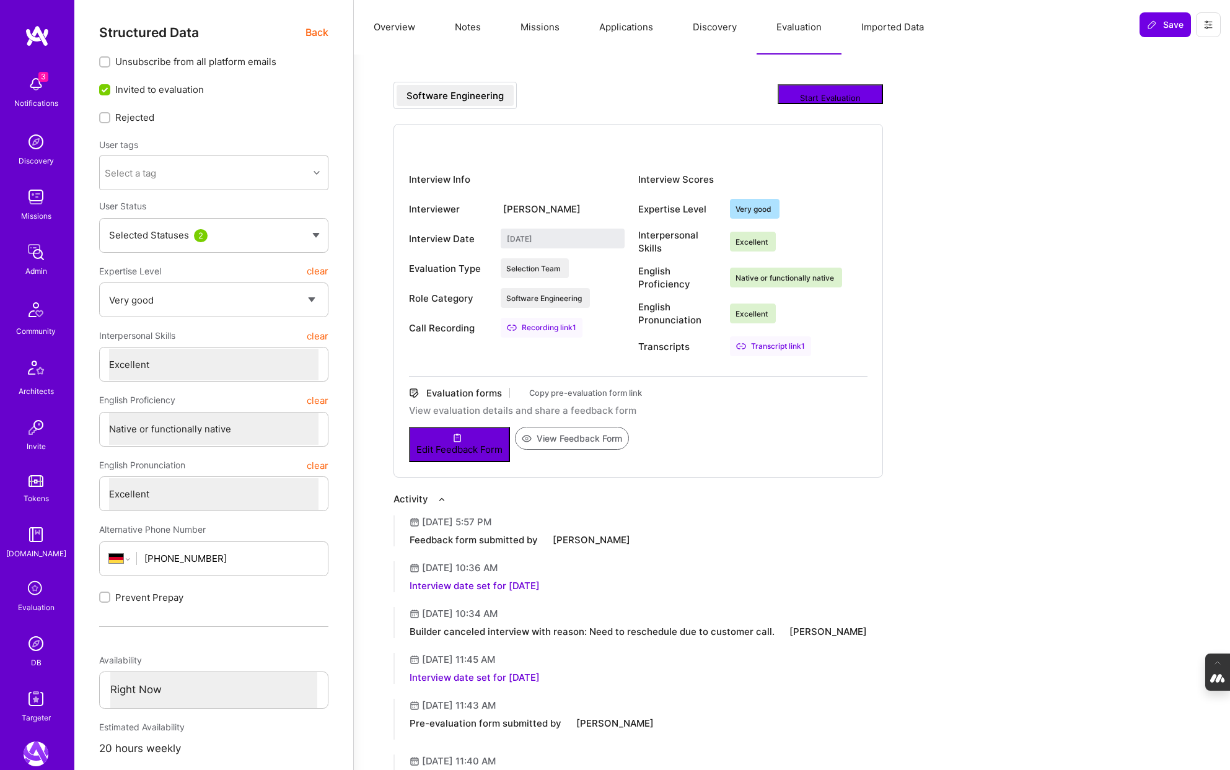
type textarea "x"
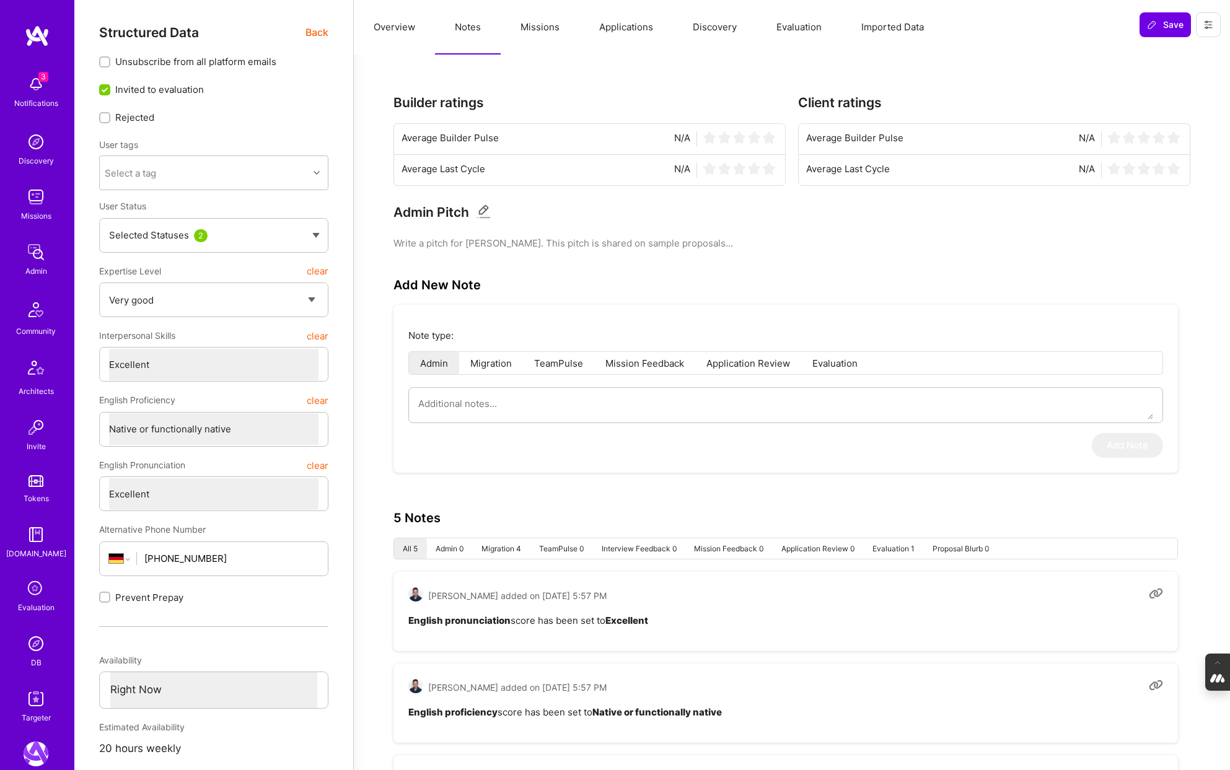
click at [406, 32] on button "Overview" at bounding box center [394, 27] width 81 height 55
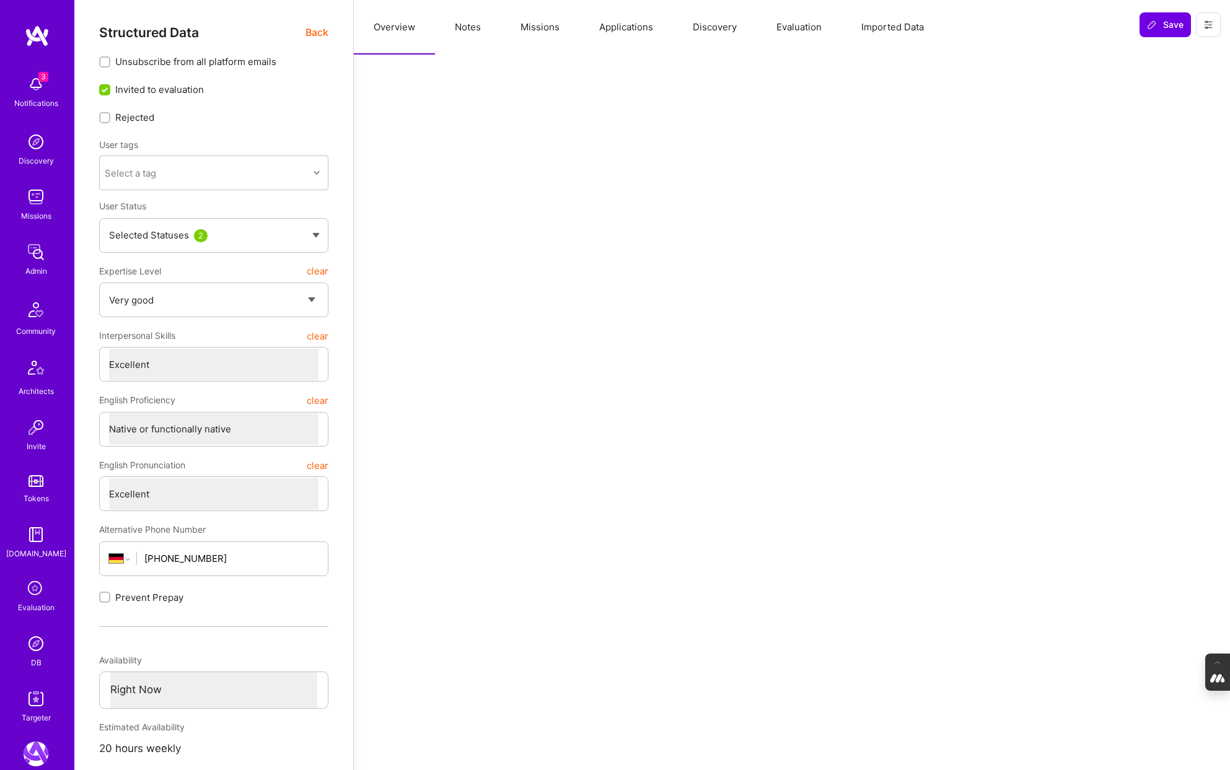
click at [320, 32] on span "Back" at bounding box center [316, 32] width 23 height 15
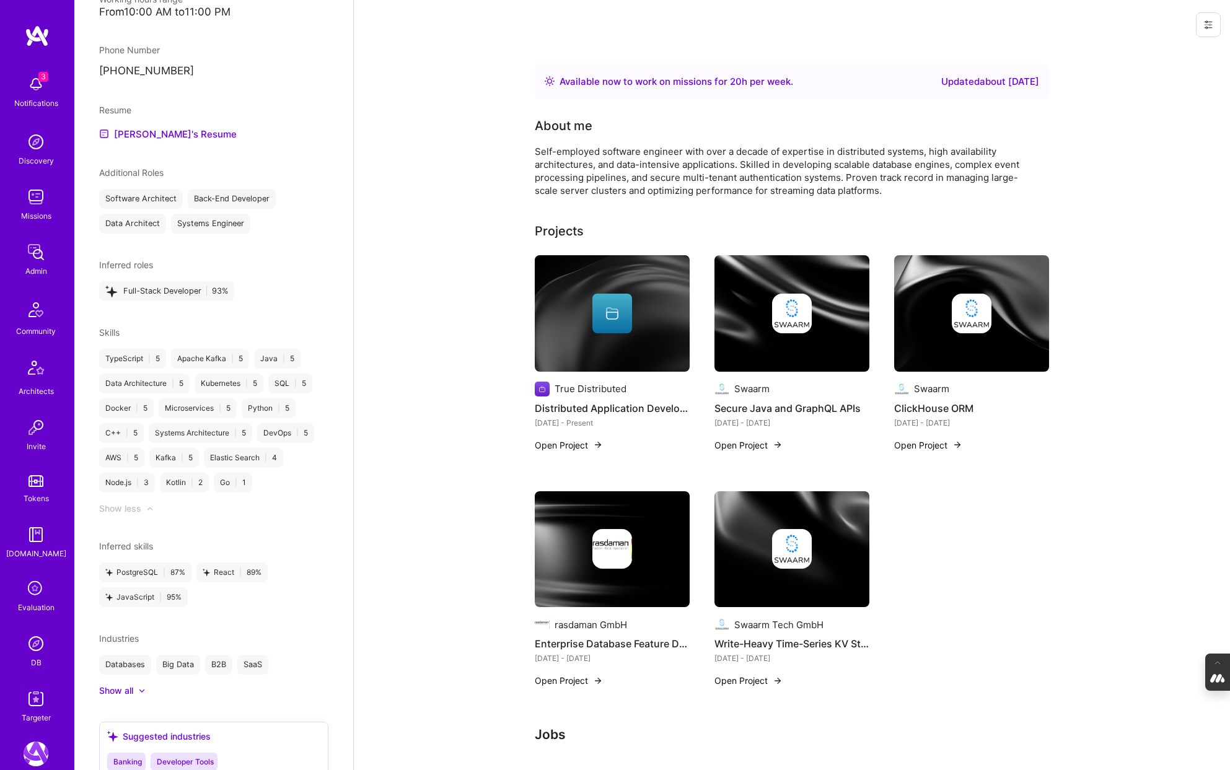
scroll to position [816, 0]
click at [34, 646] on img at bounding box center [36, 643] width 25 height 25
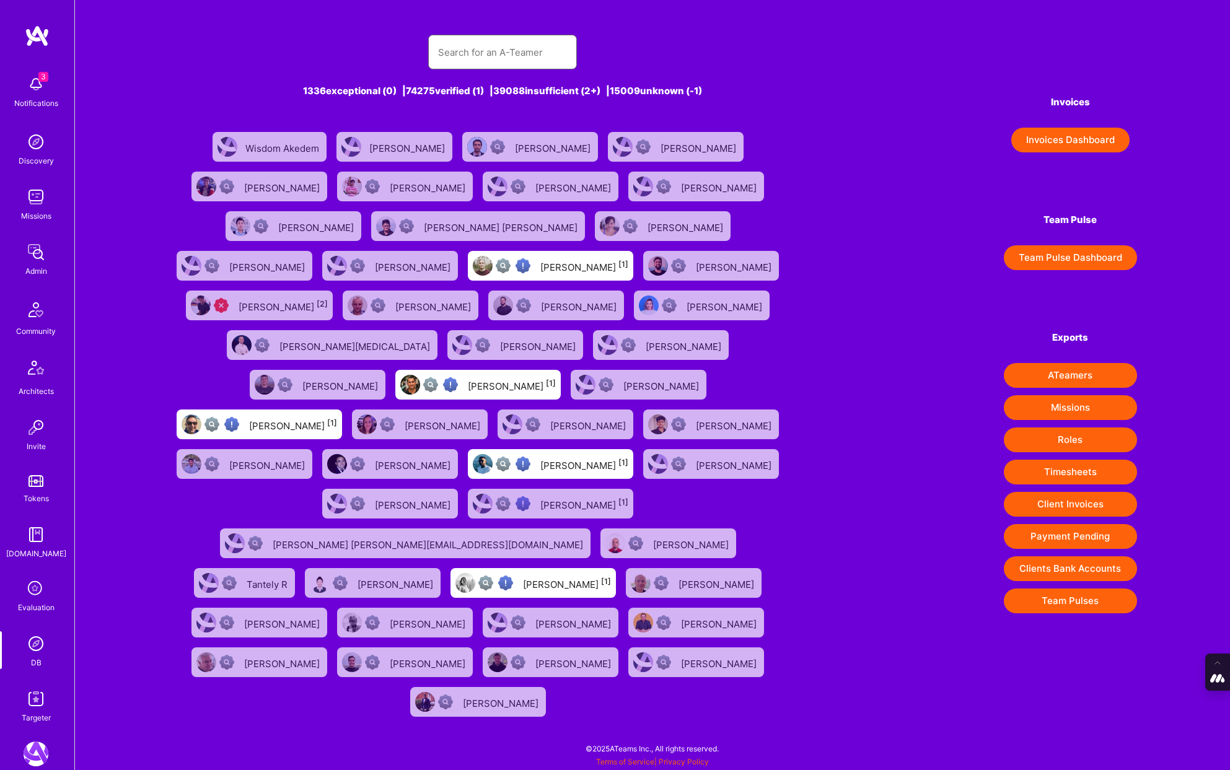
click at [499, 51] on input "text" at bounding box center [502, 53] width 129 height 32
paste input "[PERSON_NAME]"
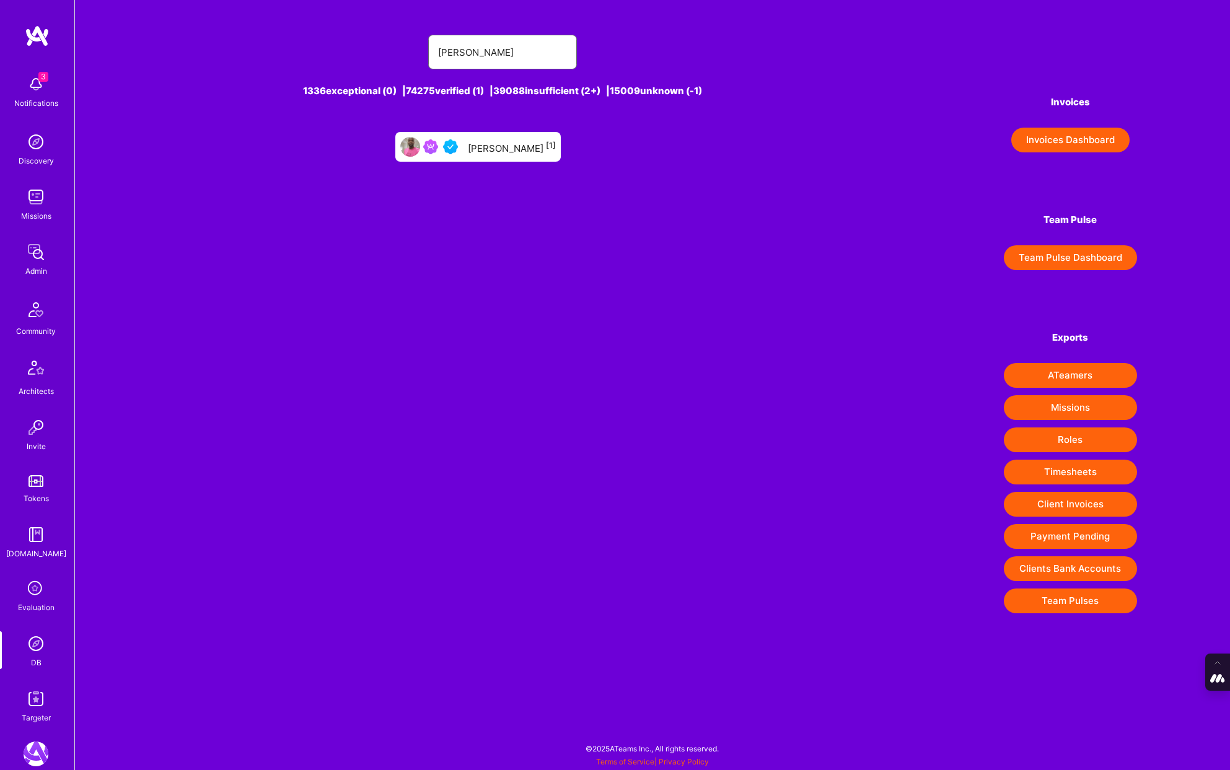
type input "[PERSON_NAME]"
click at [480, 144] on div "[PERSON_NAME] [1]" at bounding box center [512, 147] width 88 height 16
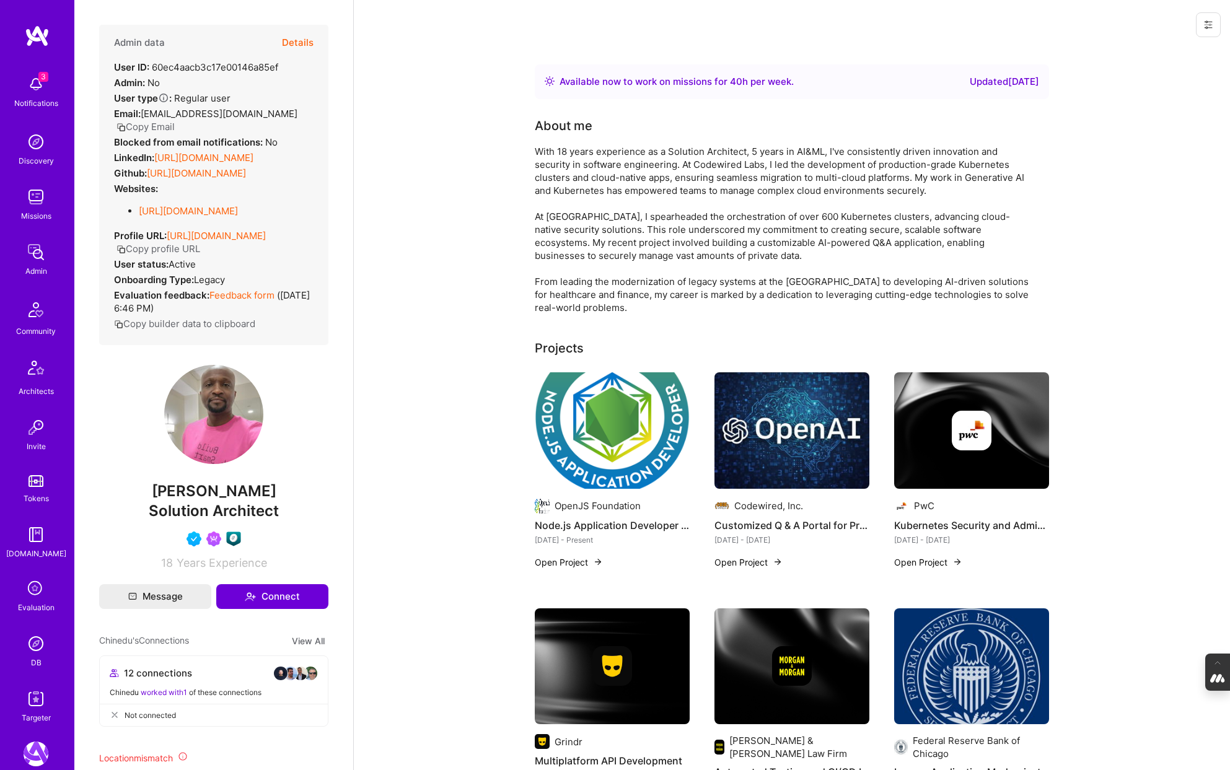
click at [298, 39] on button "Details" at bounding box center [298, 43] width 32 height 36
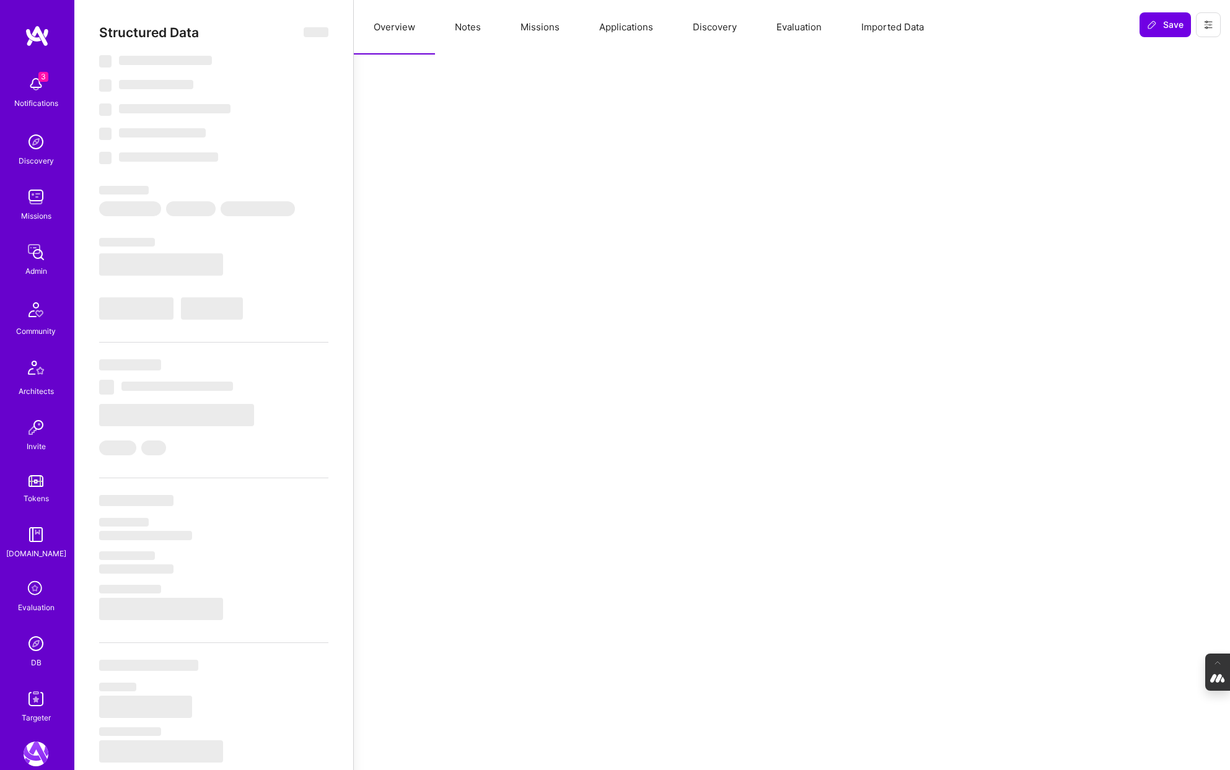
click at [810, 25] on button "Evaluation" at bounding box center [798, 27] width 85 height 55
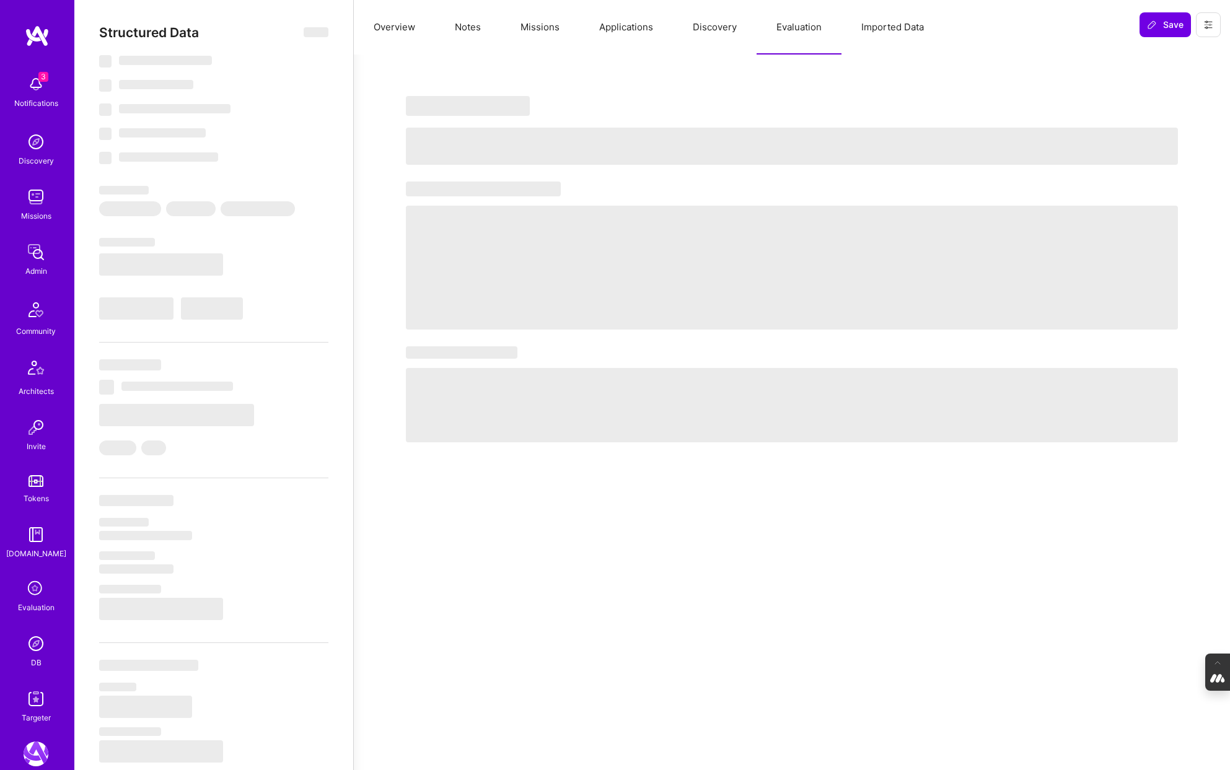
click at [810, 25] on button "Evaluation" at bounding box center [798, 27] width 85 height 55
type textarea "x"
select select "Right Now"
select select "5"
select select "4"
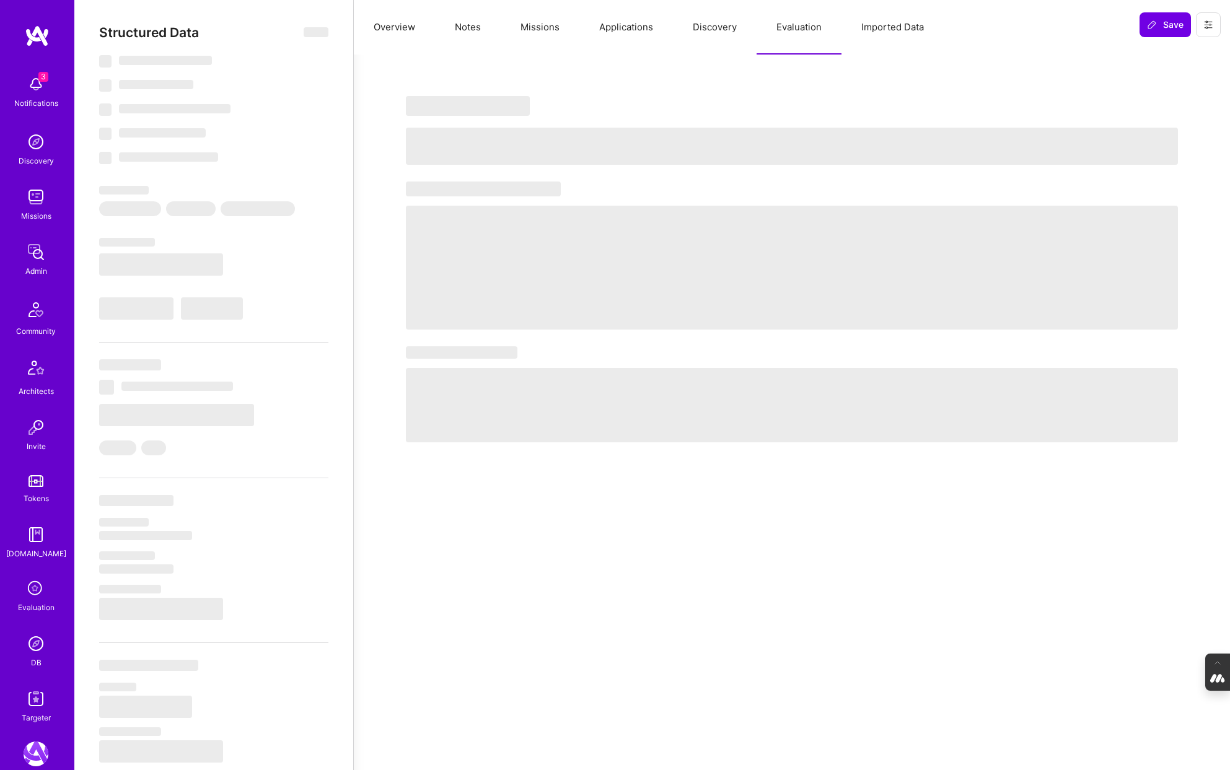
select select "6"
select select "7"
select select "US"
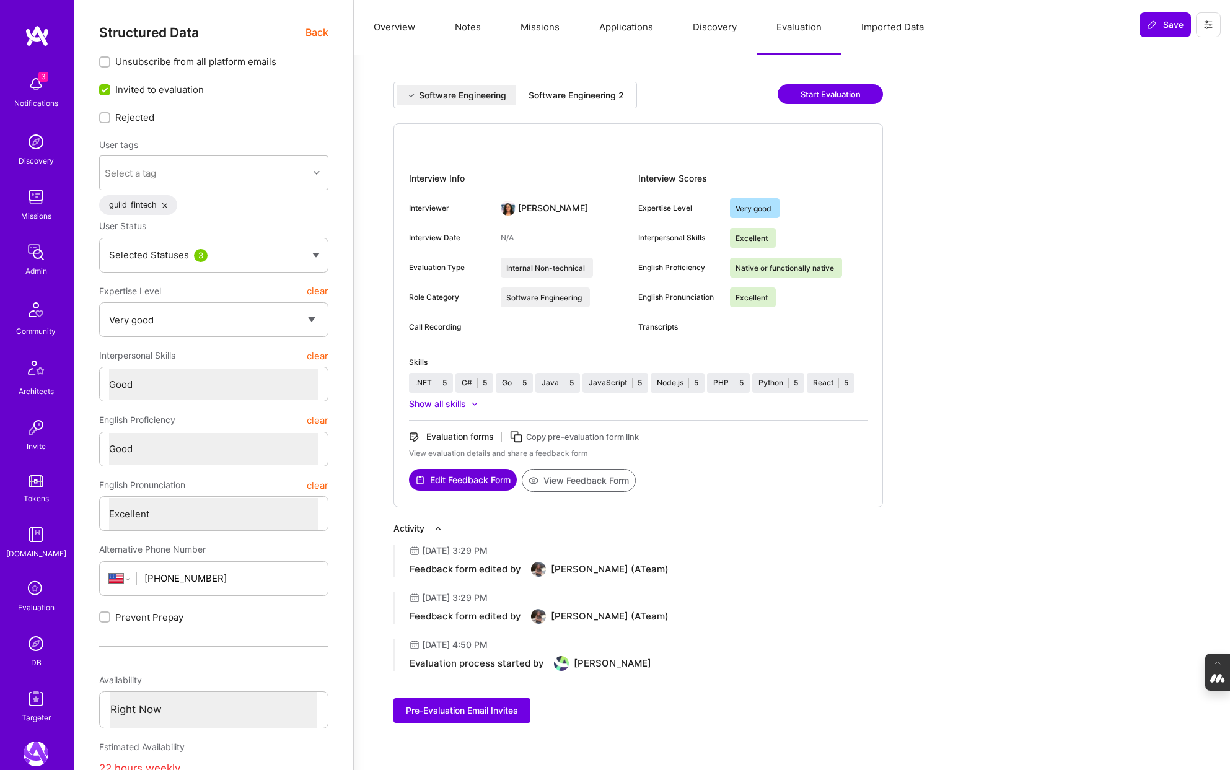
click at [592, 92] on div "Software Engineering 2" at bounding box center [575, 95] width 95 height 12
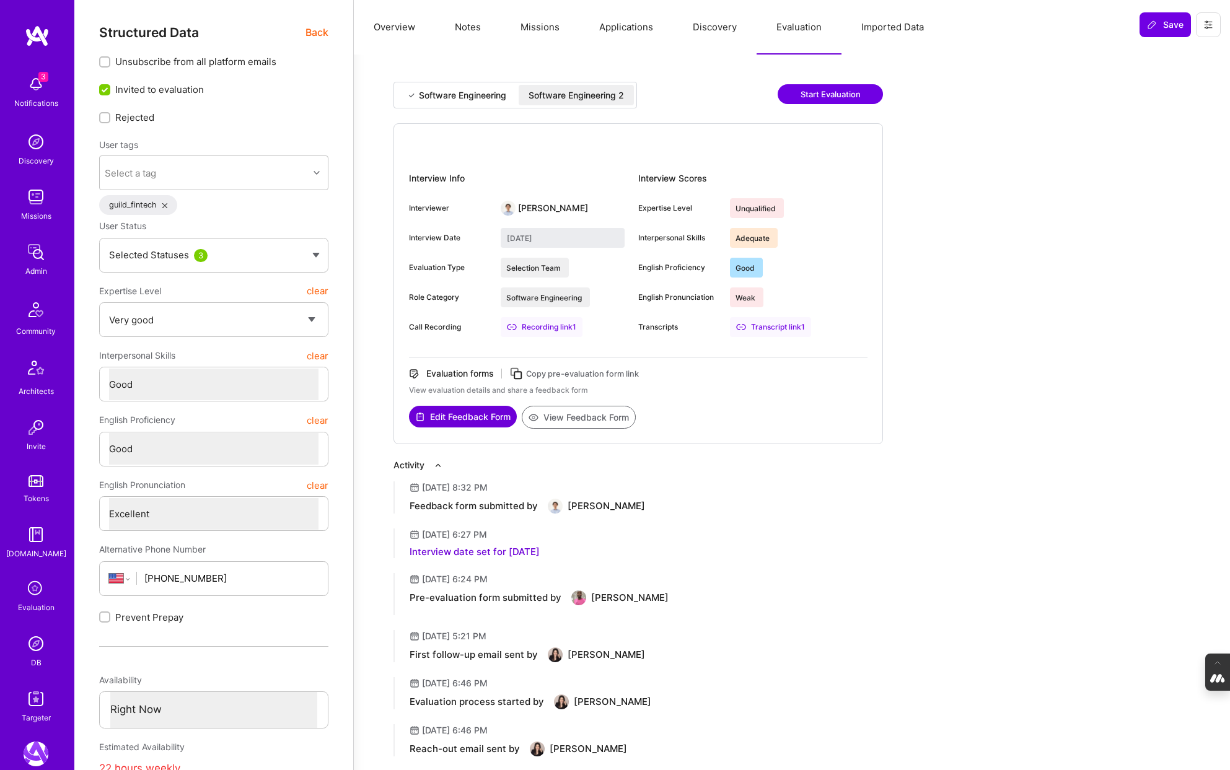
click at [27, 645] on img at bounding box center [36, 643] width 25 height 25
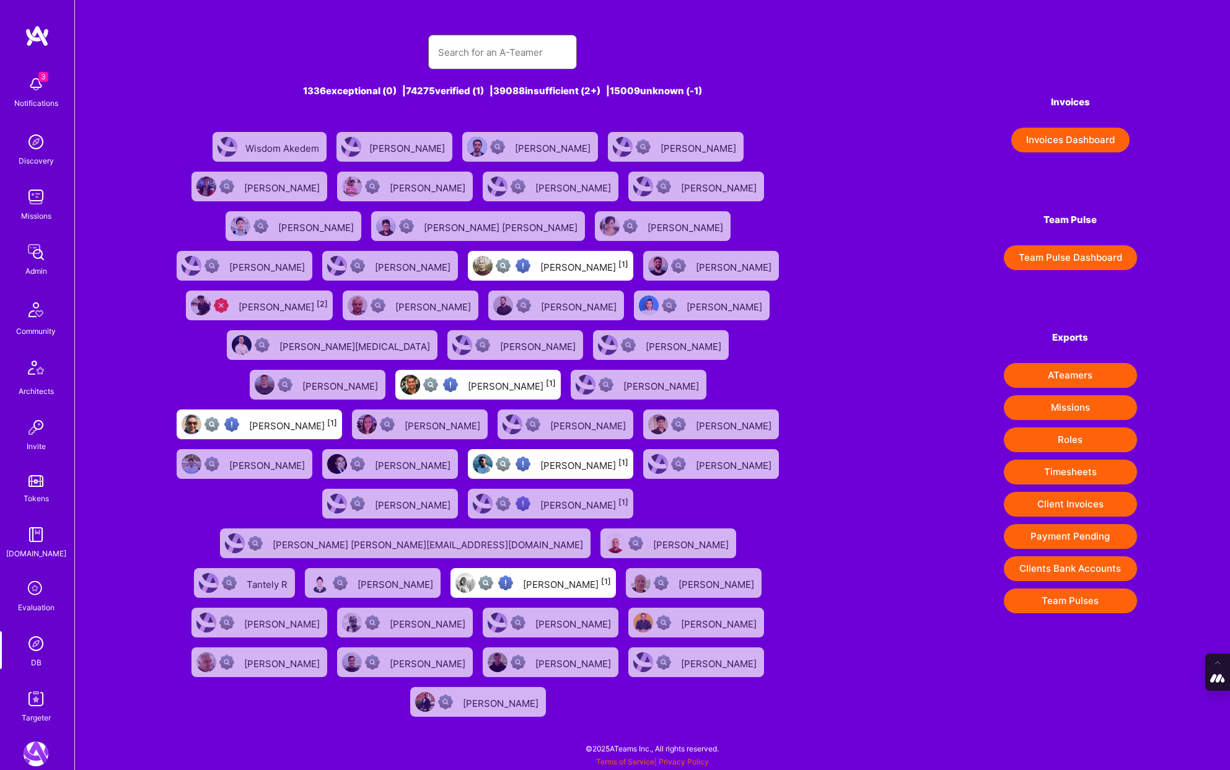
click at [475, 50] on input "text" at bounding box center [502, 53] width 129 height 32
paste input "[PERSON_NAME] [PERSON_NAME]"
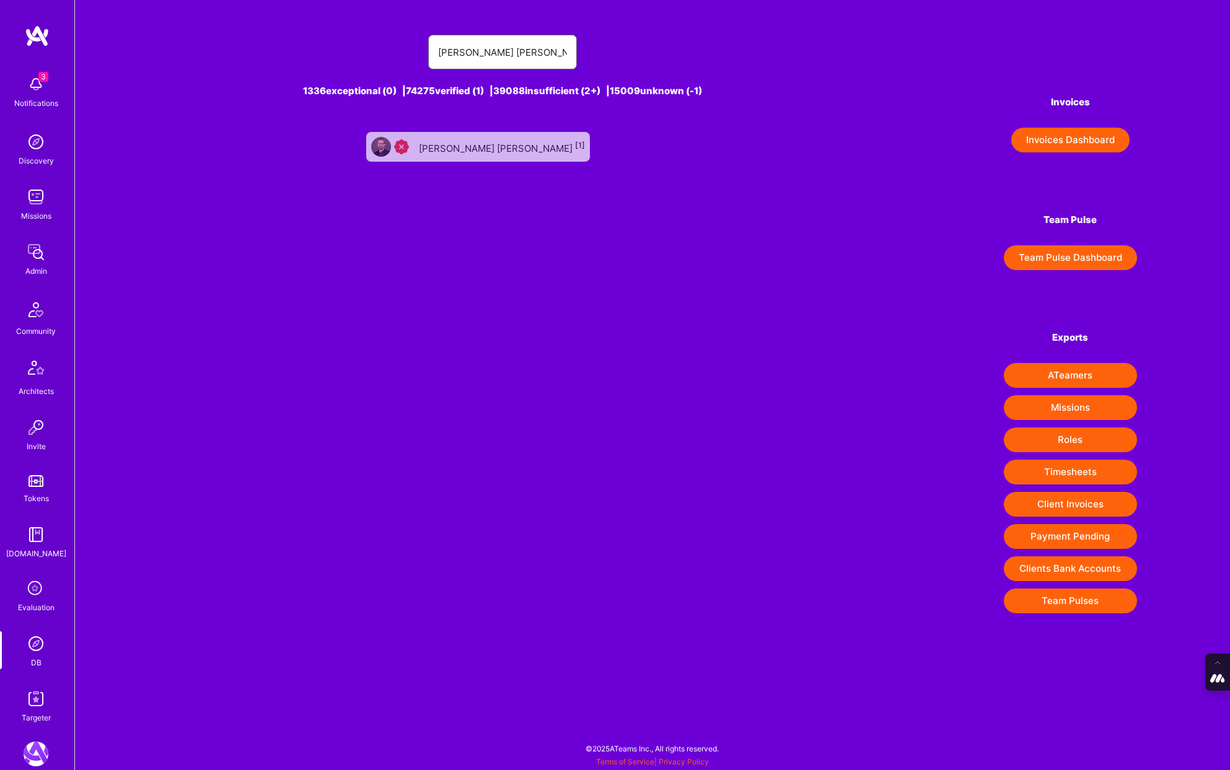
type input "[PERSON_NAME] [PERSON_NAME]"
click at [531, 142] on div "[PERSON_NAME] Ter-[PERSON_NAME] [1]" at bounding box center [502, 147] width 166 height 16
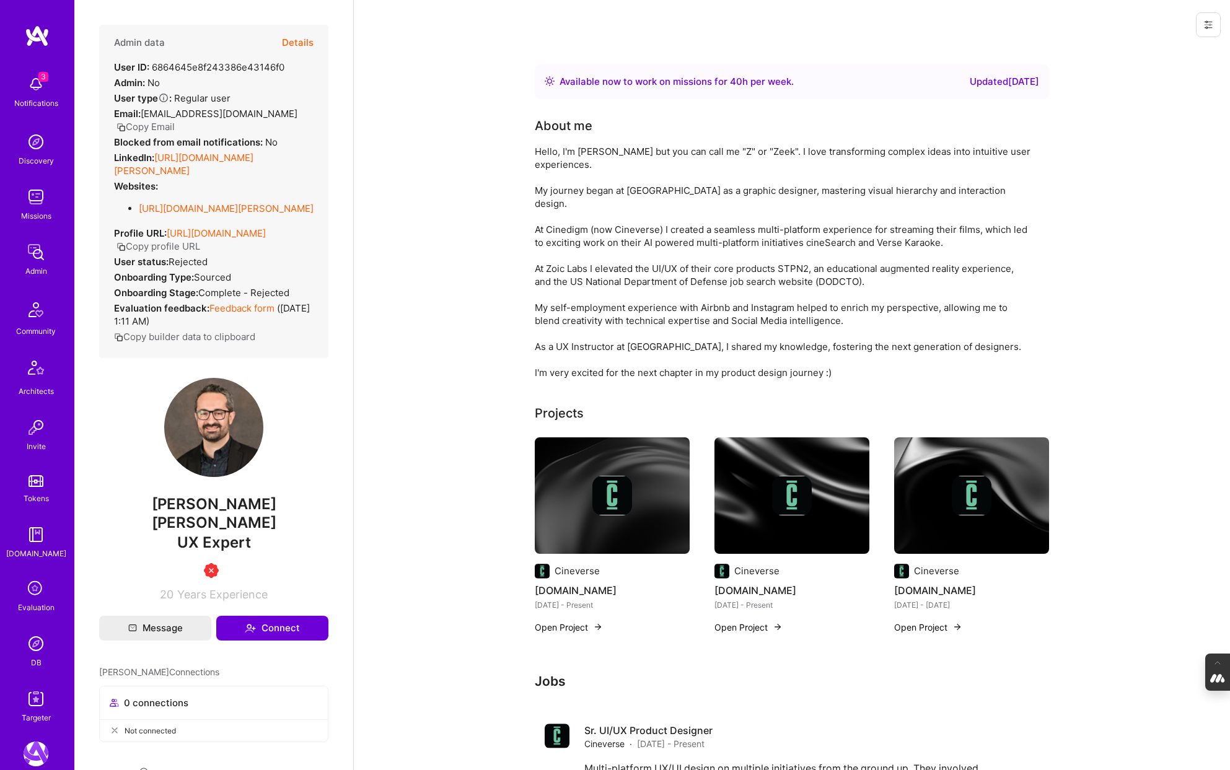
click at [300, 40] on button "Details" at bounding box center [298, 43] width 32 height 36
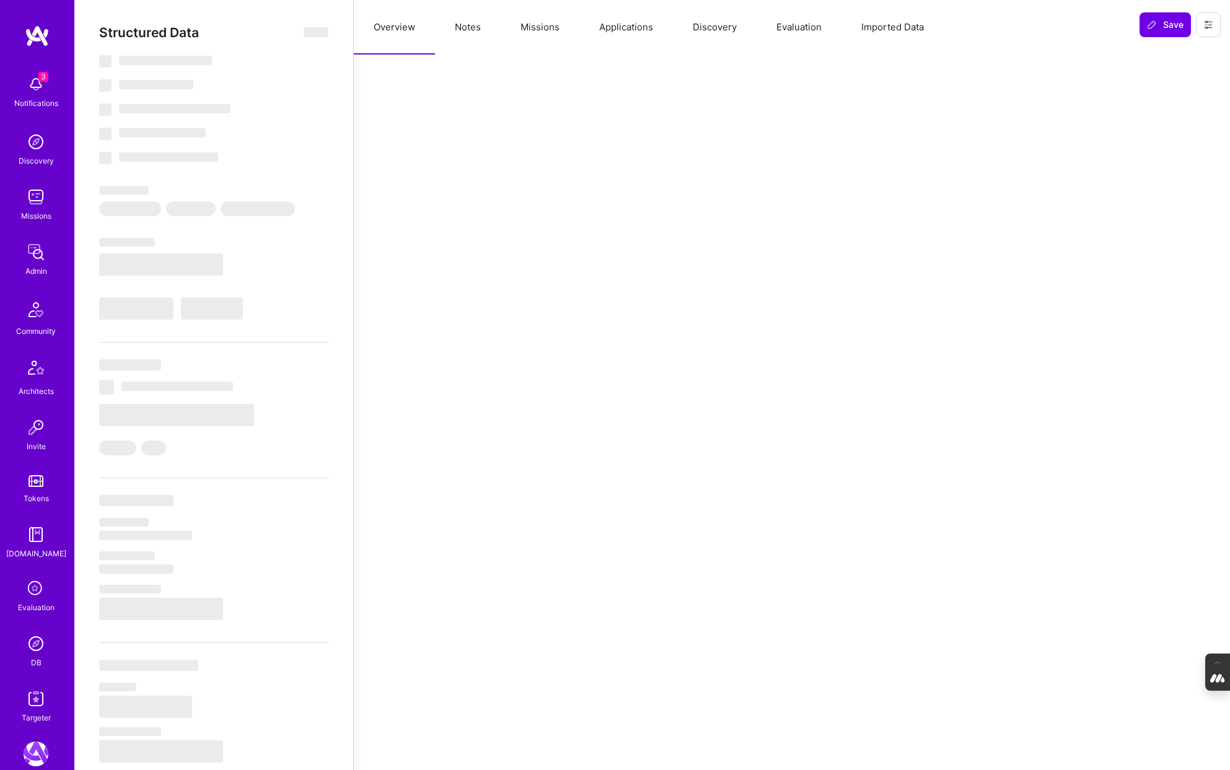
click at [807, 19] on button "Evaluation" at bounding box center [798, 27] width 85 height 55
type textarea "x"
select select "Right Now"
select select "0"
select select "4"
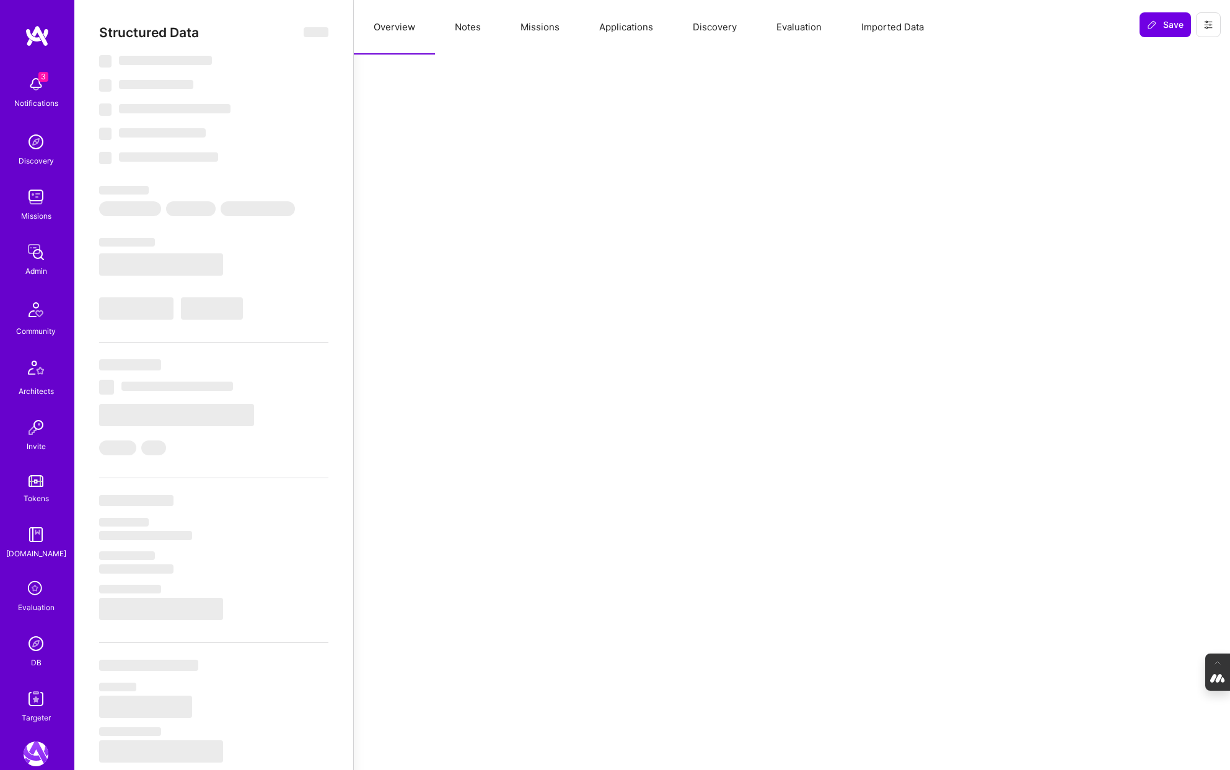
select select "7"
select select "US"
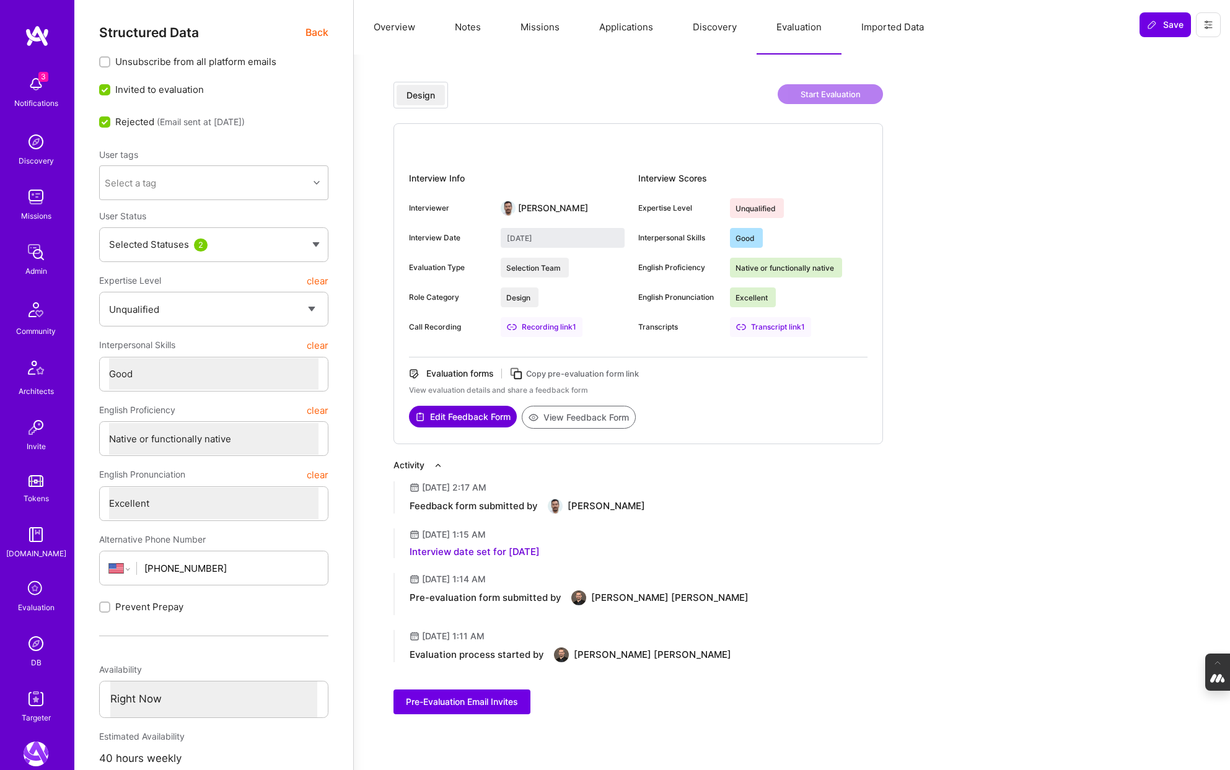
click at [462, 25] on button "Notes" at bounding box center [468, 27] width 66 height 55
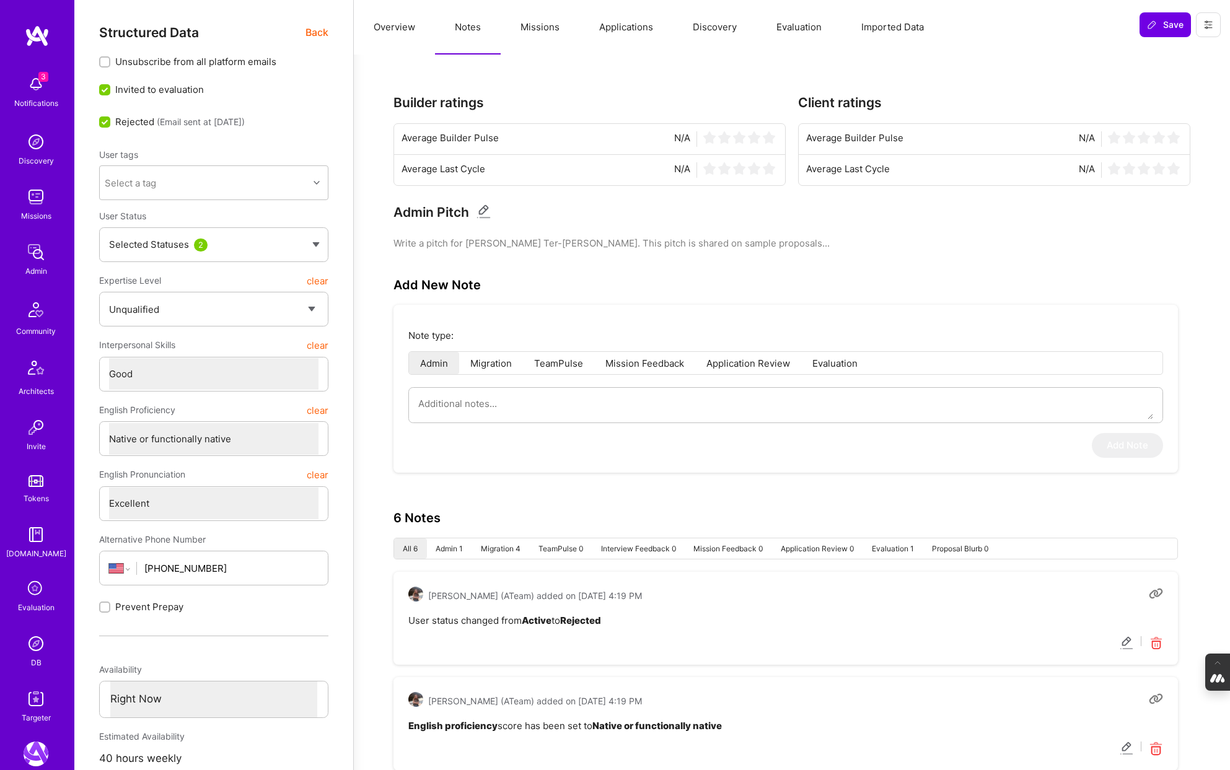
click at [534, 29] on button "Missions" at bounding box center [540, 27] width 79 height 55
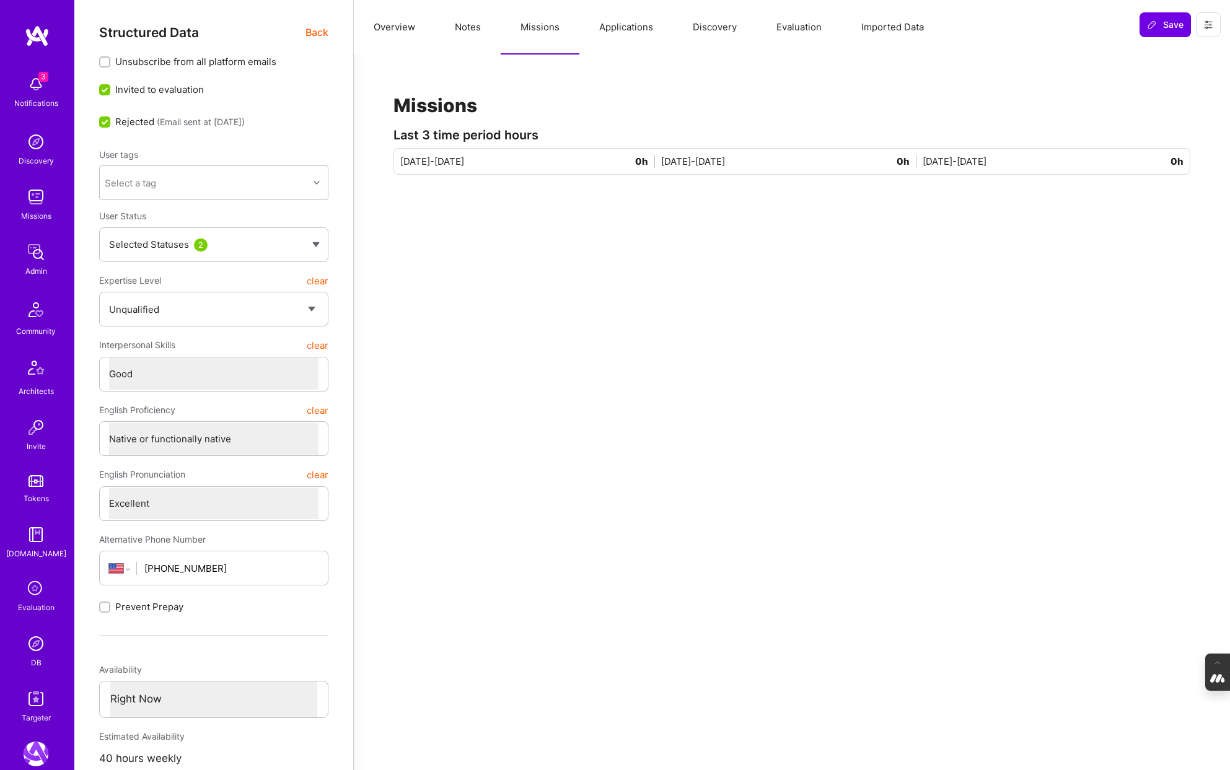
click at [600, 30] on button "Applications" at bounding box center [626, 27] width 94 height 55
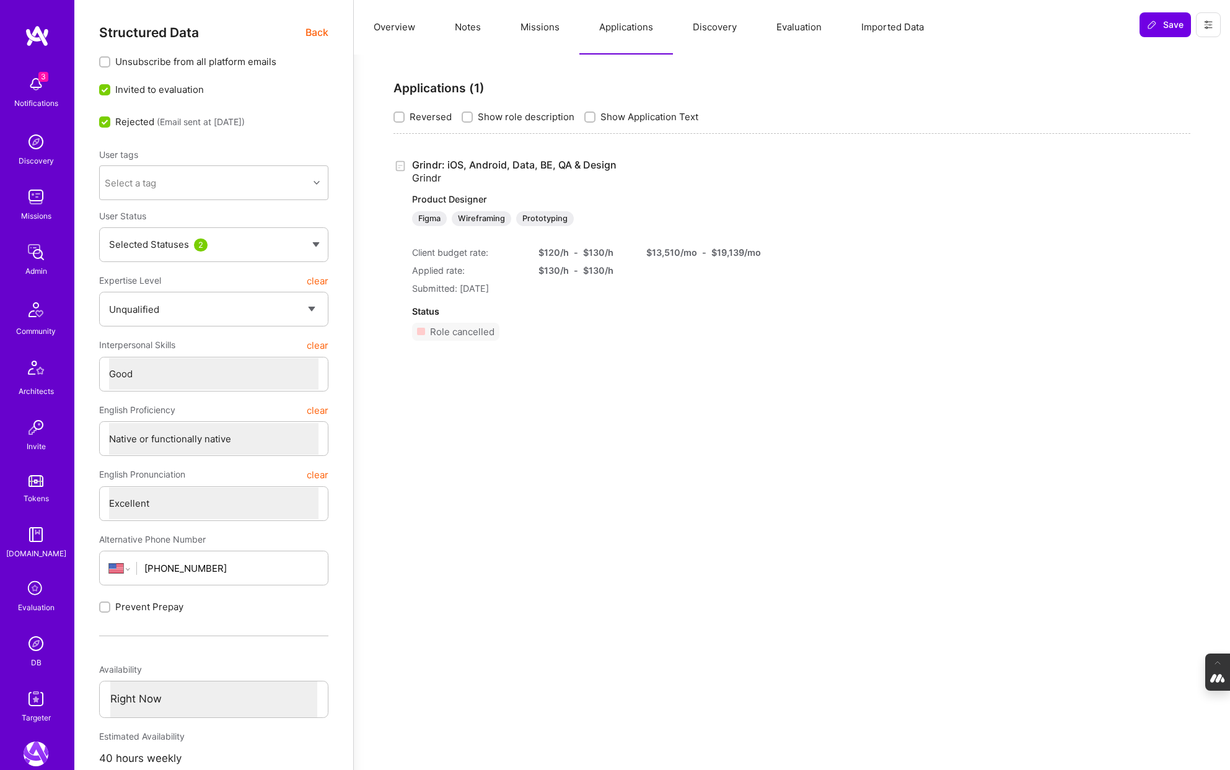
click at [468, 28] on button "Notes" at bounding box center [468, 27] width 66 height 55
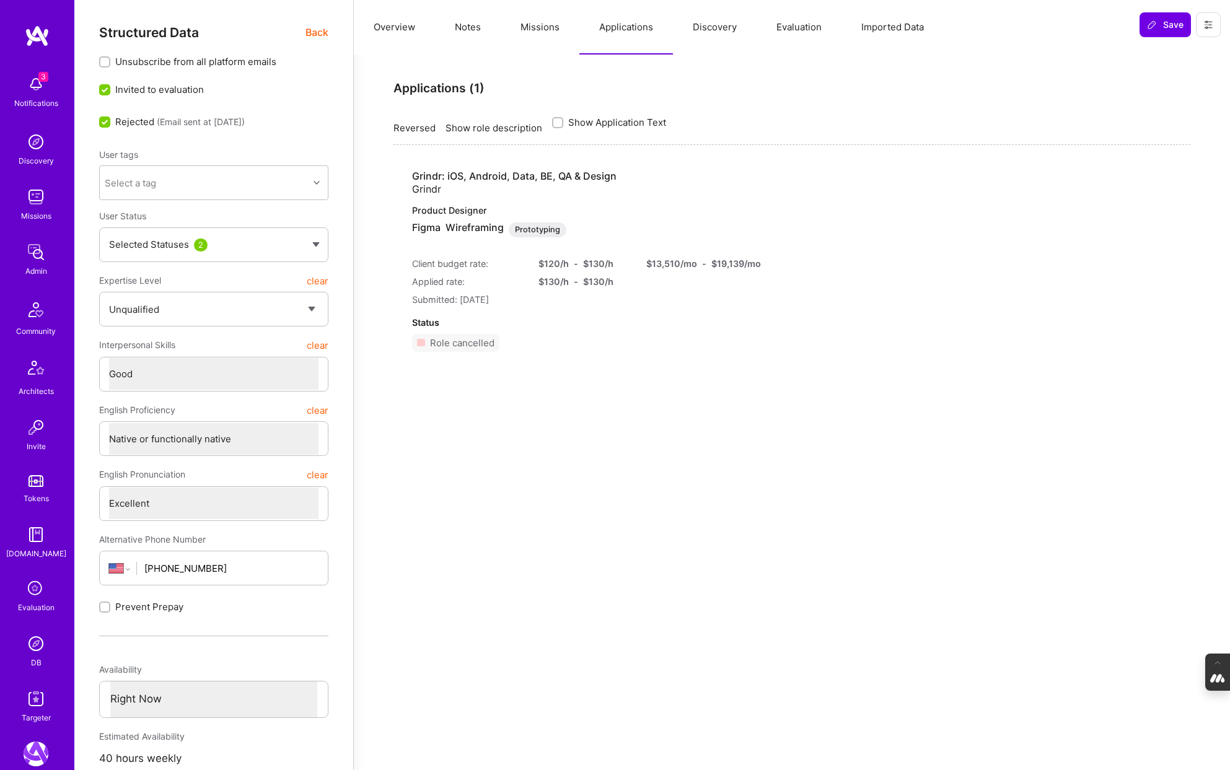
type textarea "x"
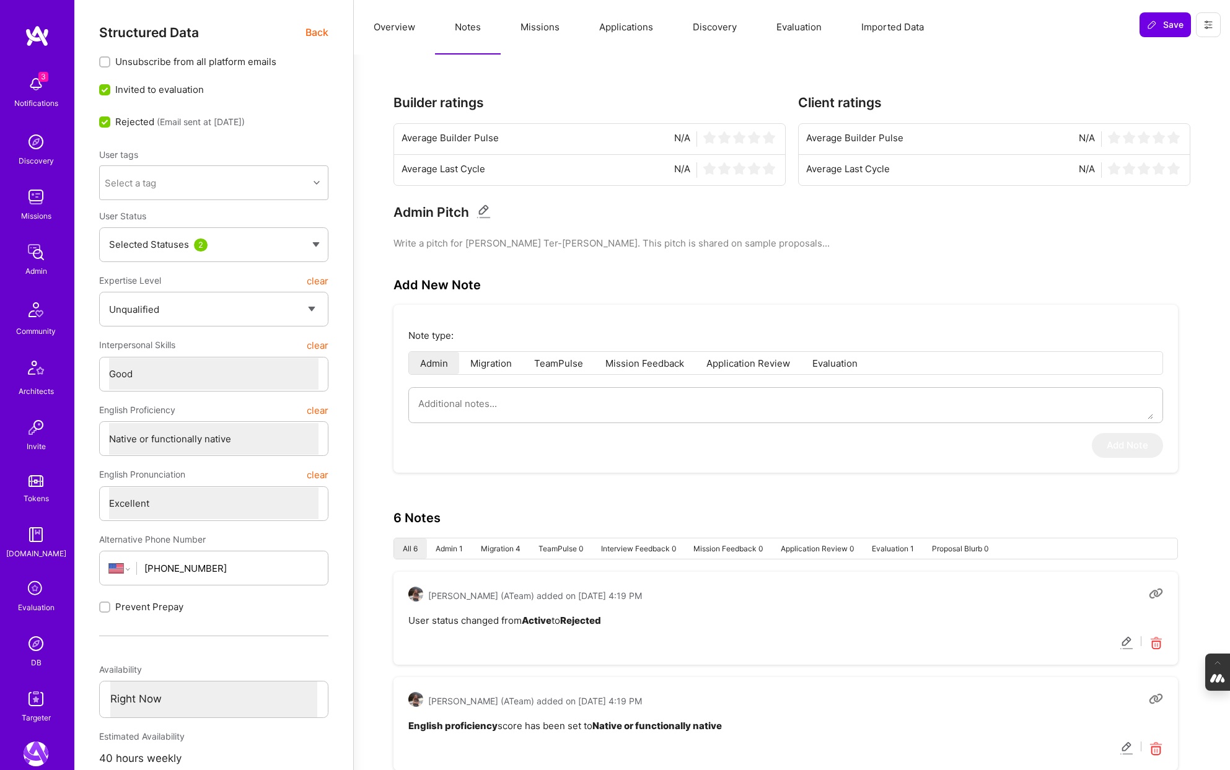
click at [546, 26] on button "Missions" at bounding box center [540, 27] width 79 height 55
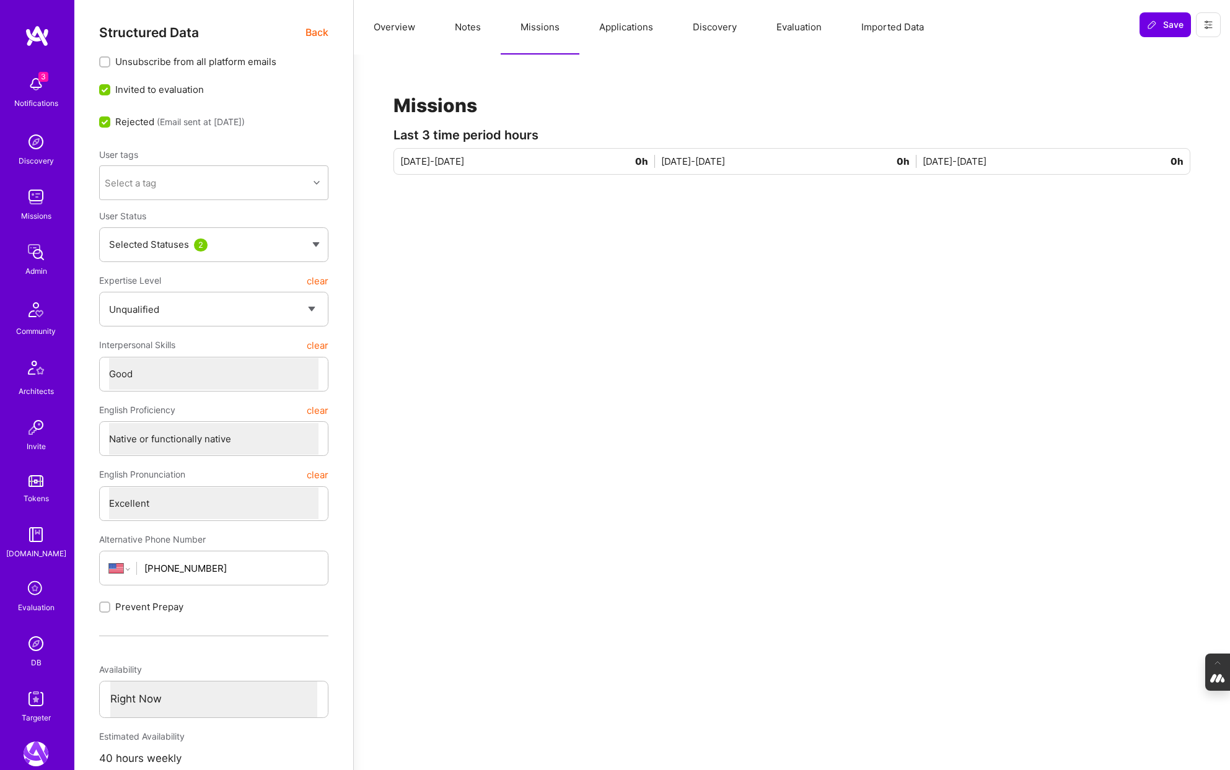
click at [631, 27] on button "Applications" at bounding box center [626, 27] width 94 height 55
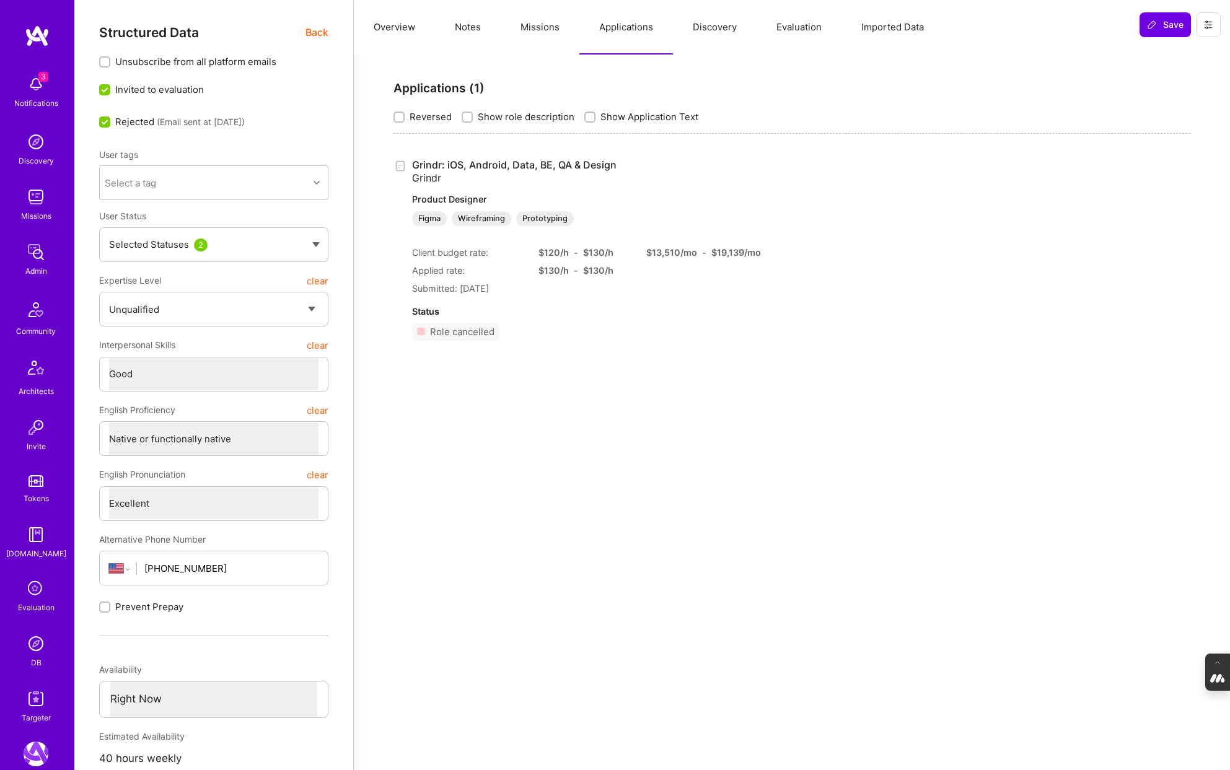
click at [710, 22] on button "Discovery" at bounding box center [715, 27] width 84 height 55
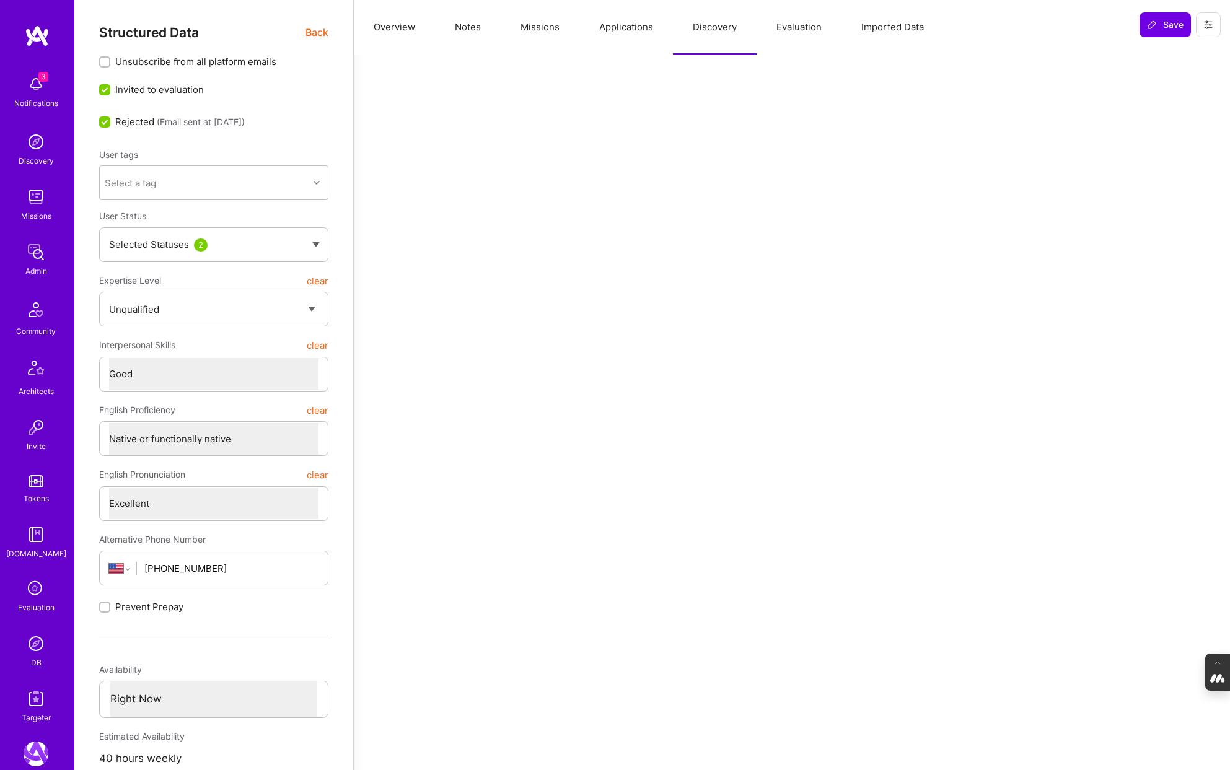
click at [768, 22] on button "Evaluation" at bounding box center [798, 27] width 85 height 55
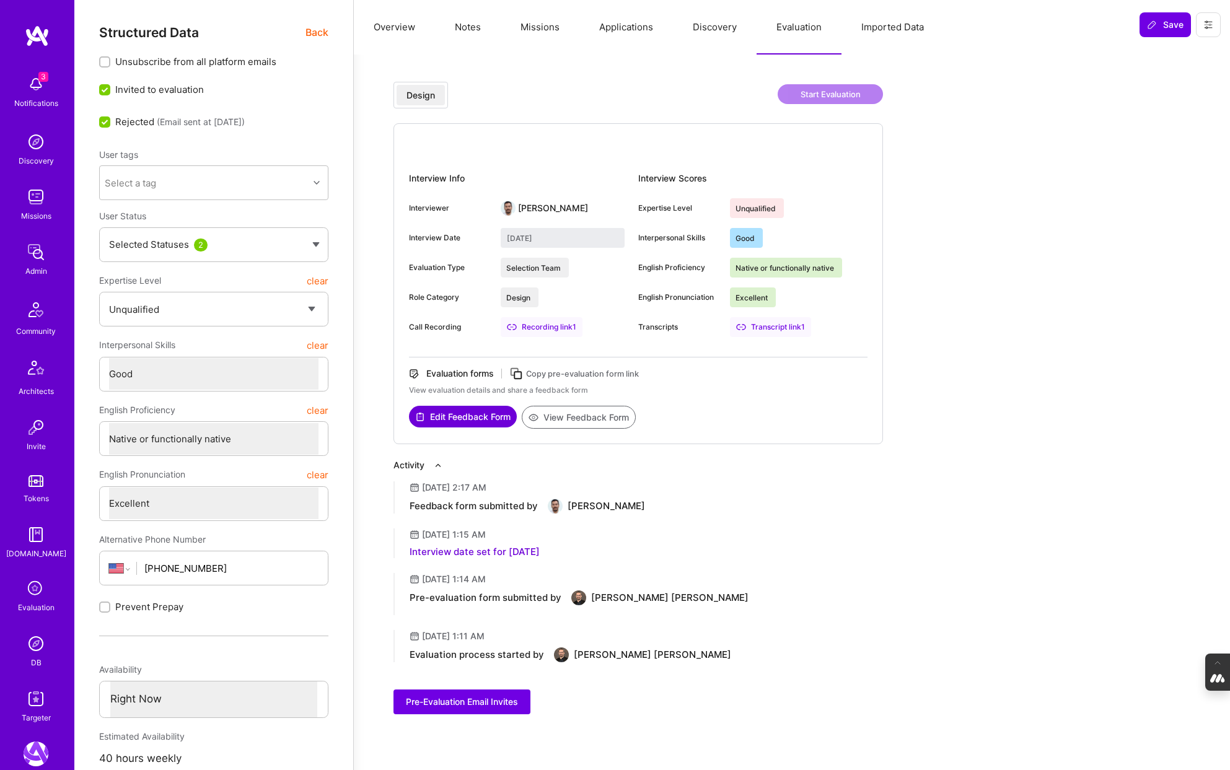
click at [35, 649] on img at bounding box center [36, 643] width 25 height 25
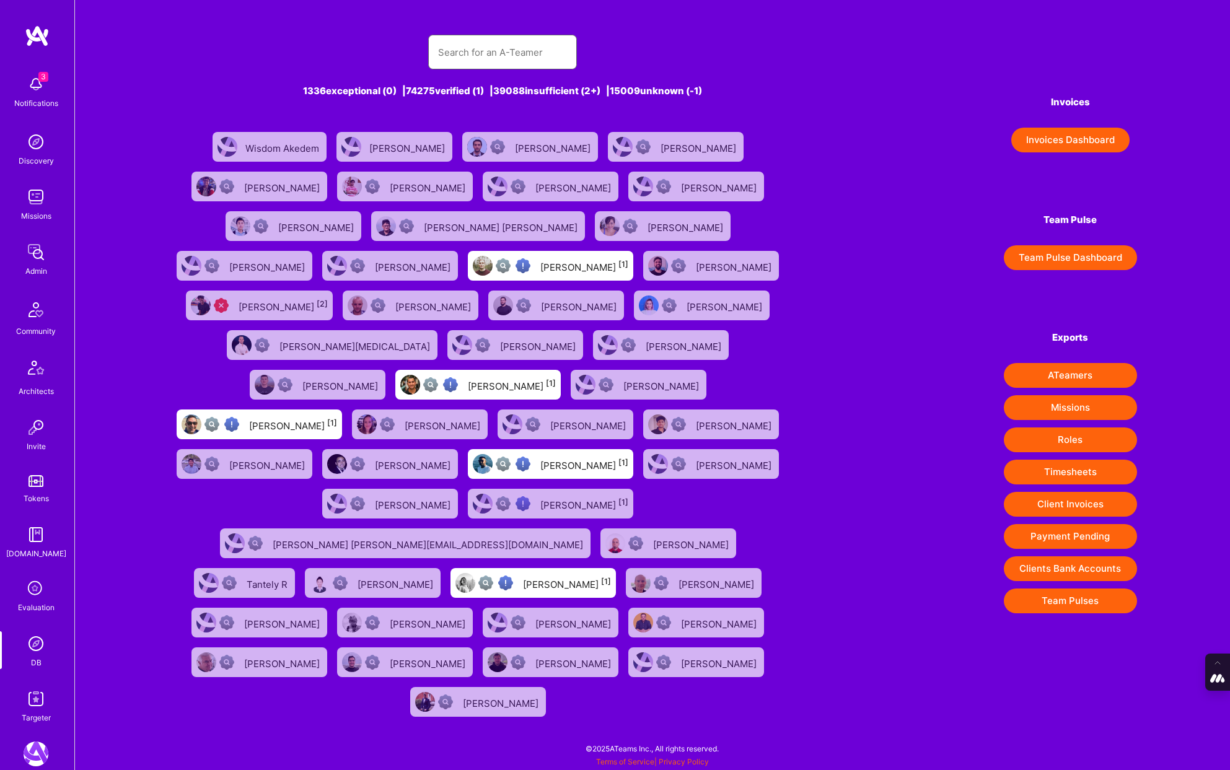
click at [487, 53] on input "text" at bounding box center [502, 53] width 129 height 32
paste input "[PERSON_NAME]"
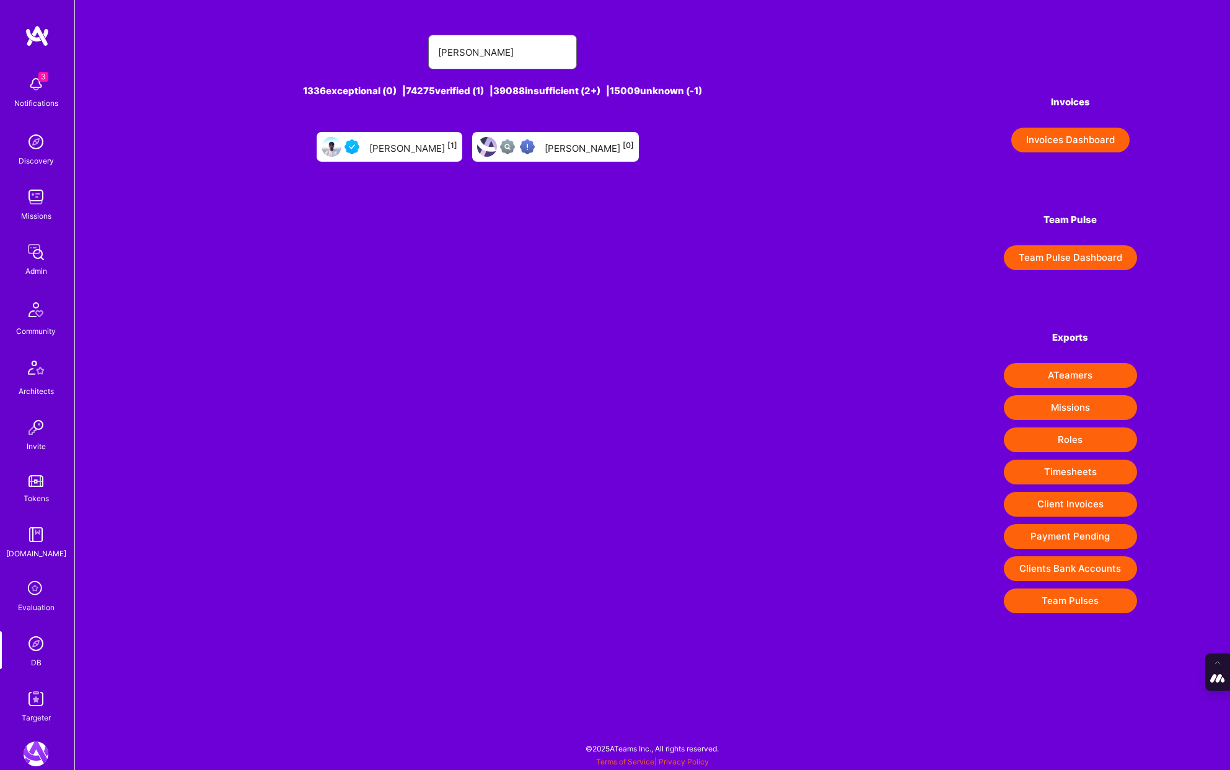
type input "[PERSON_NAME]"
click at [398, 151] on div "[PERSON_NAME] [1]" at bounding box center [413, 147] width 88 height 16
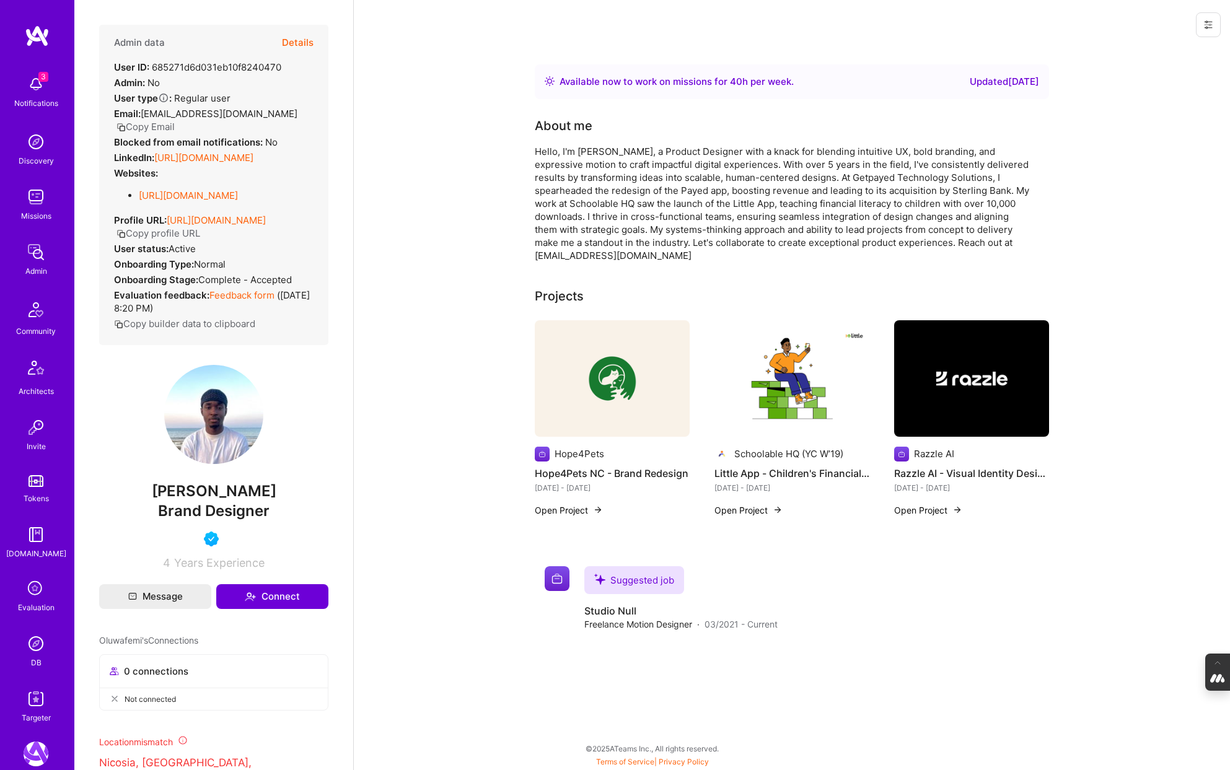
click at [34, 641] on img at bounding box center [36, 643] width 25 height 25
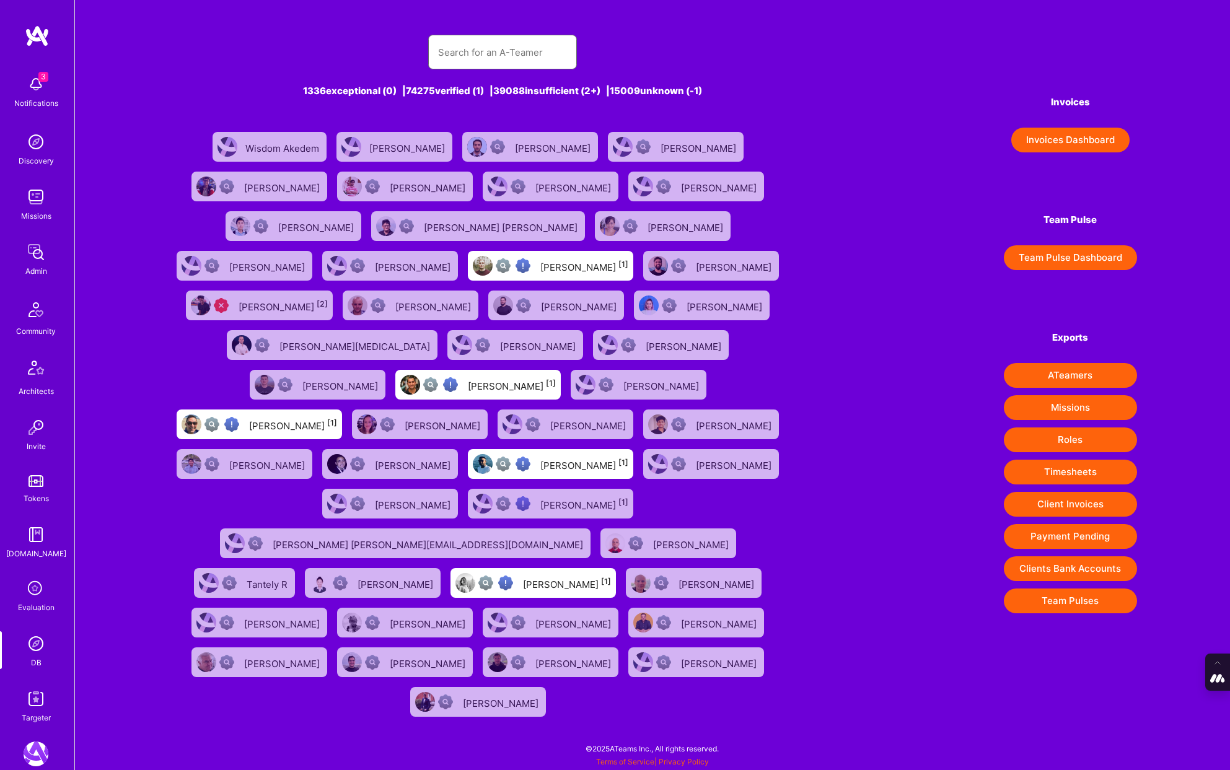
click at [467, 47] on input "text" at bounding box center [502, 53] width 129 height 32
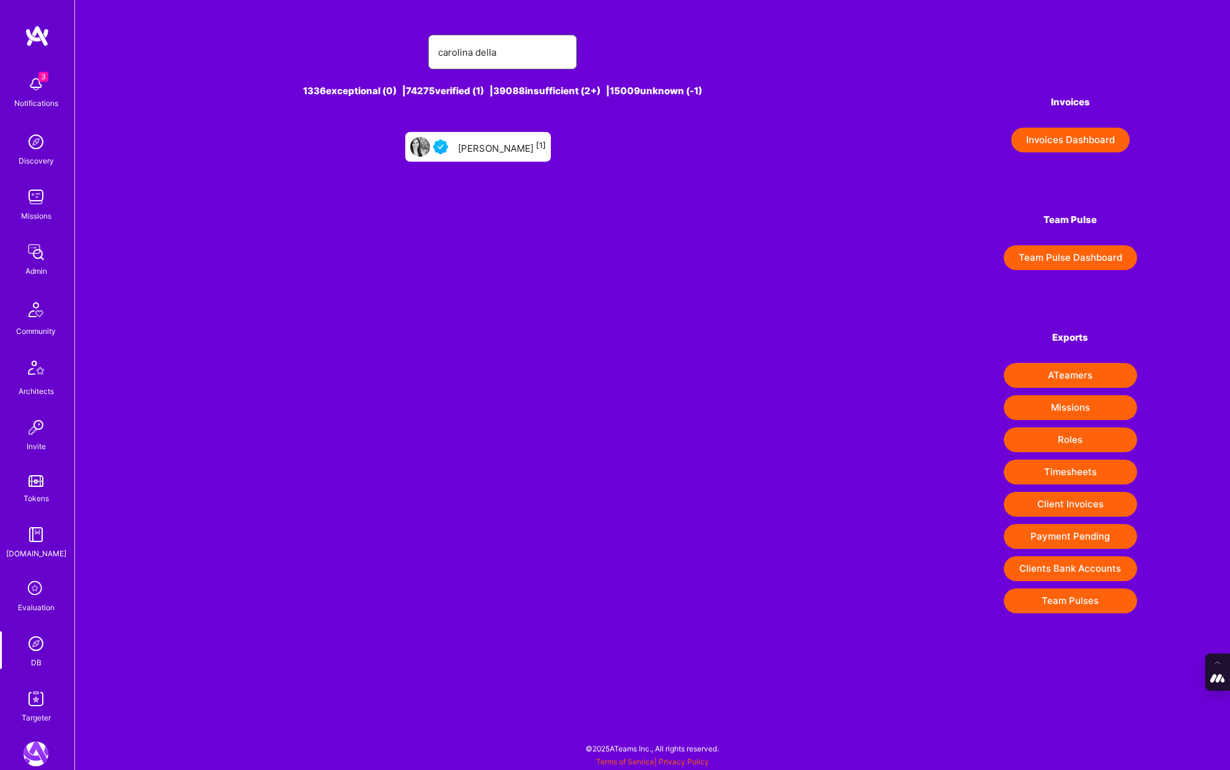
type input "carolina della"
click at [509, 149] on div "[PERSON_NAME] [1]" at bounding box center [502, 147] width 88 height 16
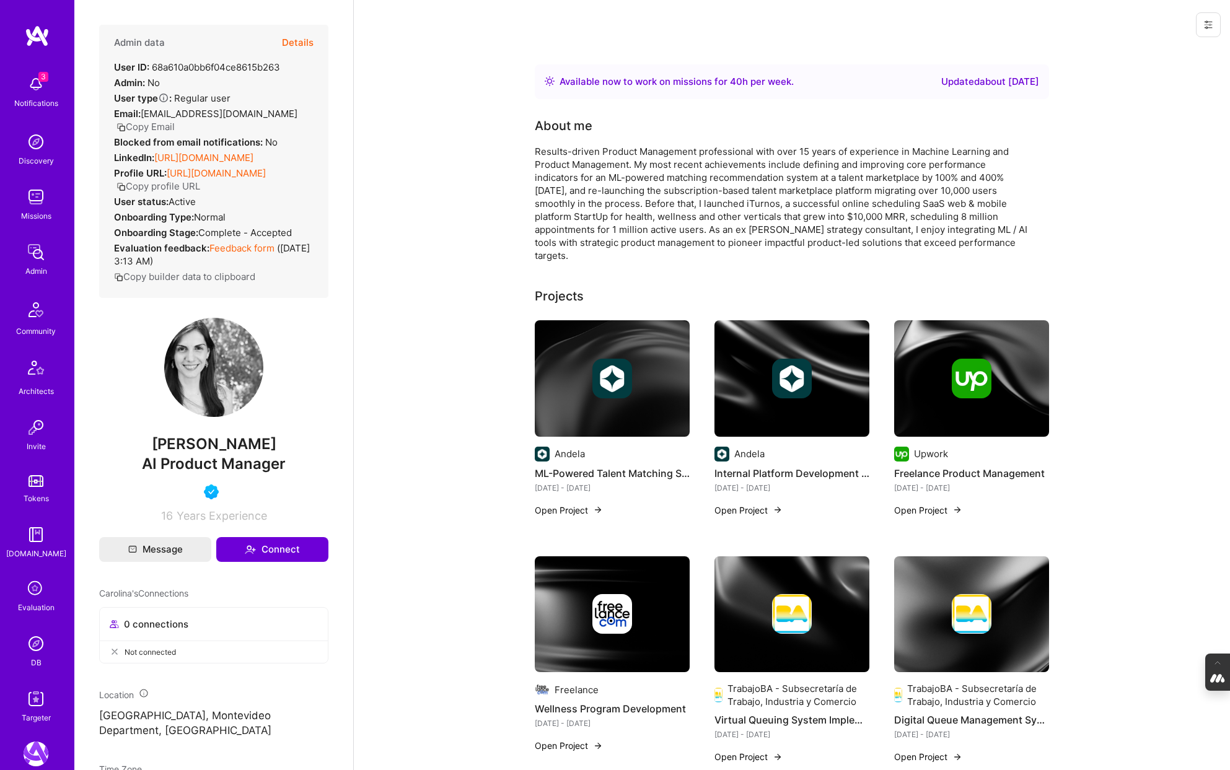
click at [304, 43] on button "Details" at bounding box center [298, 43] width 32 height 36
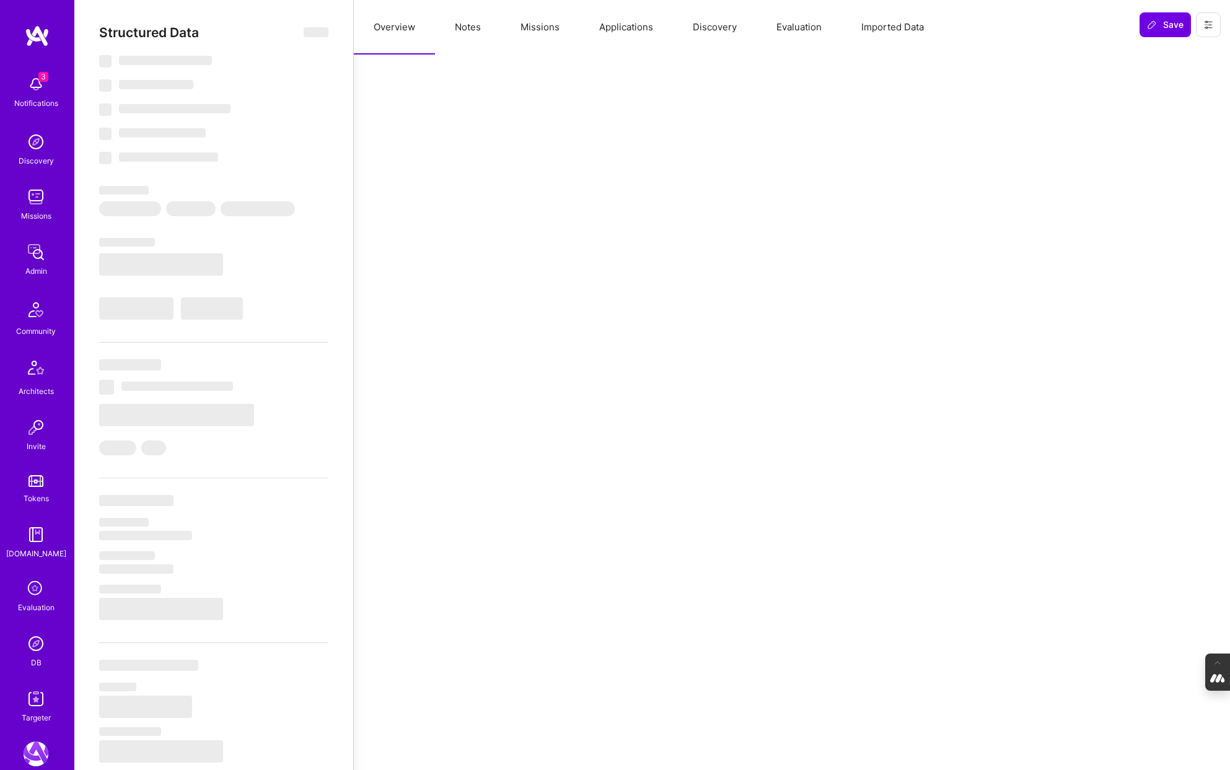
click at [775, 28] on button "Evaluation" at bounding box center [798, 27] width 85 height 55
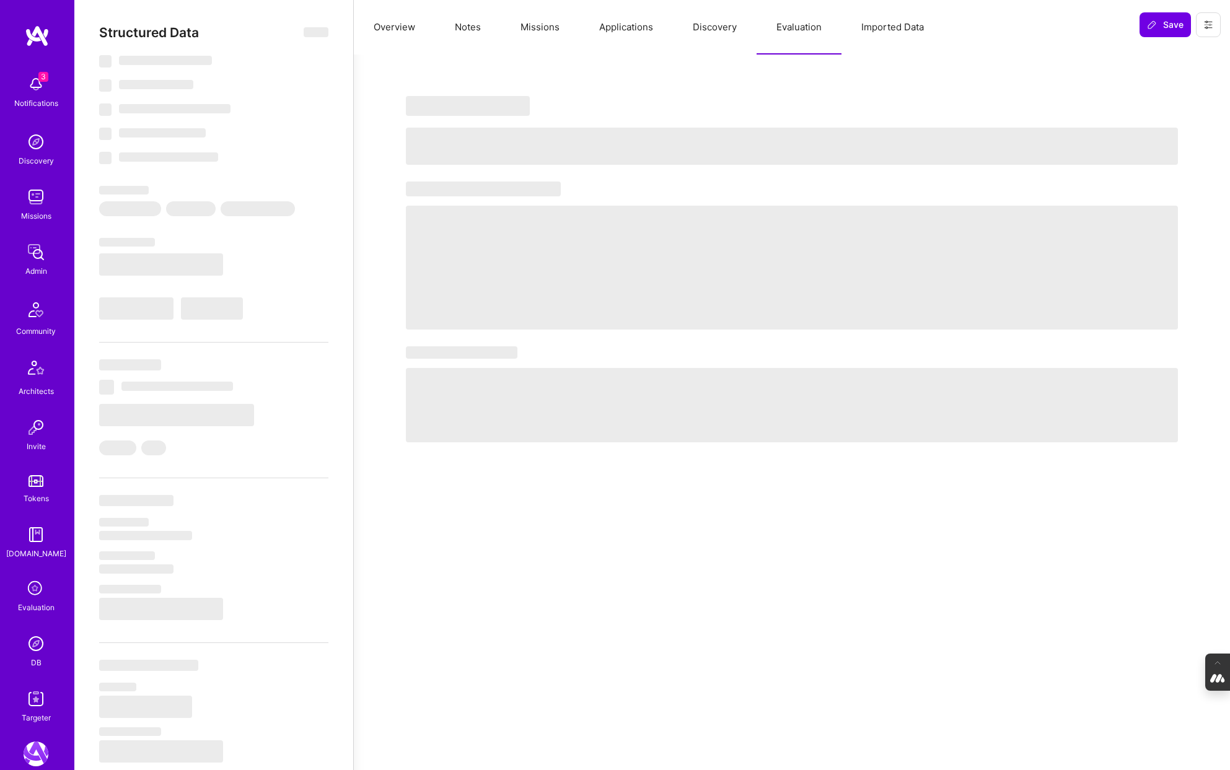
type textarea "x"
select select "Right Now"
select select "4"
select select "7"
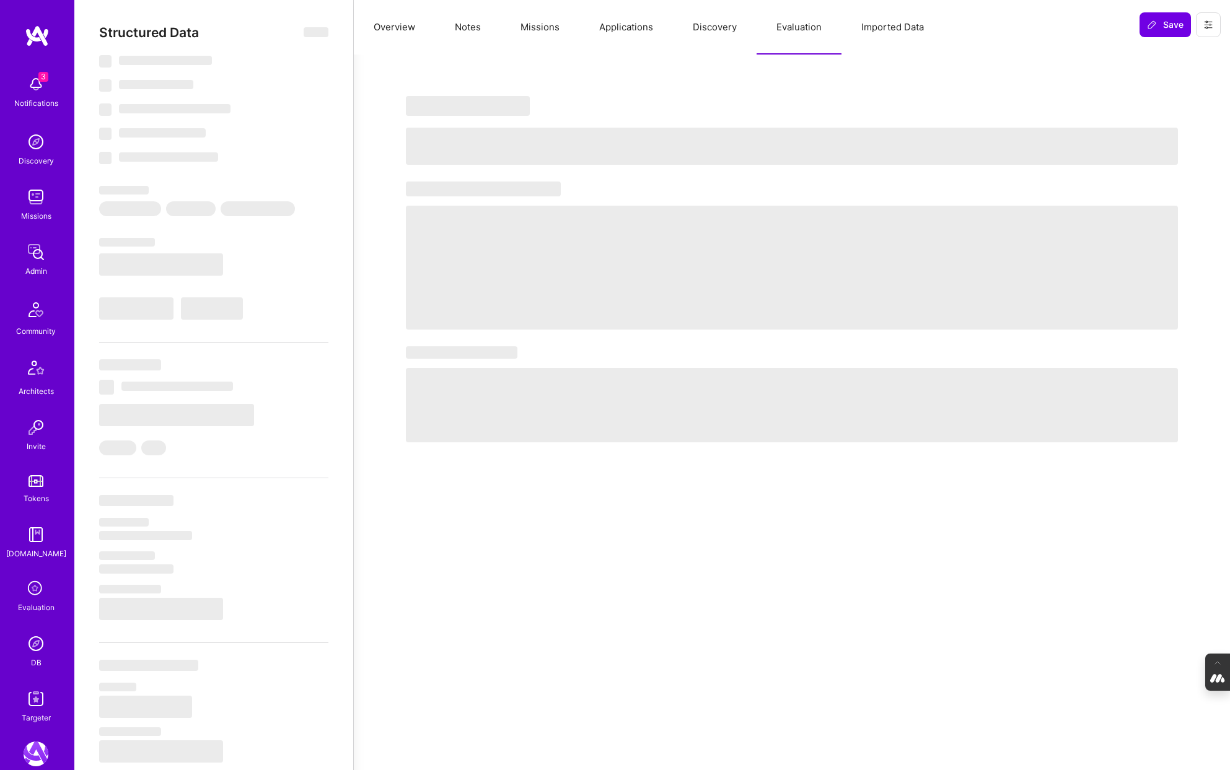
select select "7"
select select "UY"
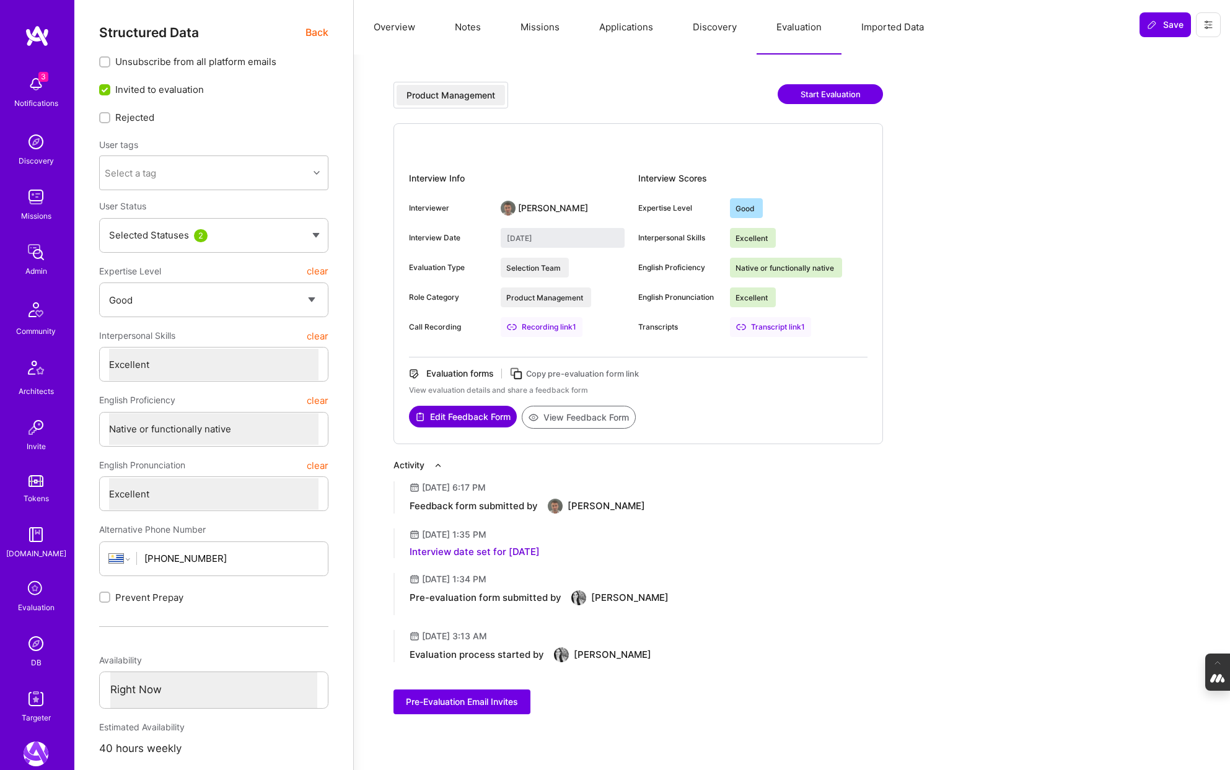
click at [37, 648] on img at bounding box center [36, 643] width 25 height 25
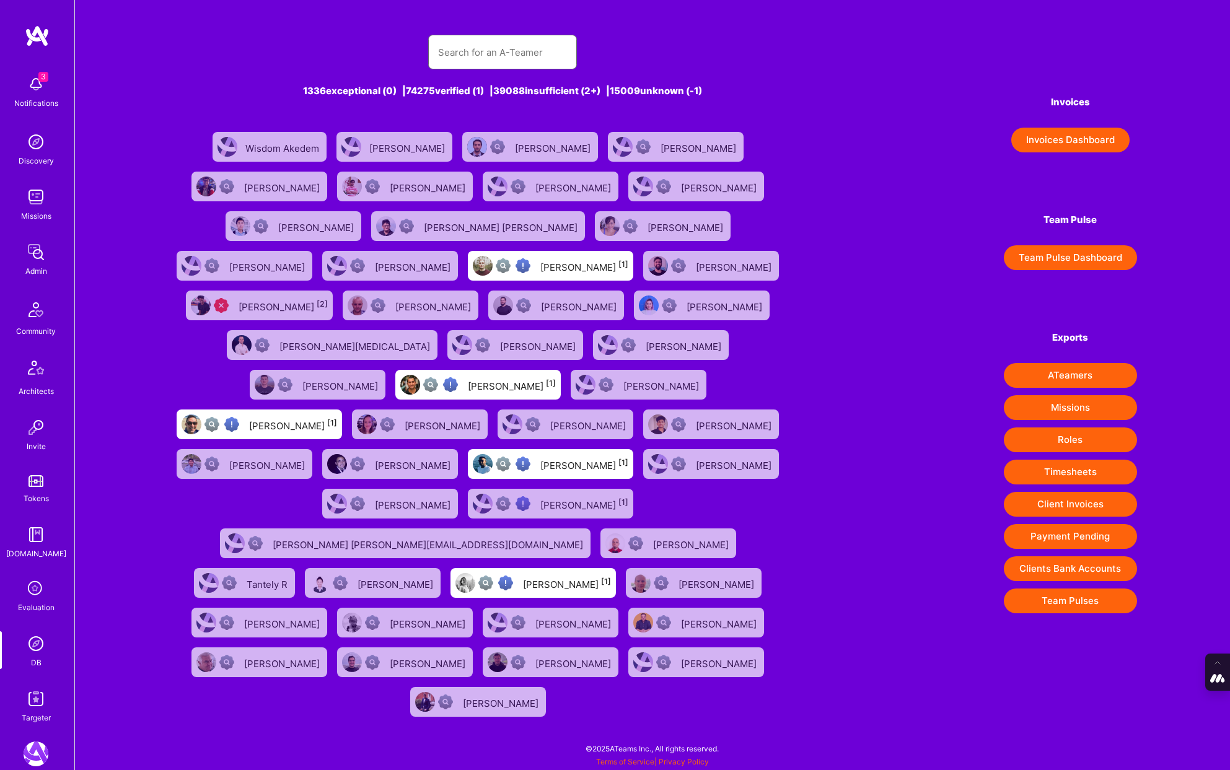
click at [489, 46] on input "text" at bounding box center [502, 53] width 129 height 32
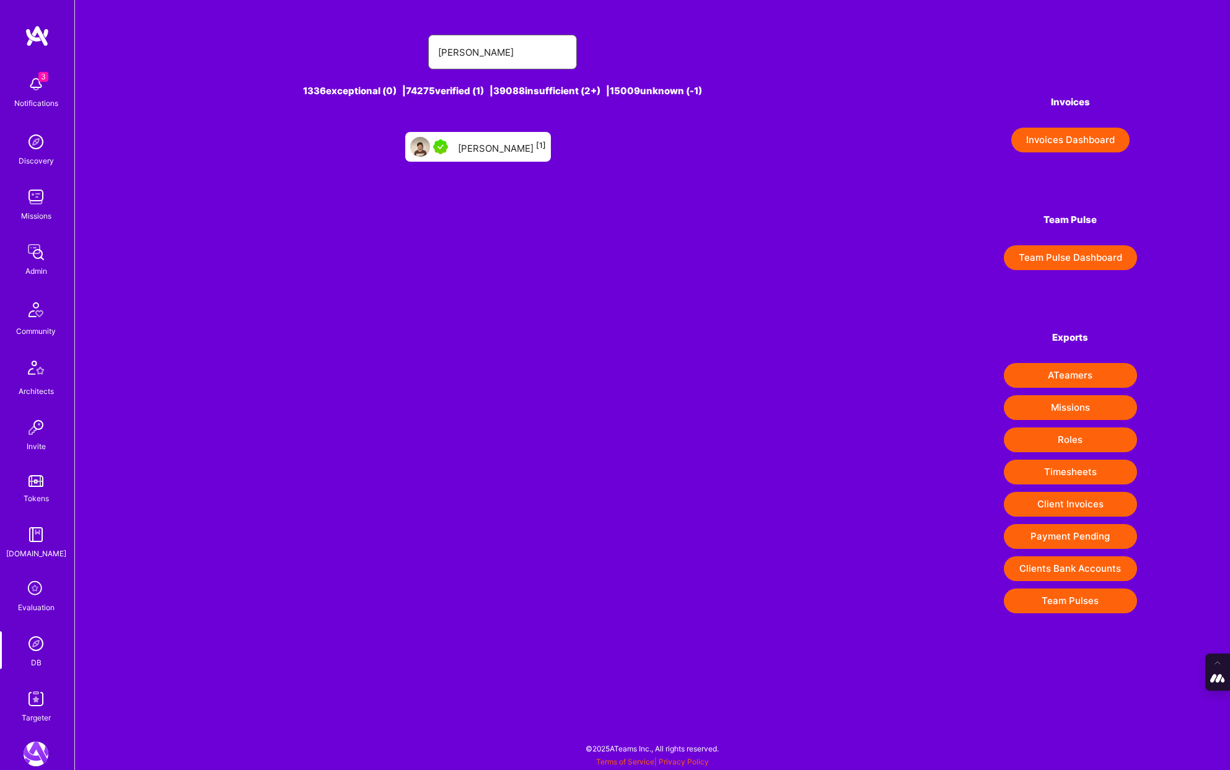
drag, startPoint x: 522, startPoint y: 49, endPoint x: 366, endPoint y: 49, distance: 155.5
click at [366, 49] on div "[PERSON_NAME]" at bounding box center [502, 52] width 669 height 35
type input "[PERSON_NAME]"
click at [481, 145] on div "[PERSON_NAME] [1]" at bounding box center [502, 147] width 88 height 16
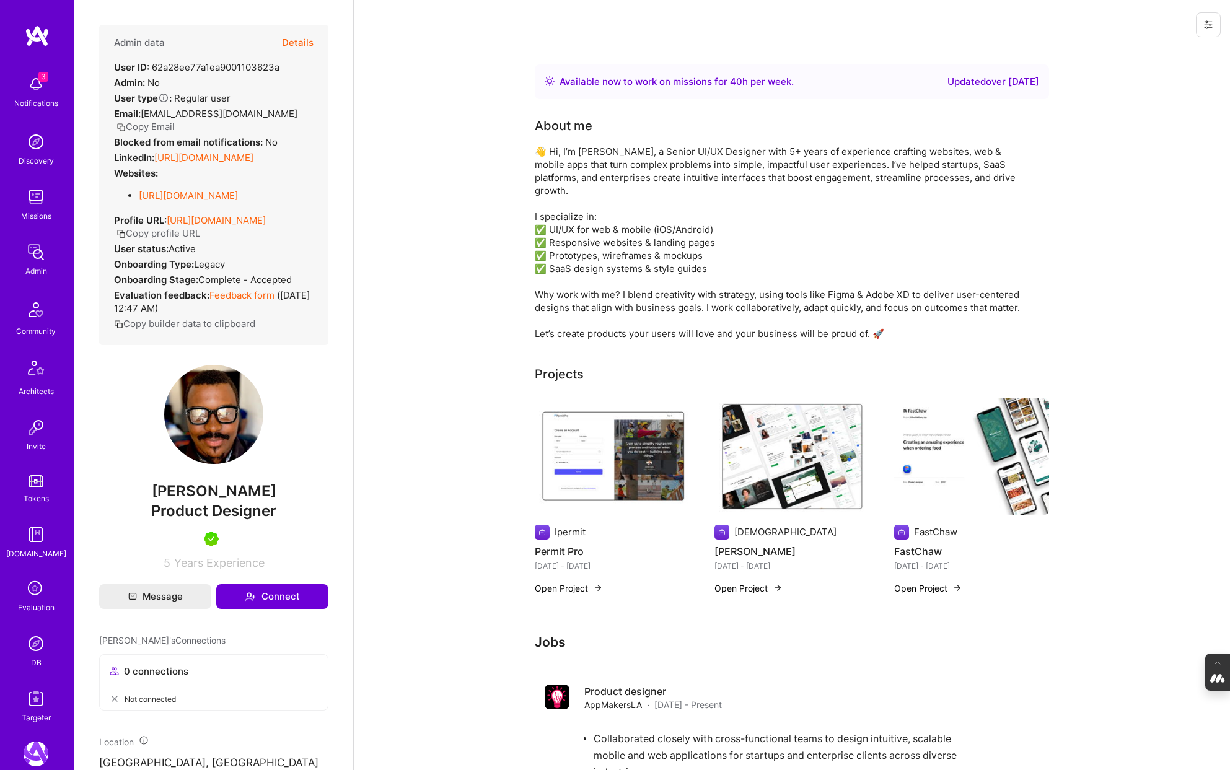
click at [35, 644] on img at bounding box center [36, 643] width 25 height 25
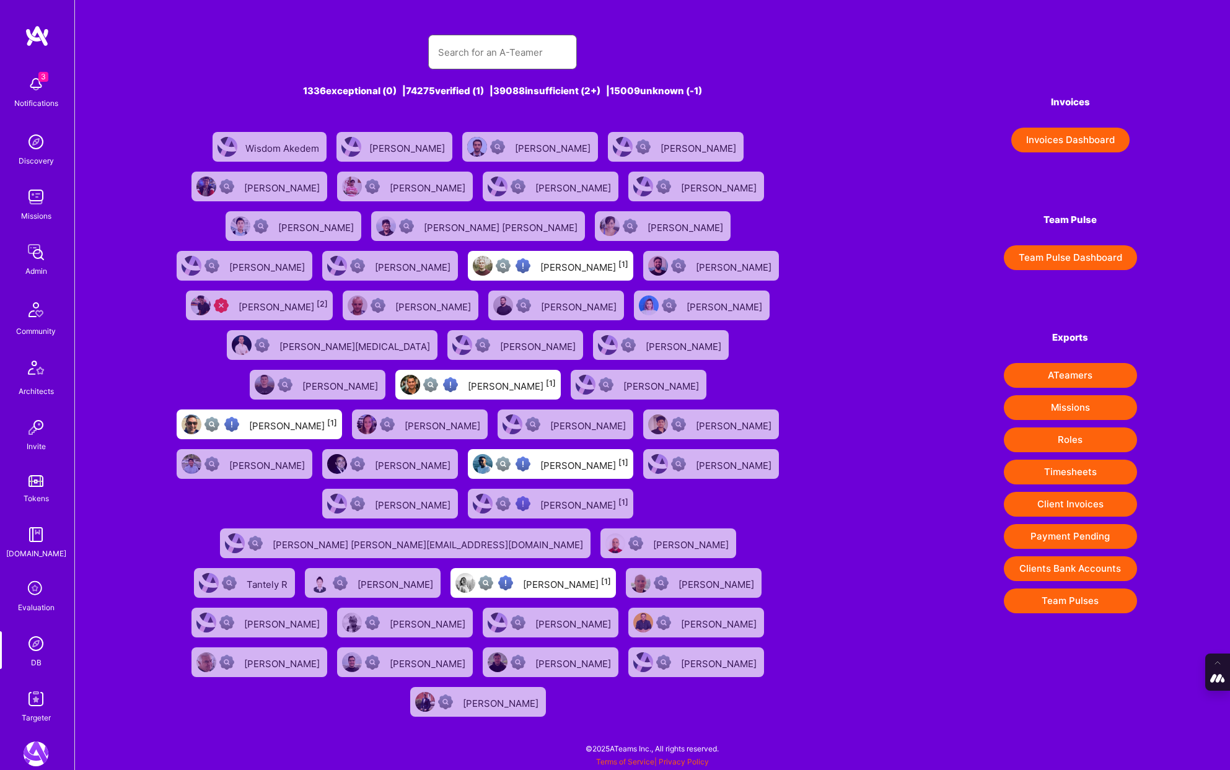
click at [504, 55] on input "text" at bounding box center [502, 53] width 129 height 32
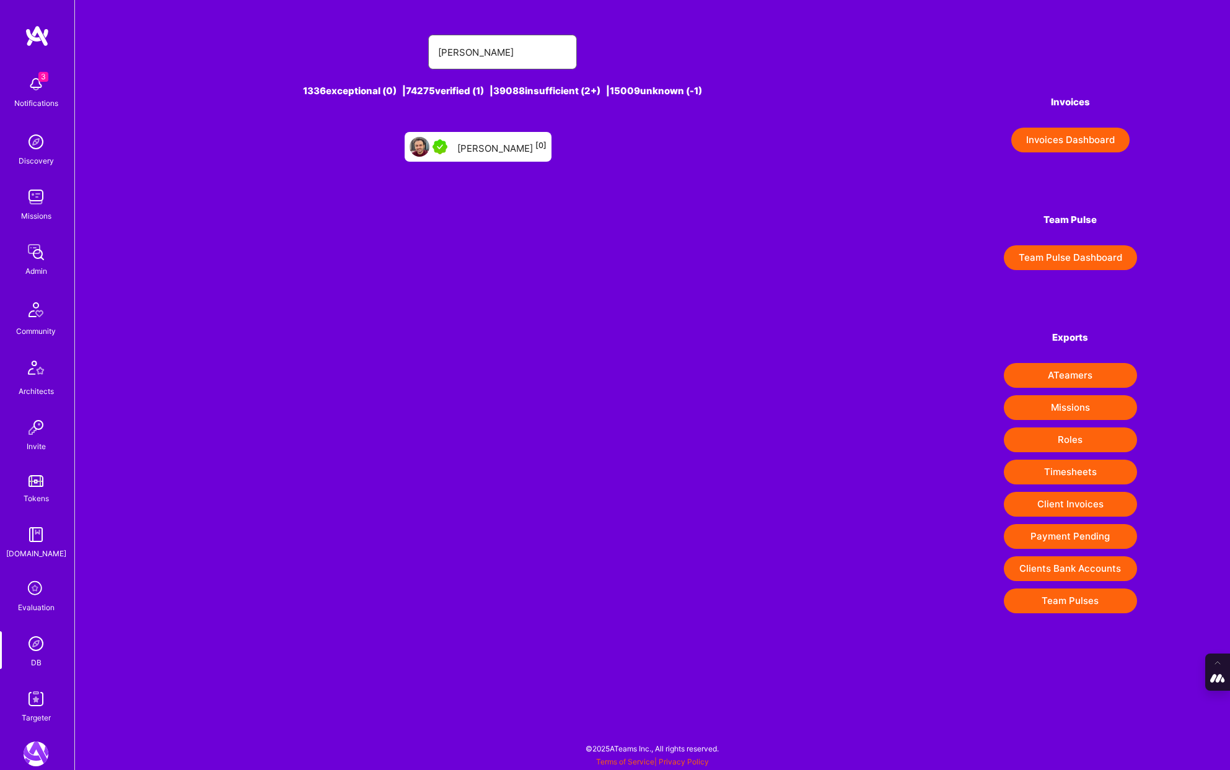
drag, startPoint x: 498, startPoint y: 51, endPoint x: 355, endPoint y: 51, distance: 143.1
click at [355, 51] on div "[PERSON_NAME]" at bounding box center [502, 52] width 669 height 35
paste input "[PERSON_NAME]"
type input "[PERSON_NAME]"
click at [468, 148] on div "[PERSON_NAME] [1]" at bounding box center [502, 147] width 88 height 16
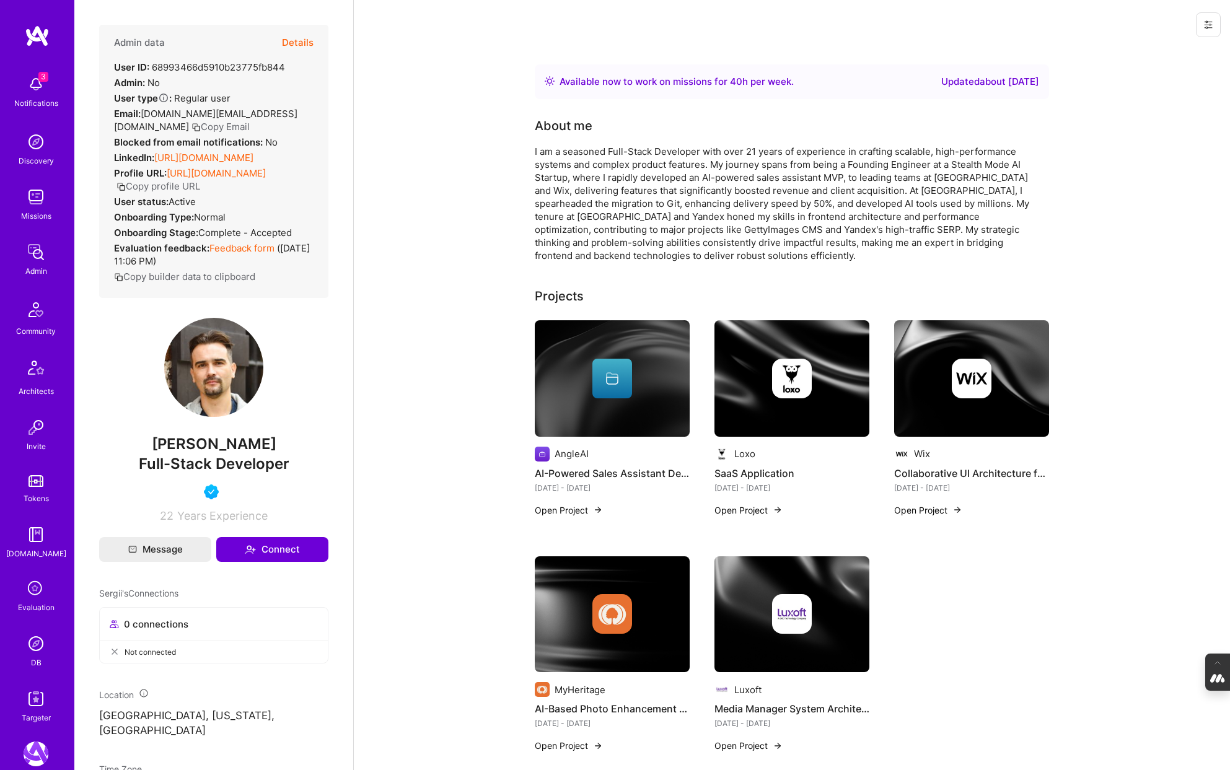
click at [307, 38] on button "Details" at bounding box center [298, 43] width 32 height 36
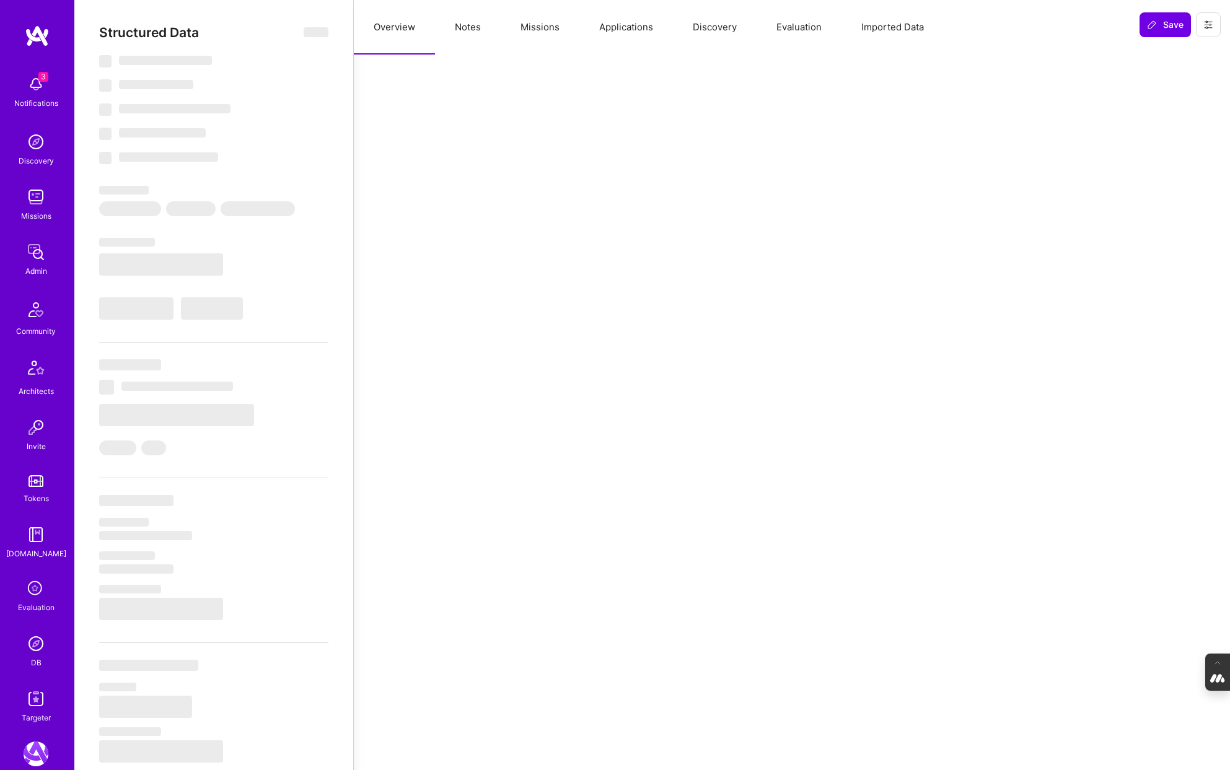
click at [789, 30] on button "Evaluation" at bounding box center [798, 27] width 85 height 55
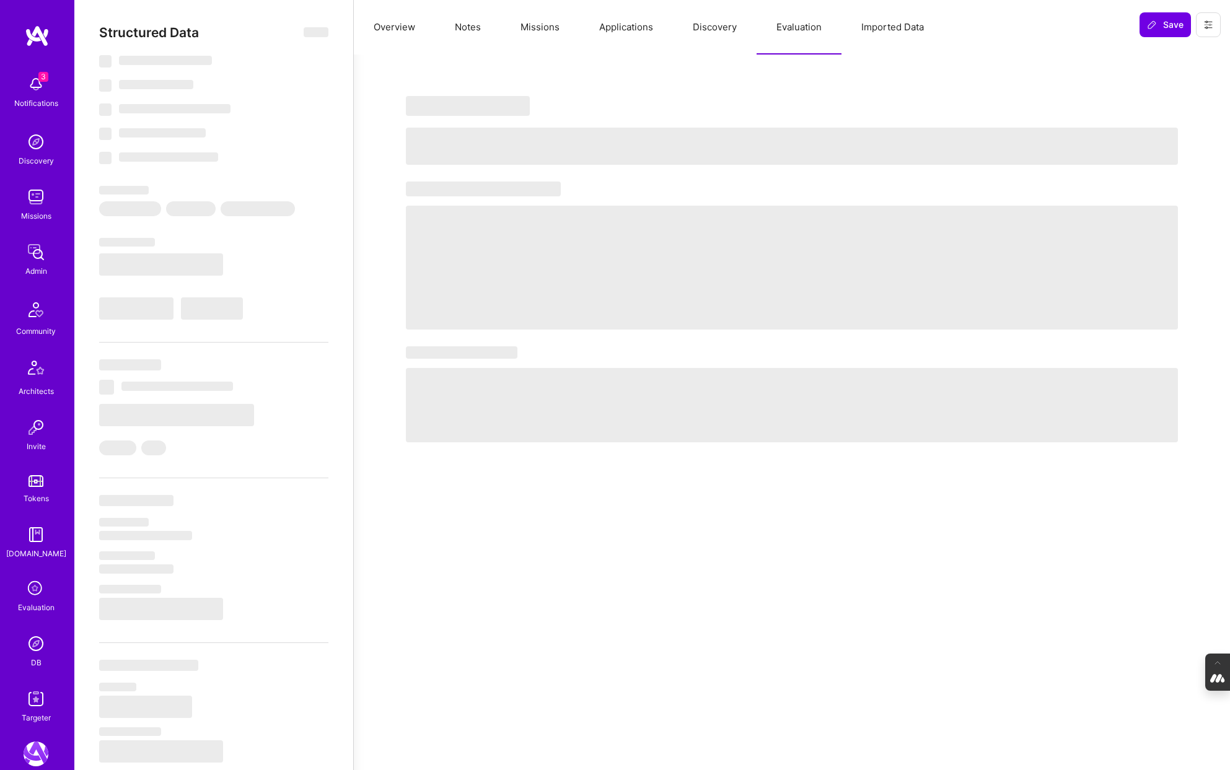
type textarea "x"
select select "Right Now"
select select "5"
select select "4"
select select "6"
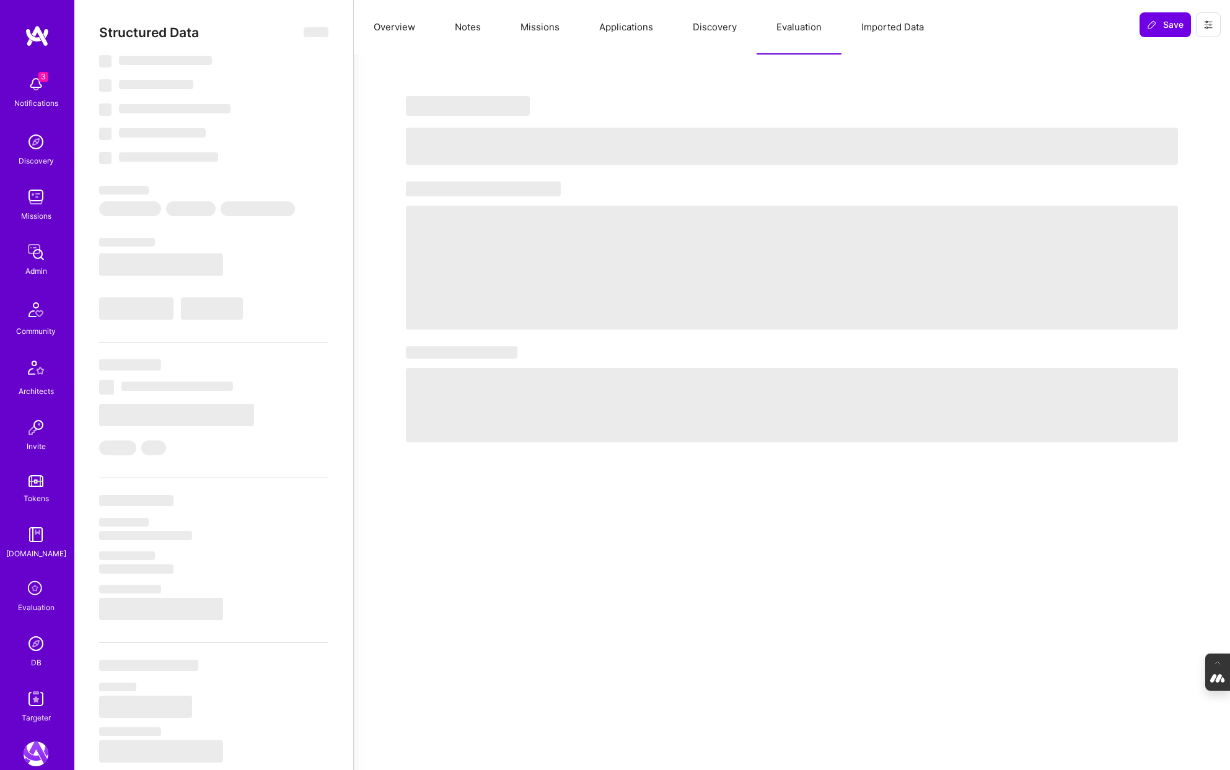
select select "6"
select select "US"
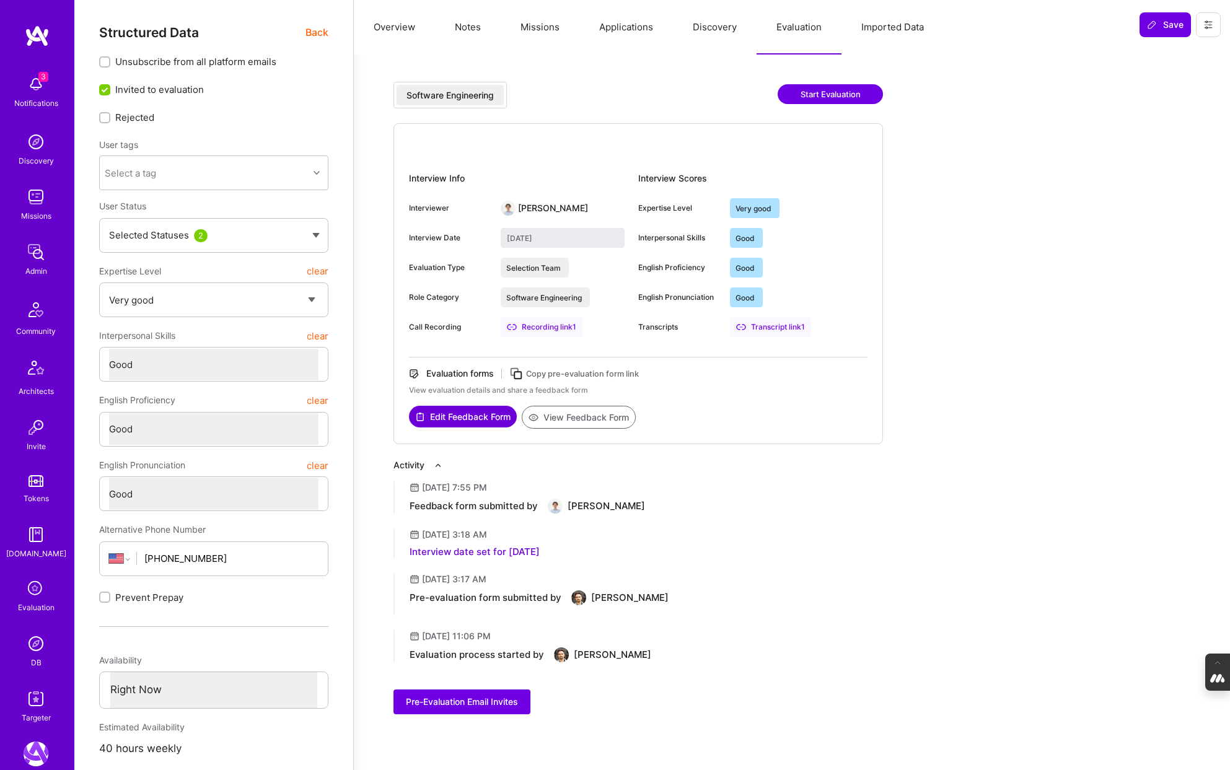
click at [37, 653] on img at bounding box center [36, 643] width 25 height 25
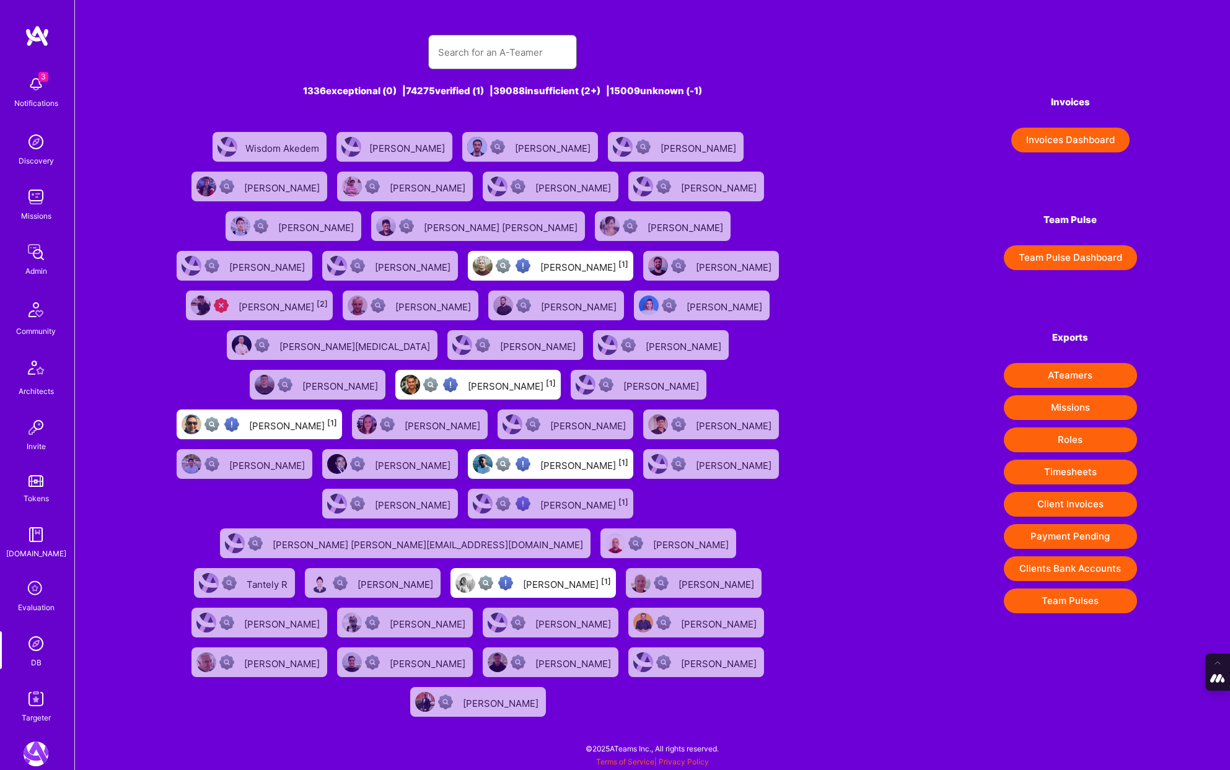
click at [494, 51] on input "text" at bounding box center [502, 53] width 129 height 32
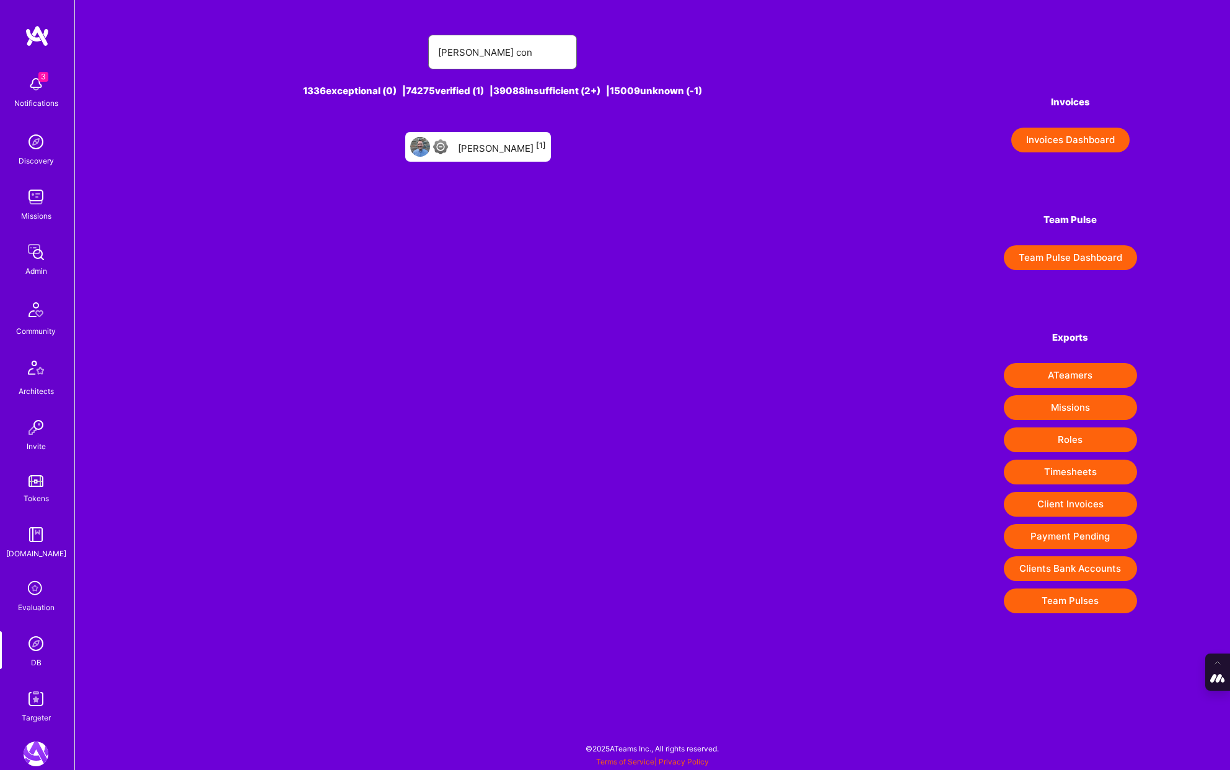
type input "[PERSON_NAME] con"
click at [504, 147] on div "[PERSON_NAME] [1]" at bounding box center [502, 147] width 88 height 16
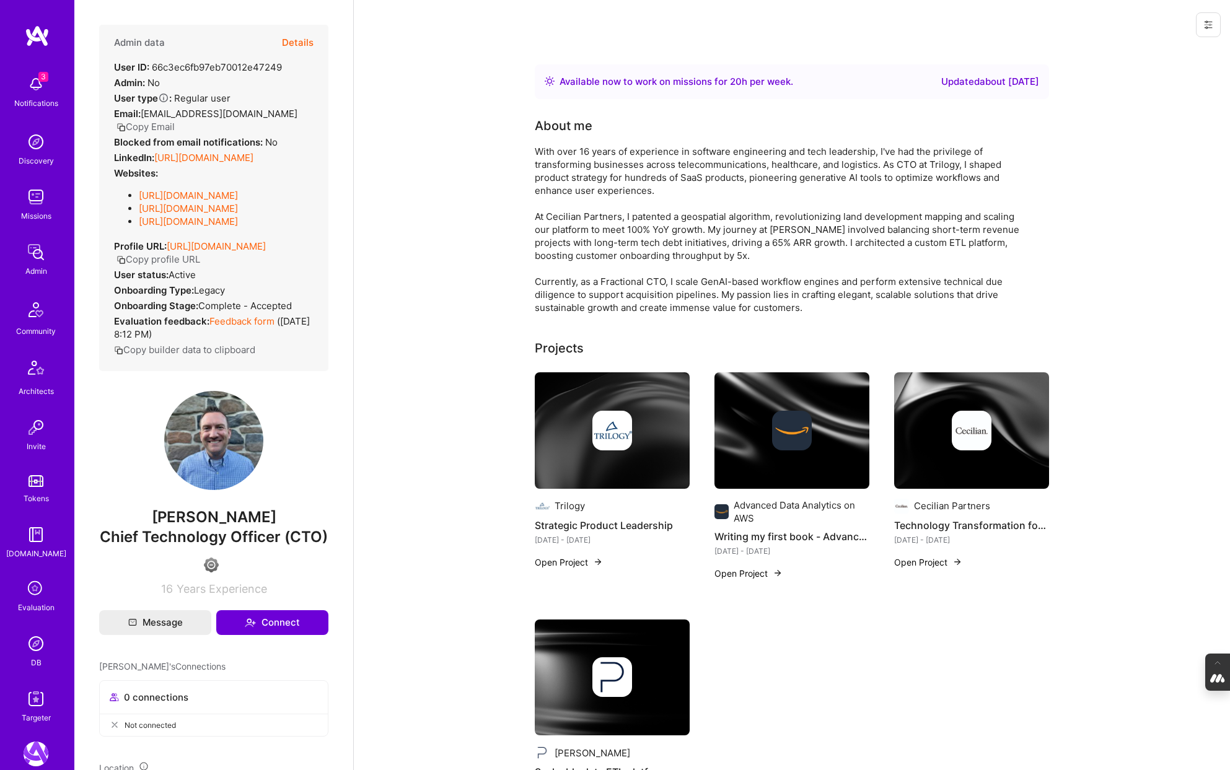
click at [303, 40] on button "Details" at bounding box center [298, 43] width 32 height 36
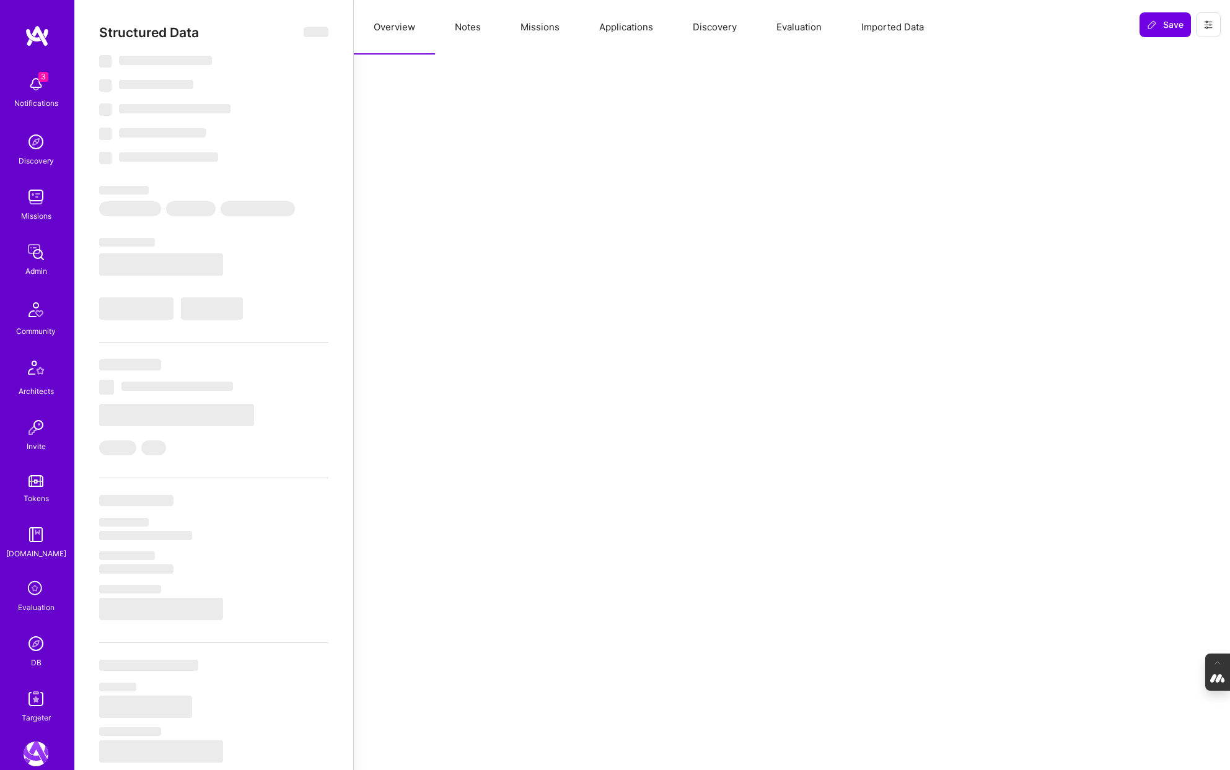
click at [794, 27] on button "Evaluation" at bounding box center [798, 27] width 85 height 55
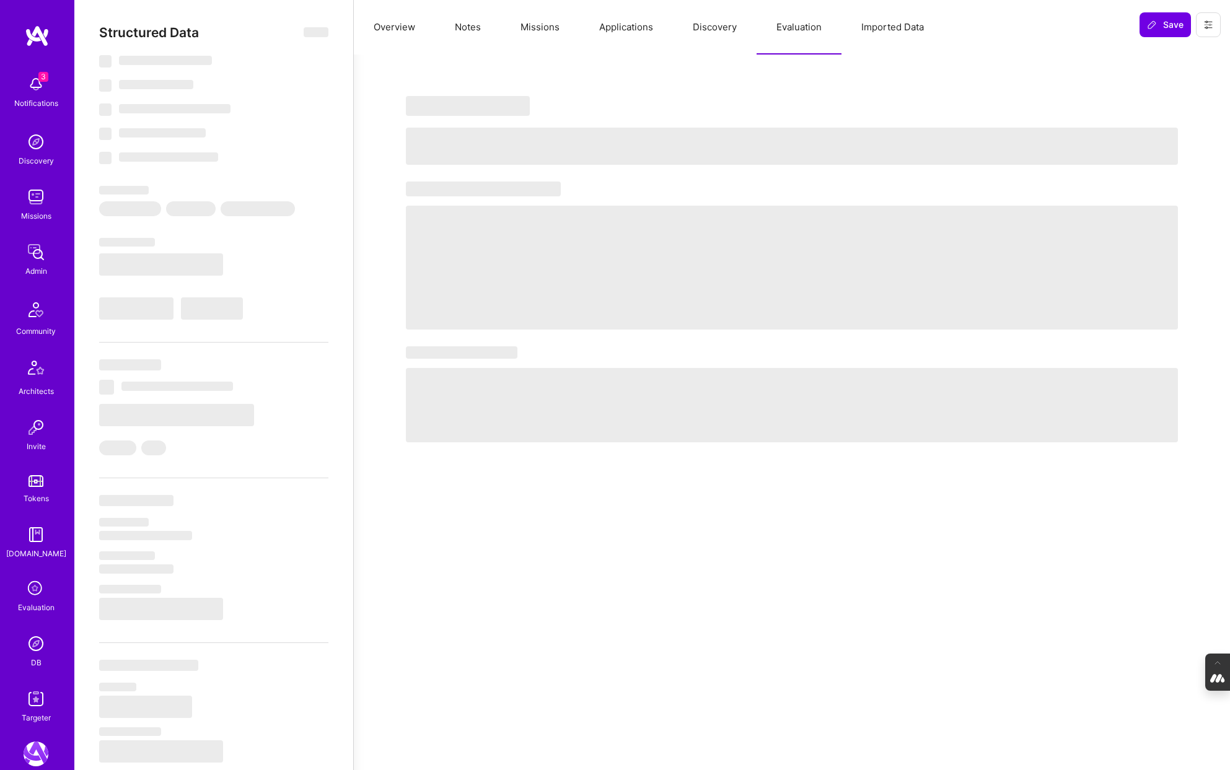
type textarea "x"
select select "Right Now"
select select "4"
select select "7"
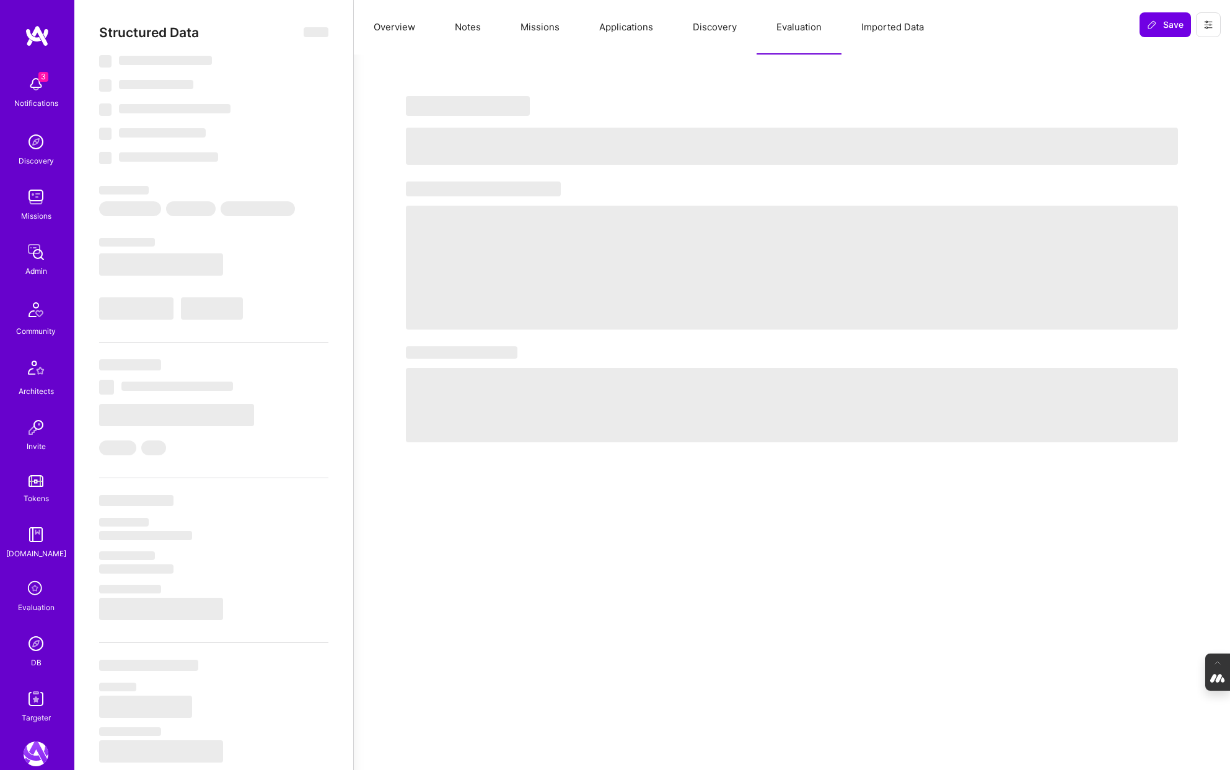
select select "7"
select select "US"
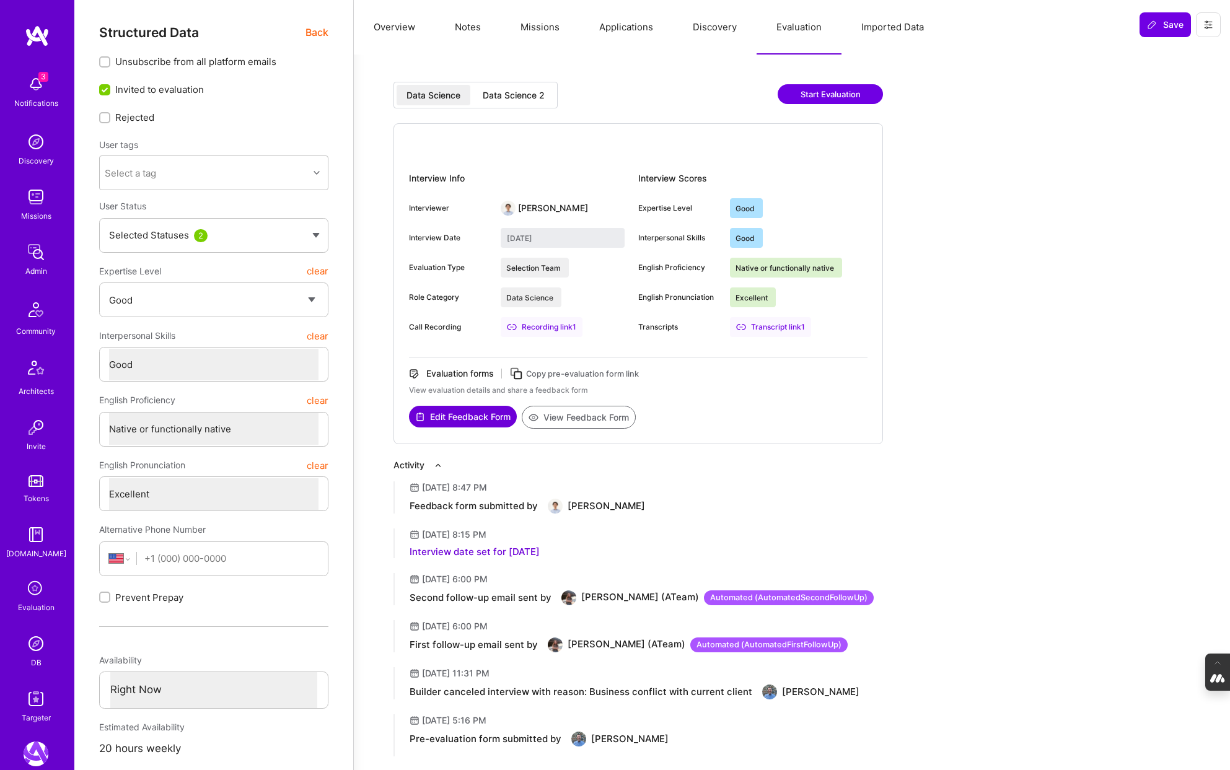
click at [519, 104] on div "Data Science 2" at bounding box center [514, 95] width 82 height 20
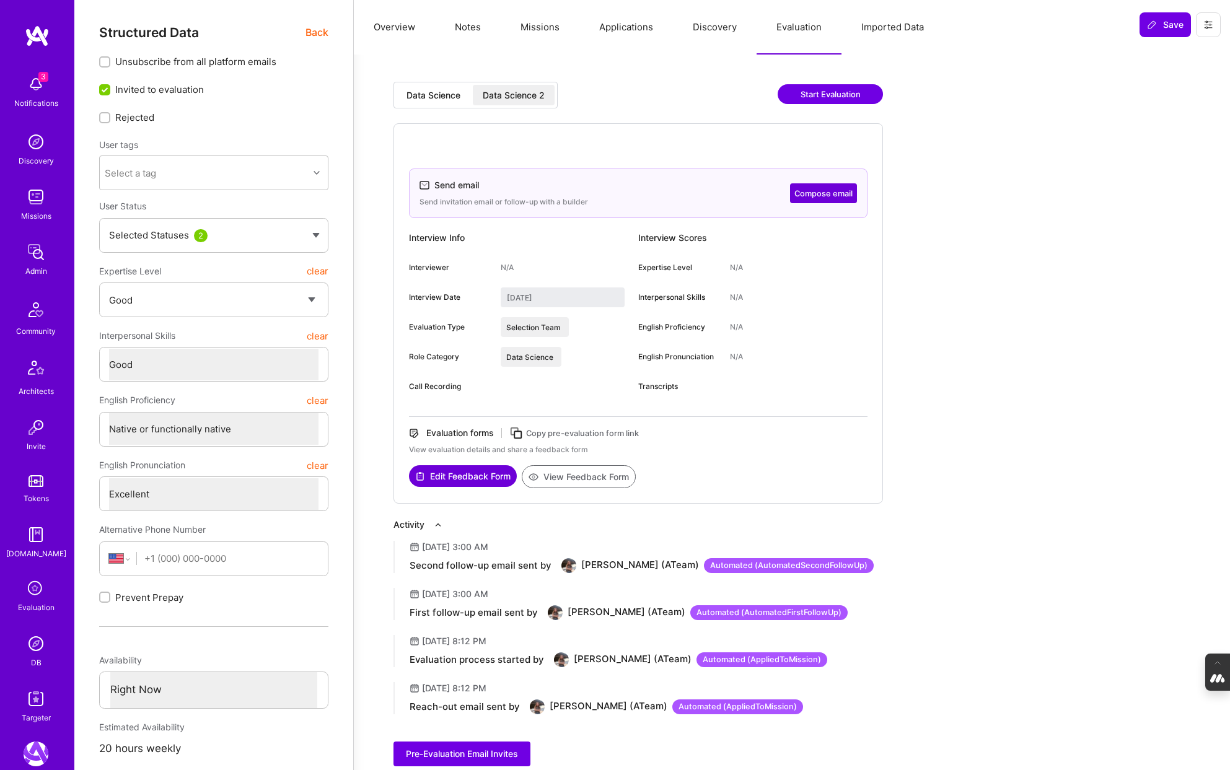
click at [444, 95] on div "Data Science" at bounding box center [433, 95] width 54 height 12
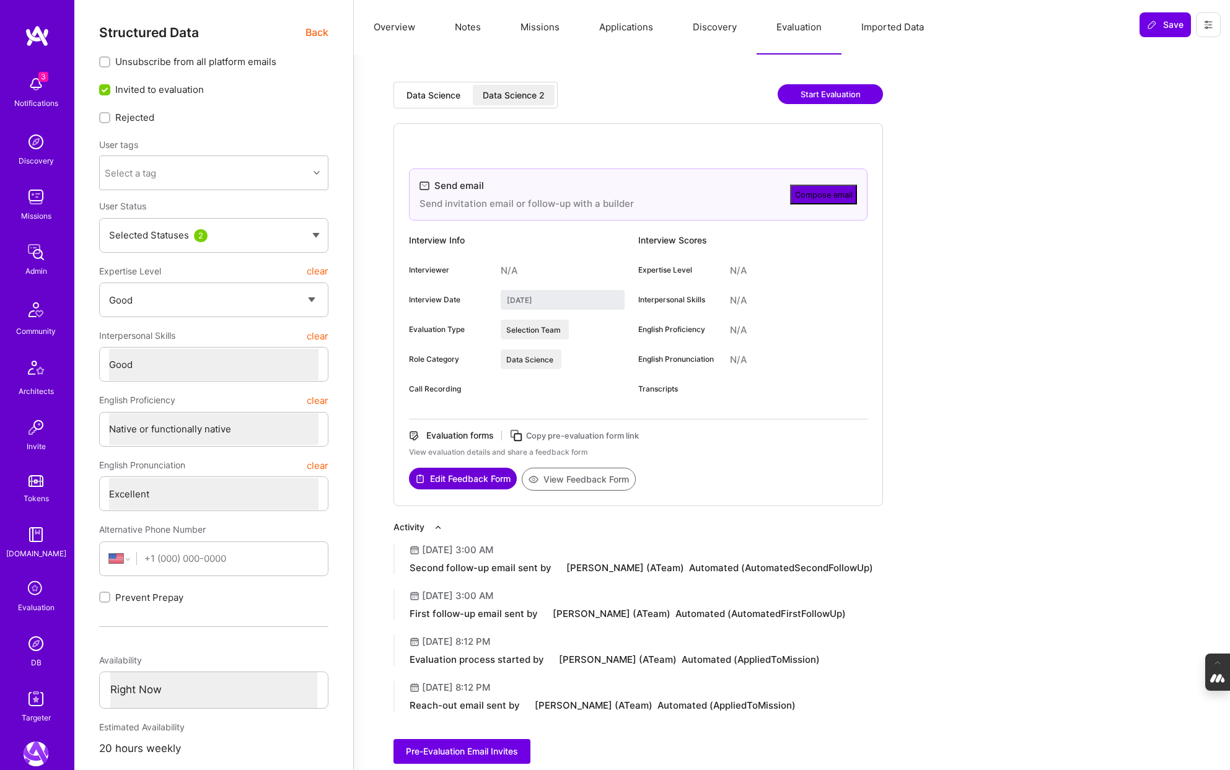
type input "[DATE]"
